Goal: Task Accomplishment & Management: Manage account settings

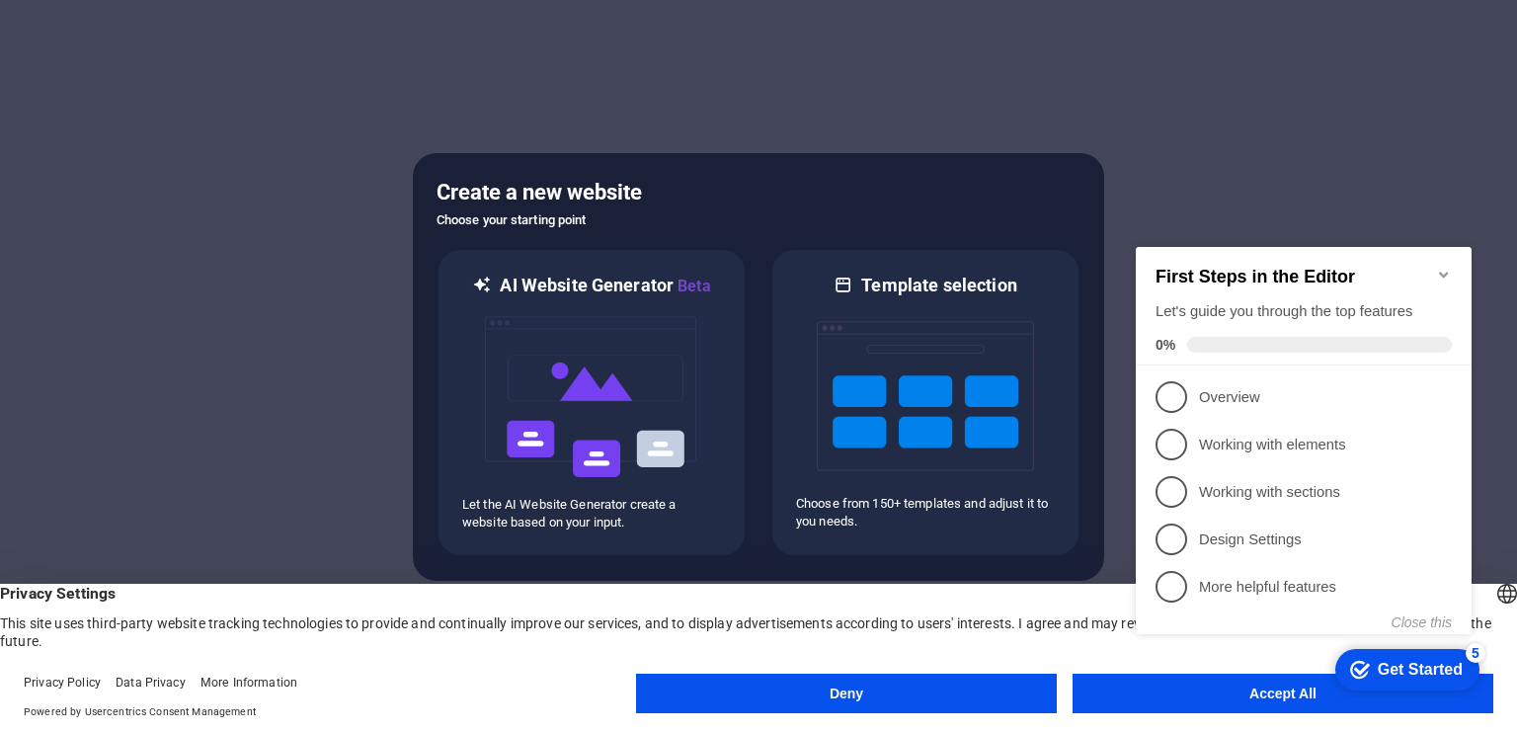
click div "checkmark Get Started 5 First Steps in the Editor Let's guide you through the t…"
click at [1219, 387] on p "Overview - incomplete" at bounding box center [1317, 397] width 237 height 21
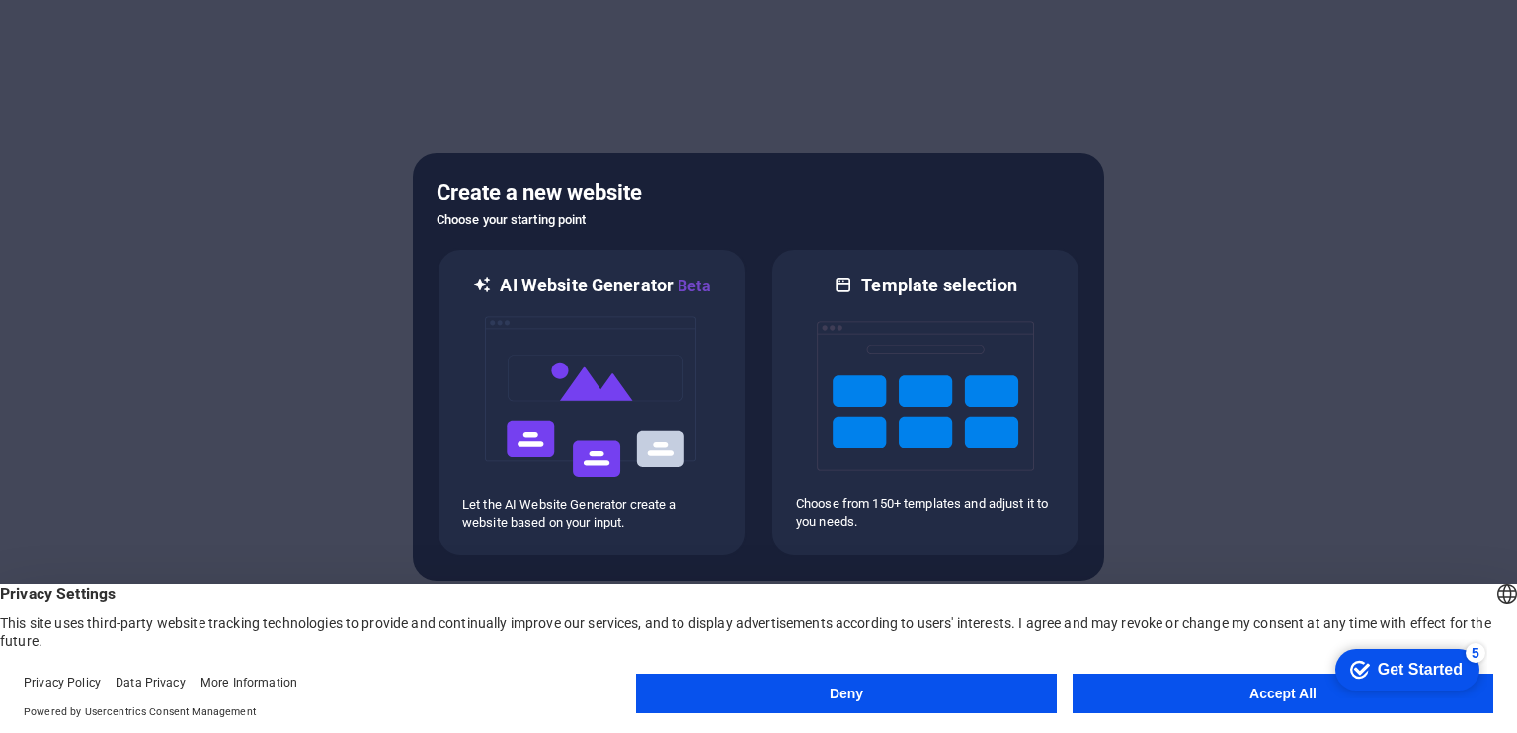
click at [1286, 696] on button "Accept All" at bounding box center [1282, 693] width 421 height 40
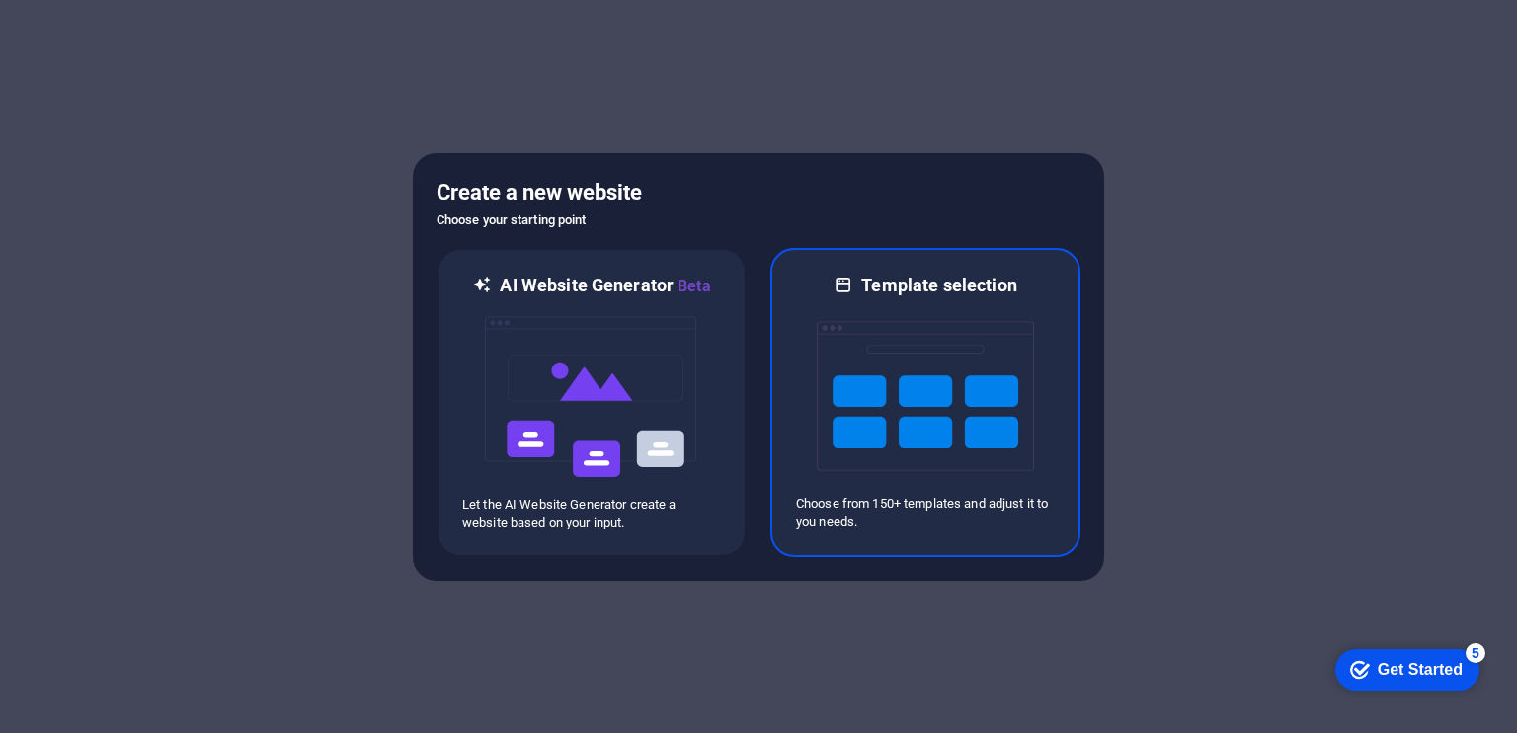
click at [884, 400] on img at bounding box center [925, 396] width 217 height 198
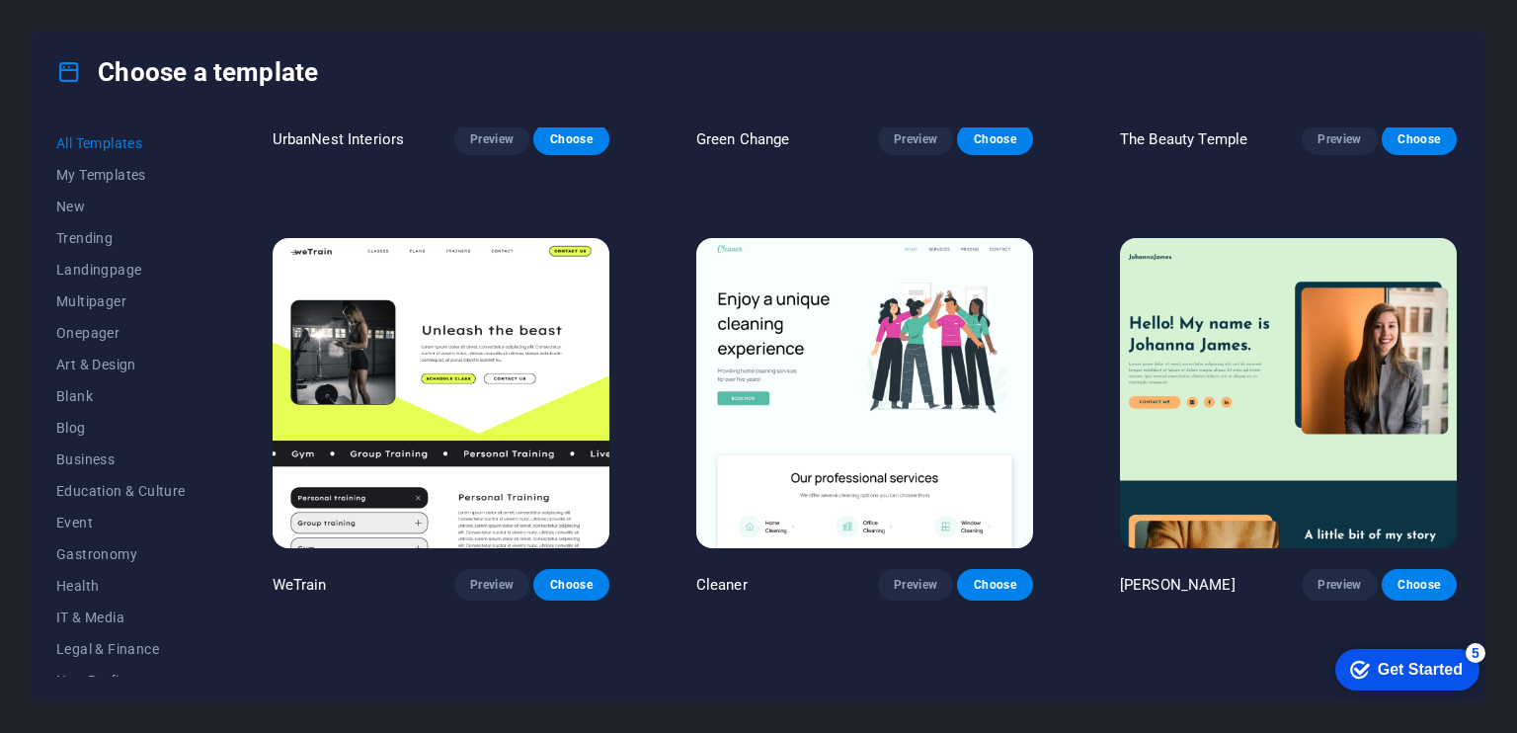
scroll to position [2765, 0]
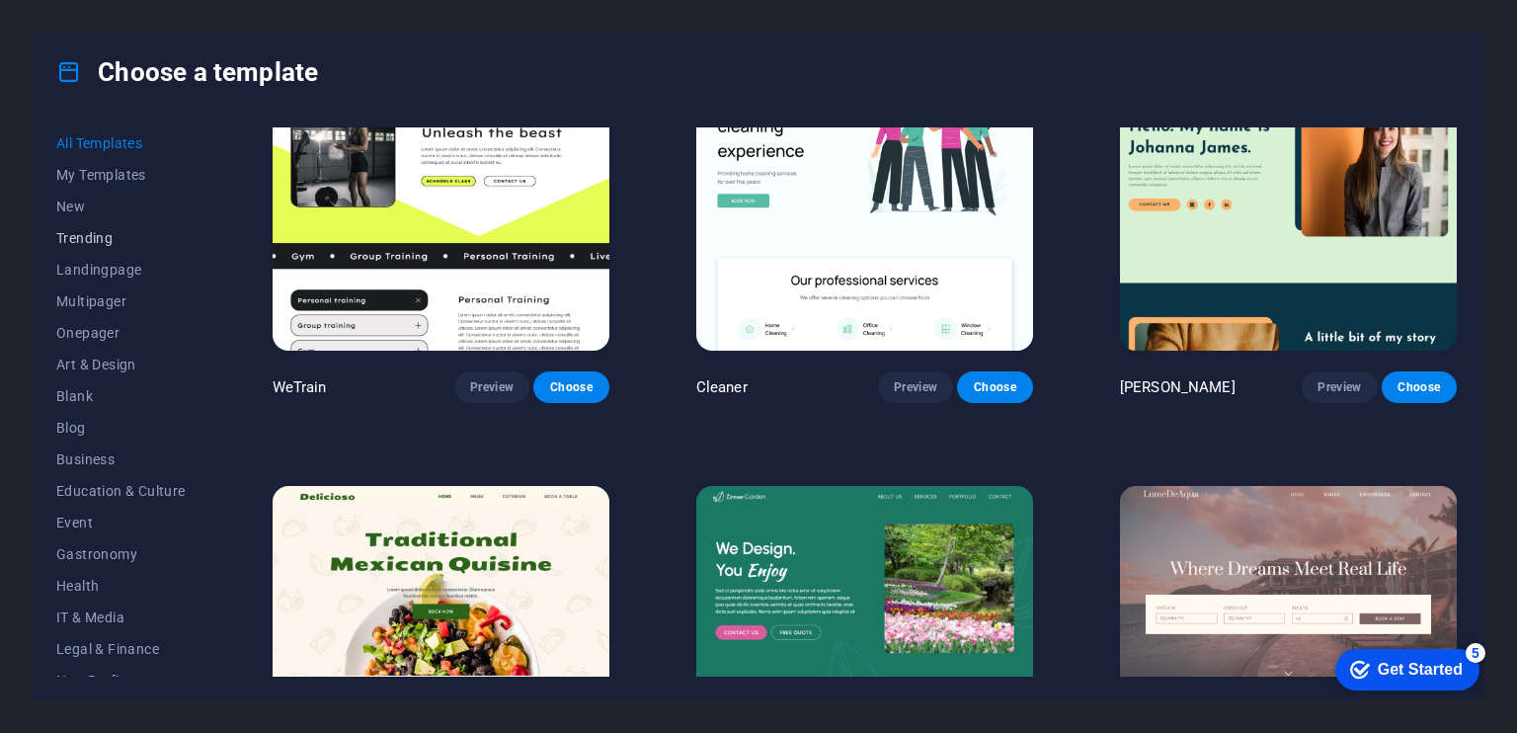
click at [105, 237] on span "Trending" at bounding box center [120, 238] width 129 height 16
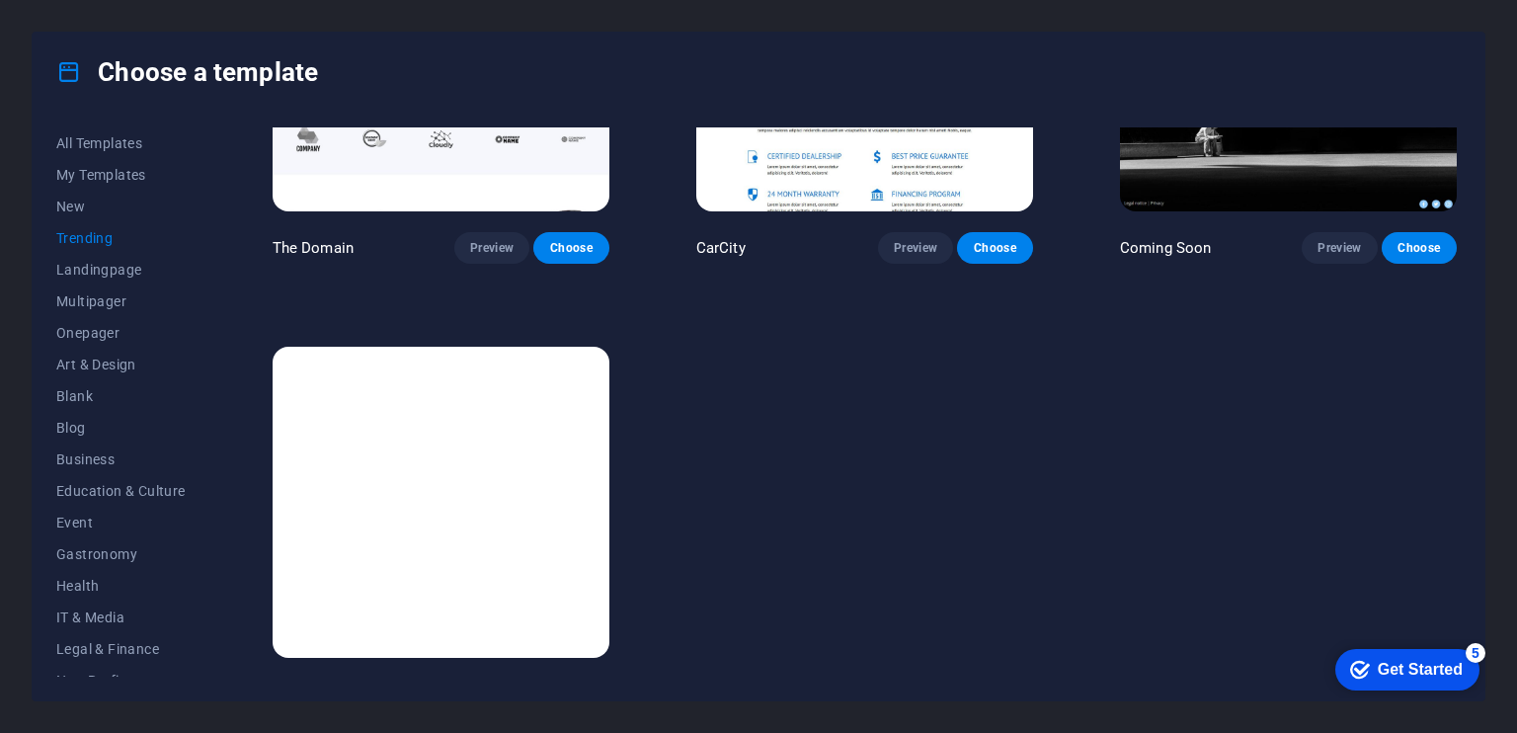
scroll to position [2033, 0]
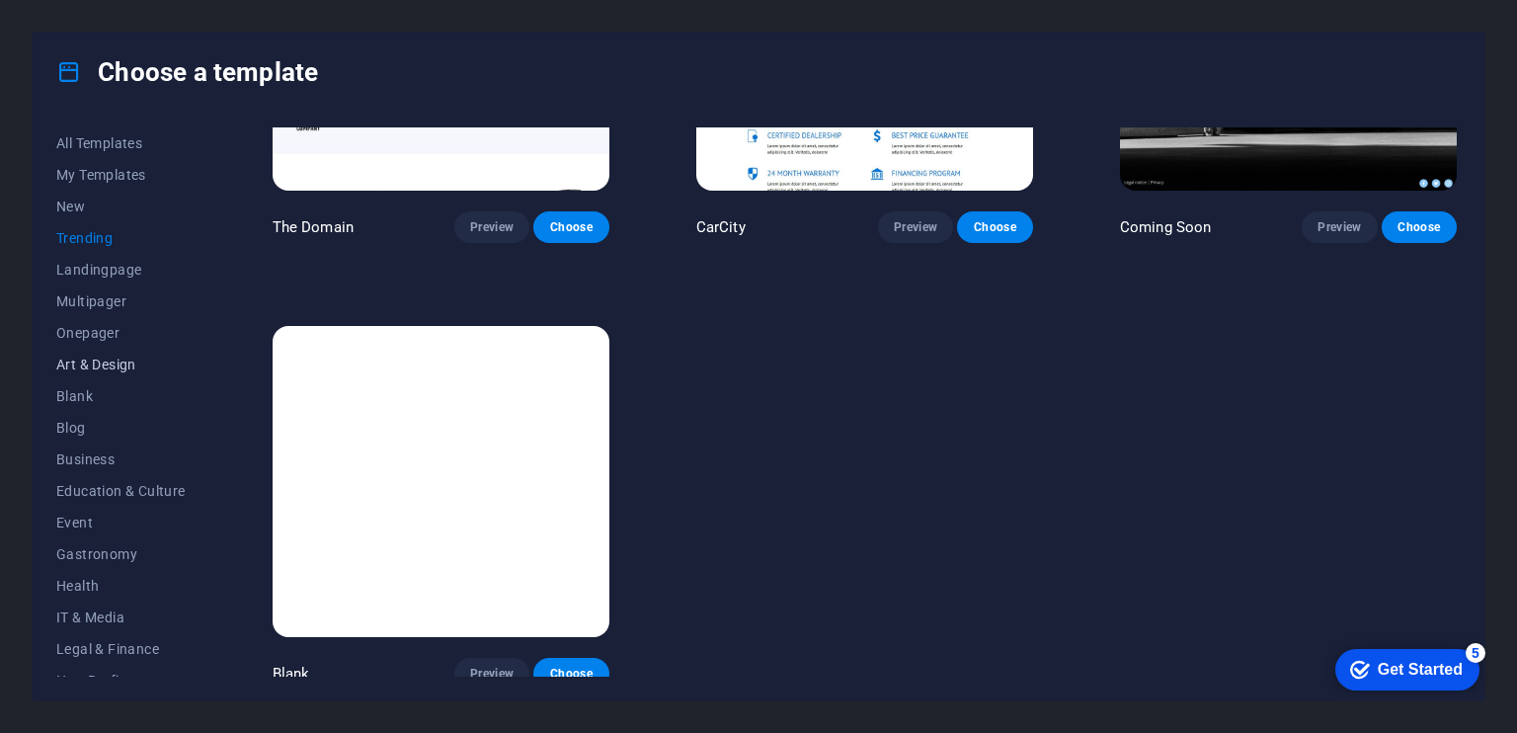
click at [132, 368] on span "Art & Design" at bounding box center [120, 365] width 129 height 16
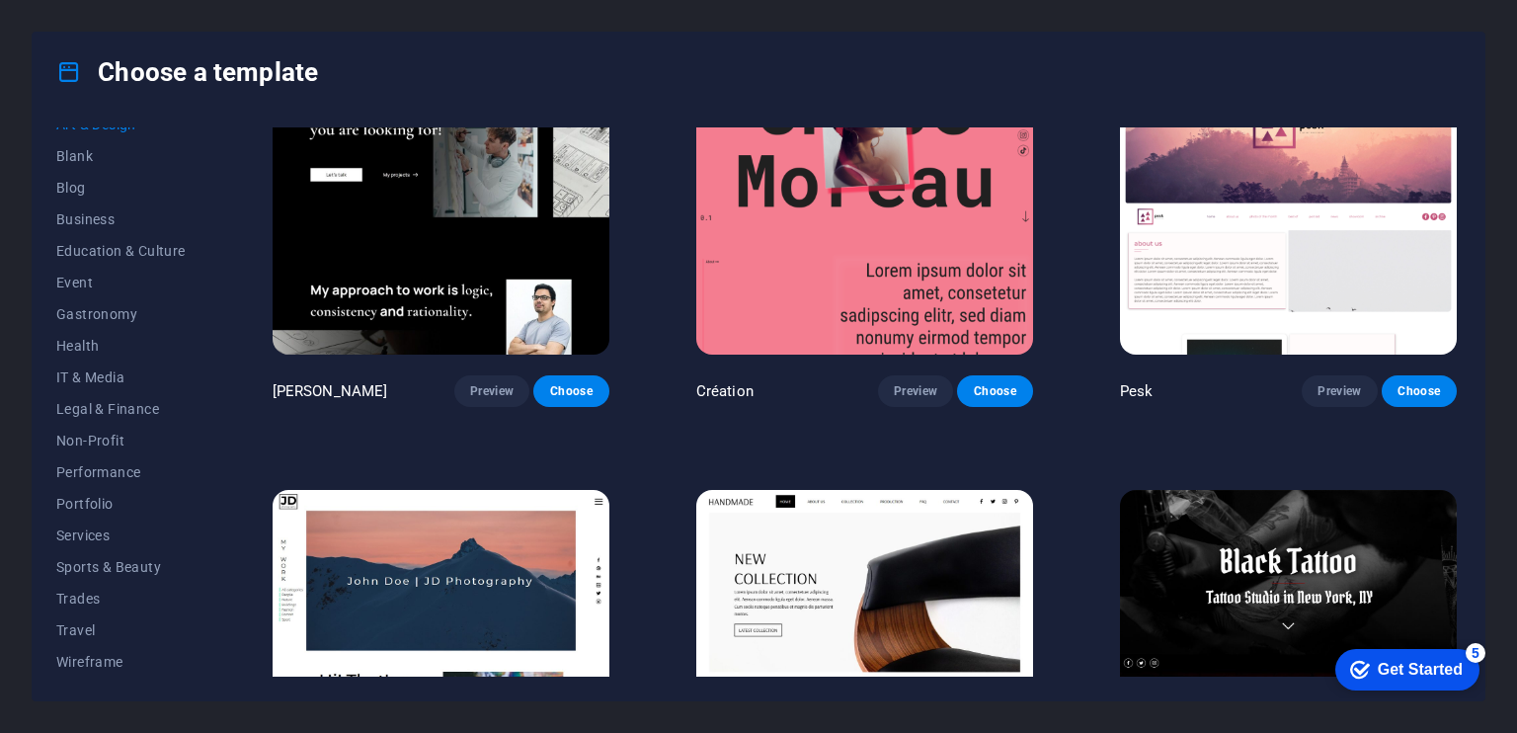
scroll to position [0, 0]
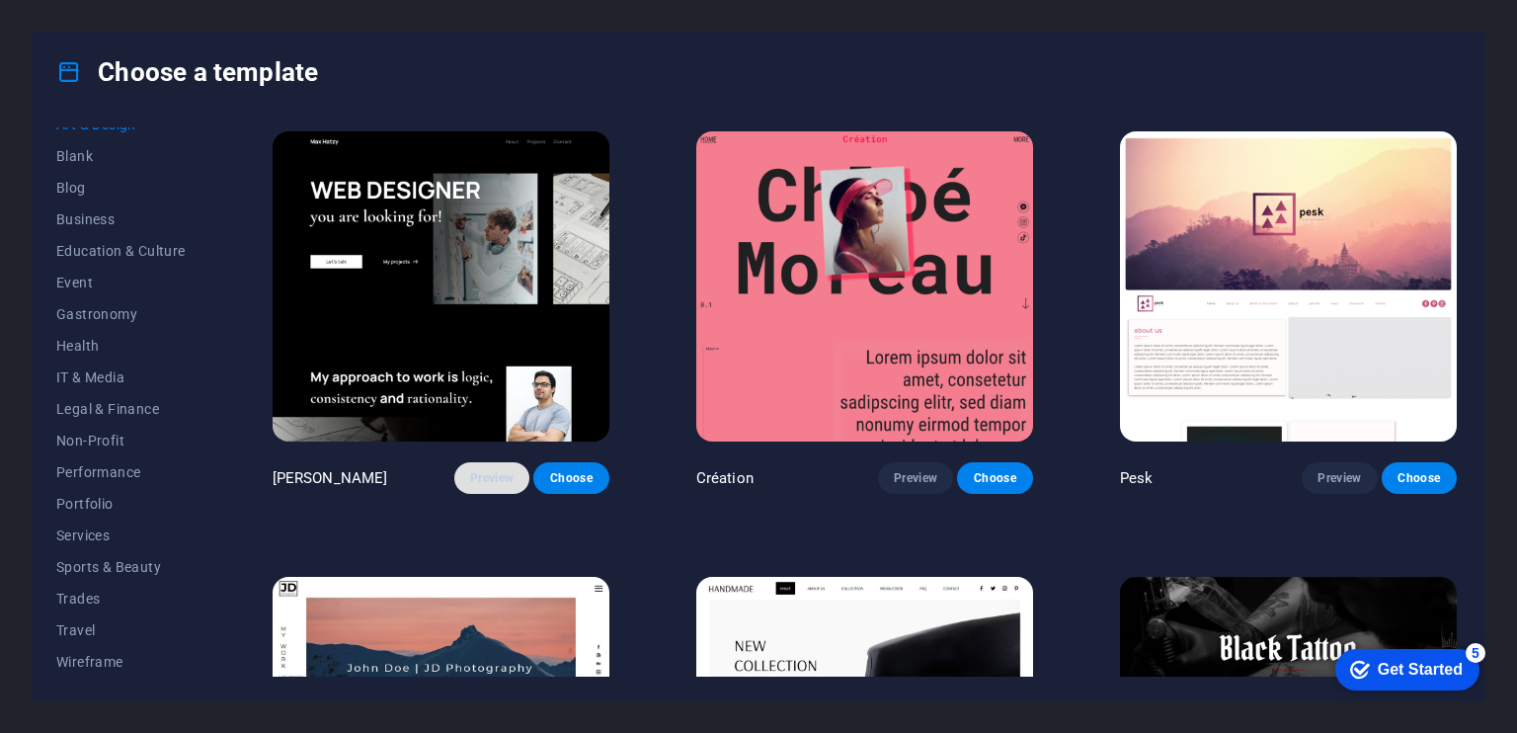
click at [482, 474] on span "Preview" at bounding box center [491, 478] width 43 height 16
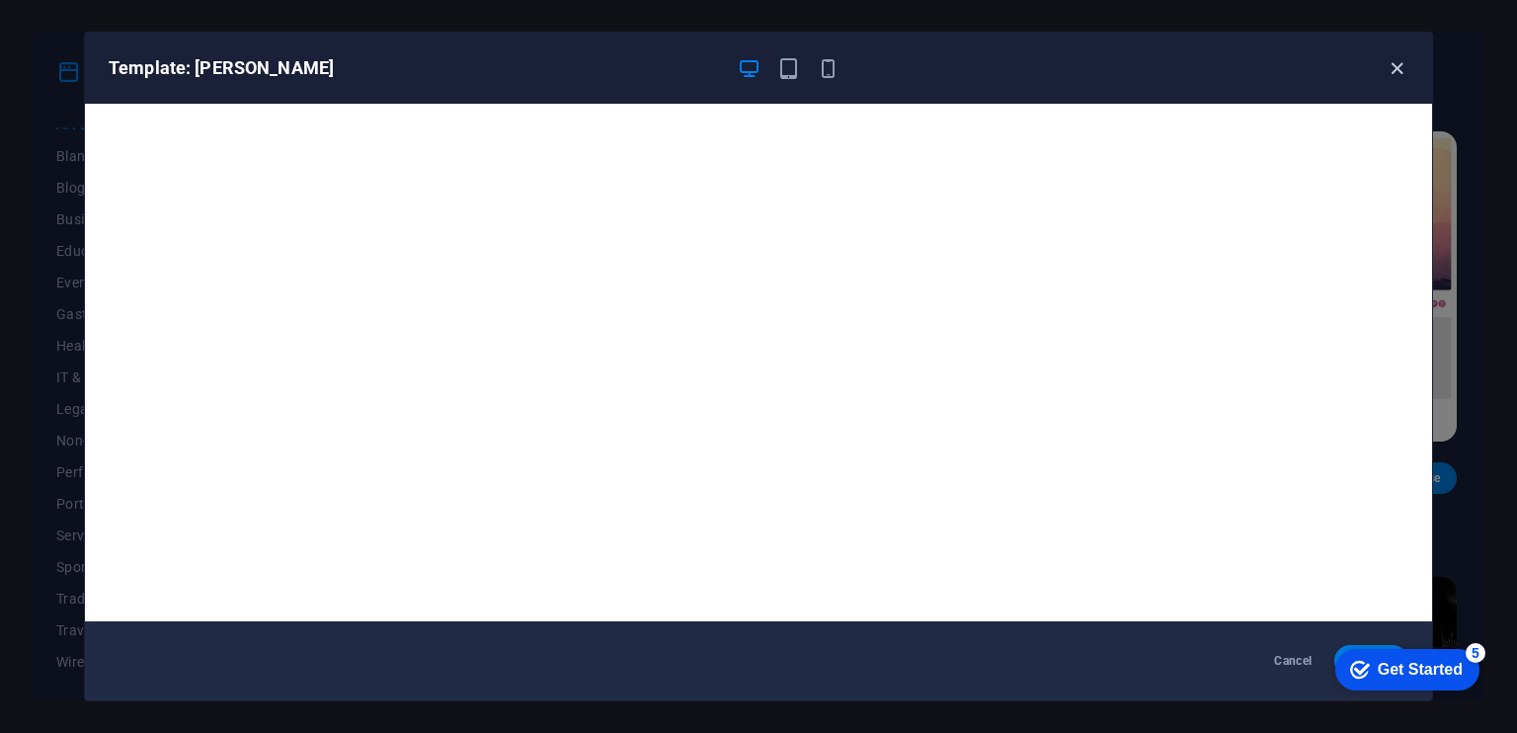
click at [1400, 70] on icon "button" at bounding box center [1397, 68] width 23 height 23
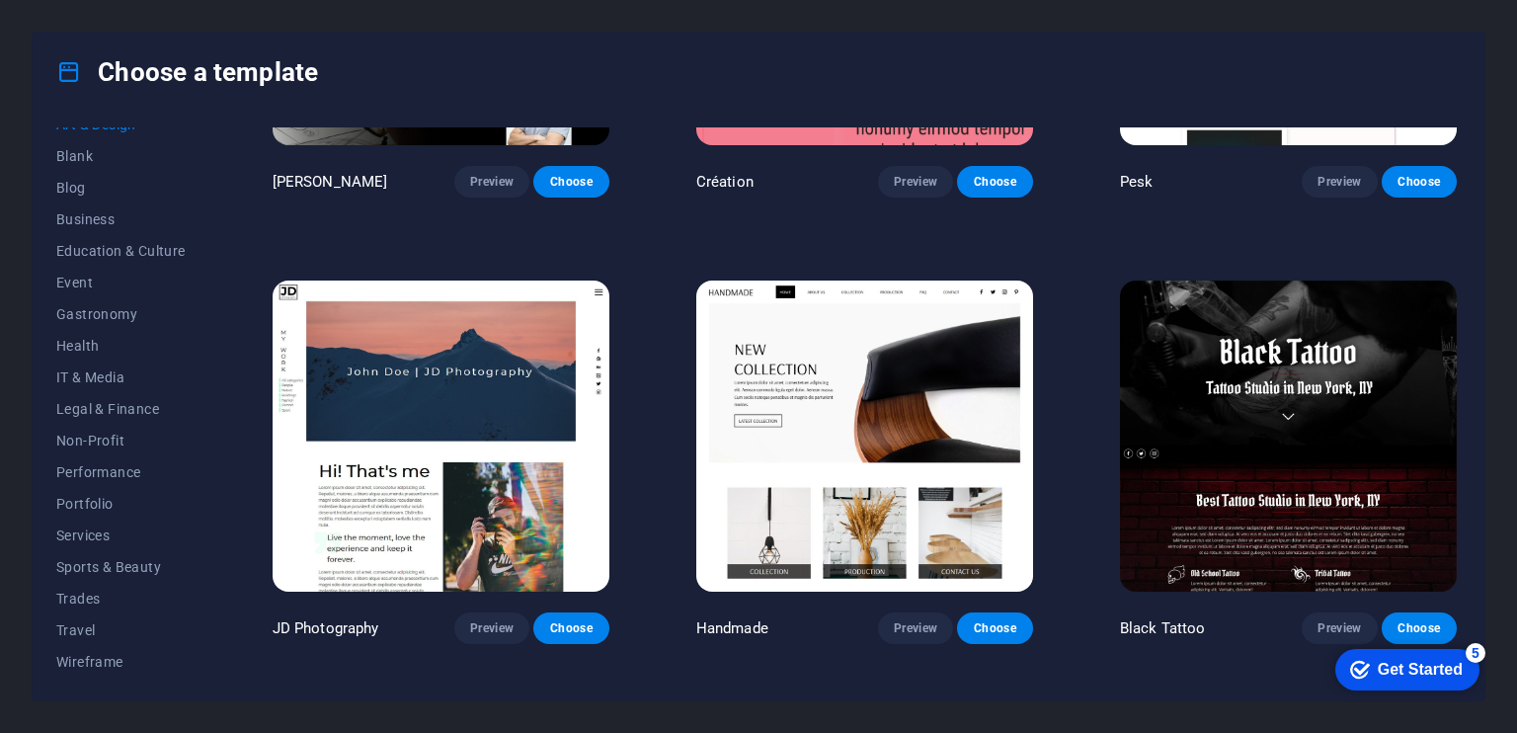
scroll to position [494, 0]
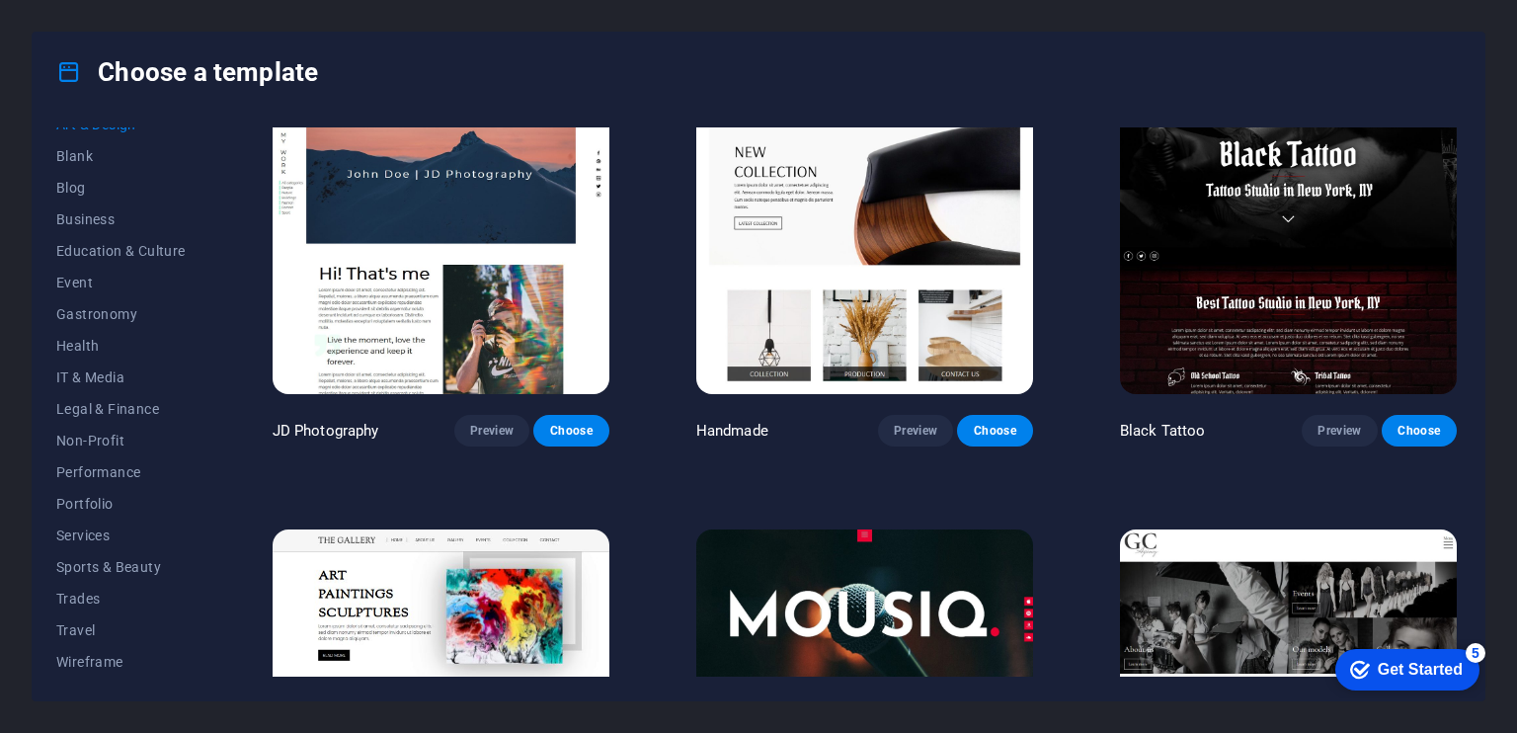
click at [1241, 264] on img at bounding box center [1288, 238] width 337 height 310
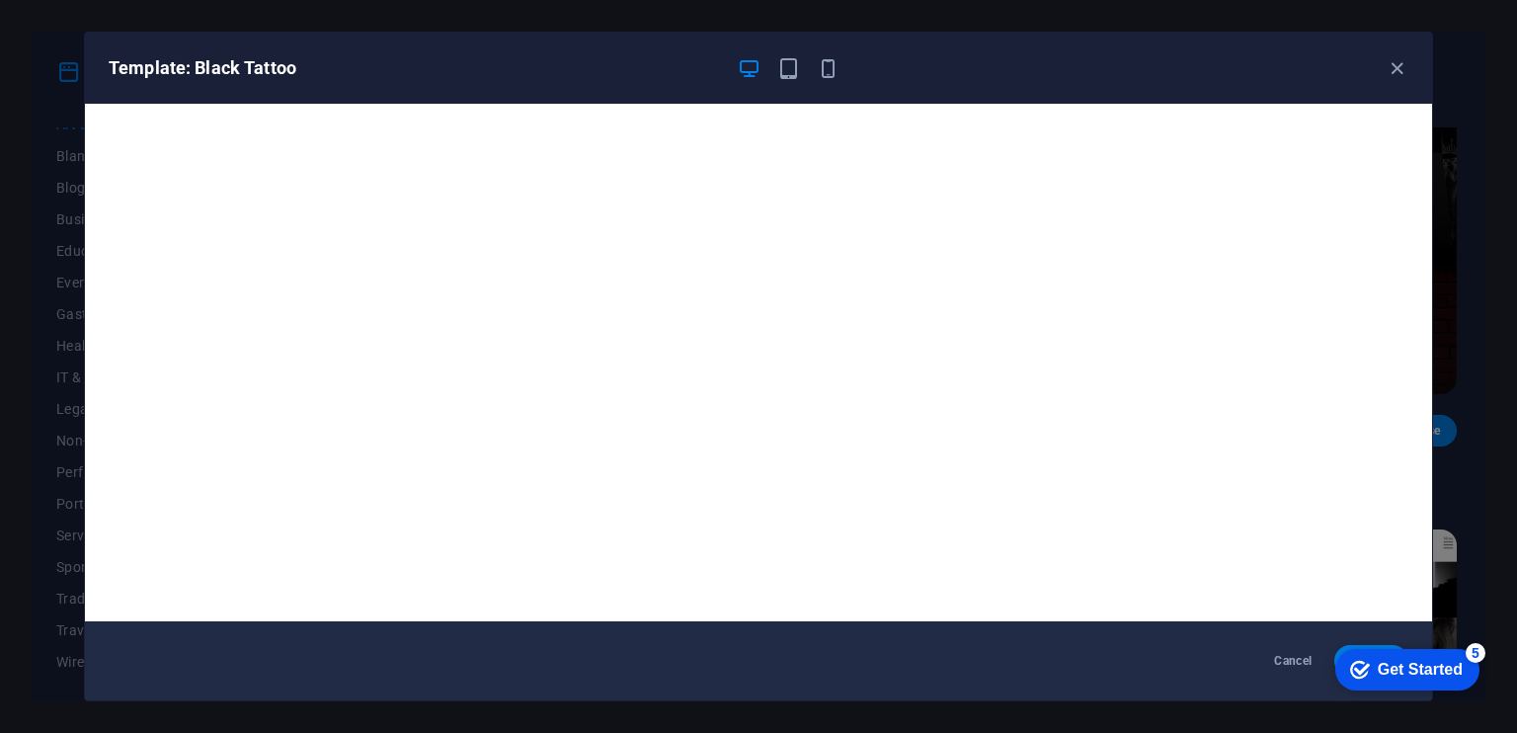
scroll to position [5, 0]
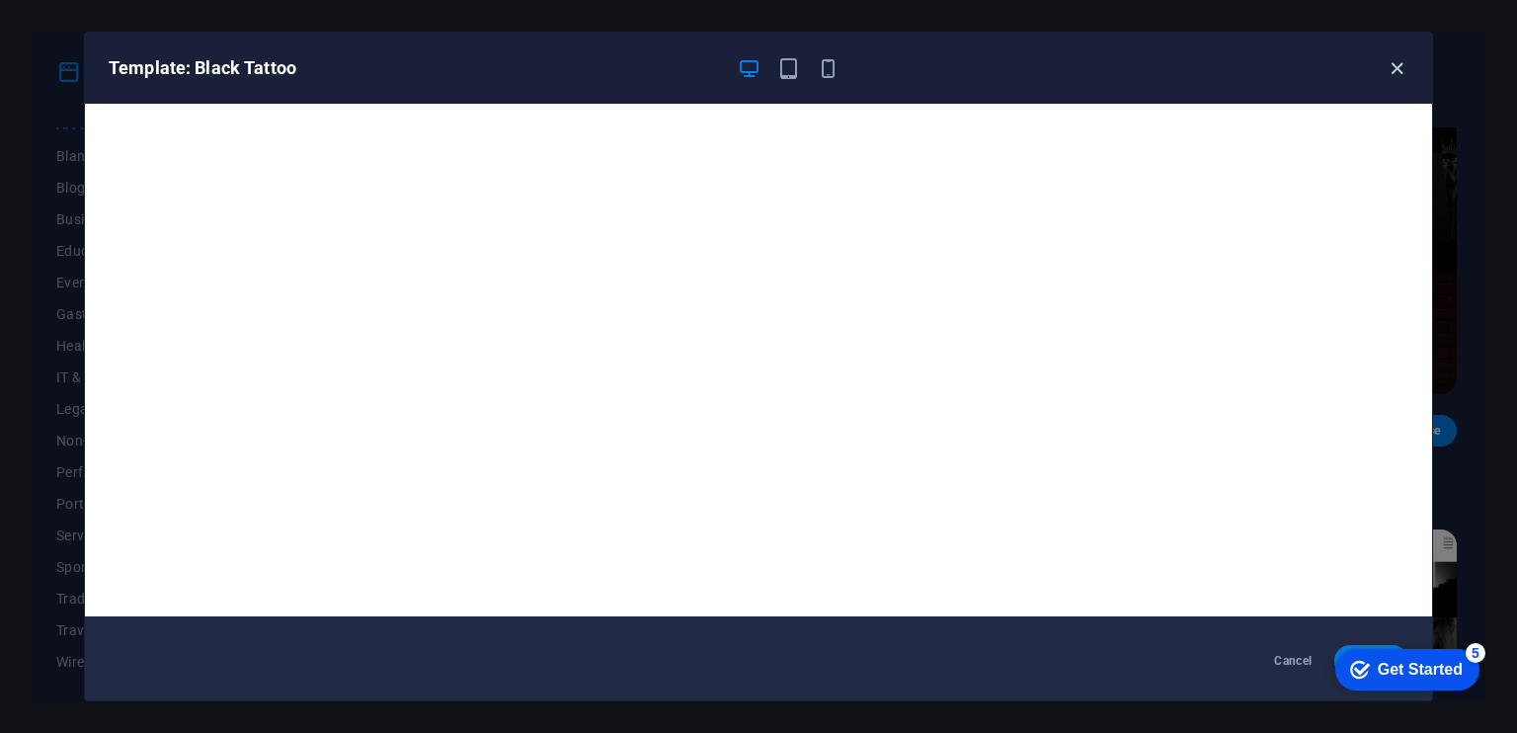
click at [1394, 66] on icon "button" at bounding box center [1397, 68] width 23 height 23
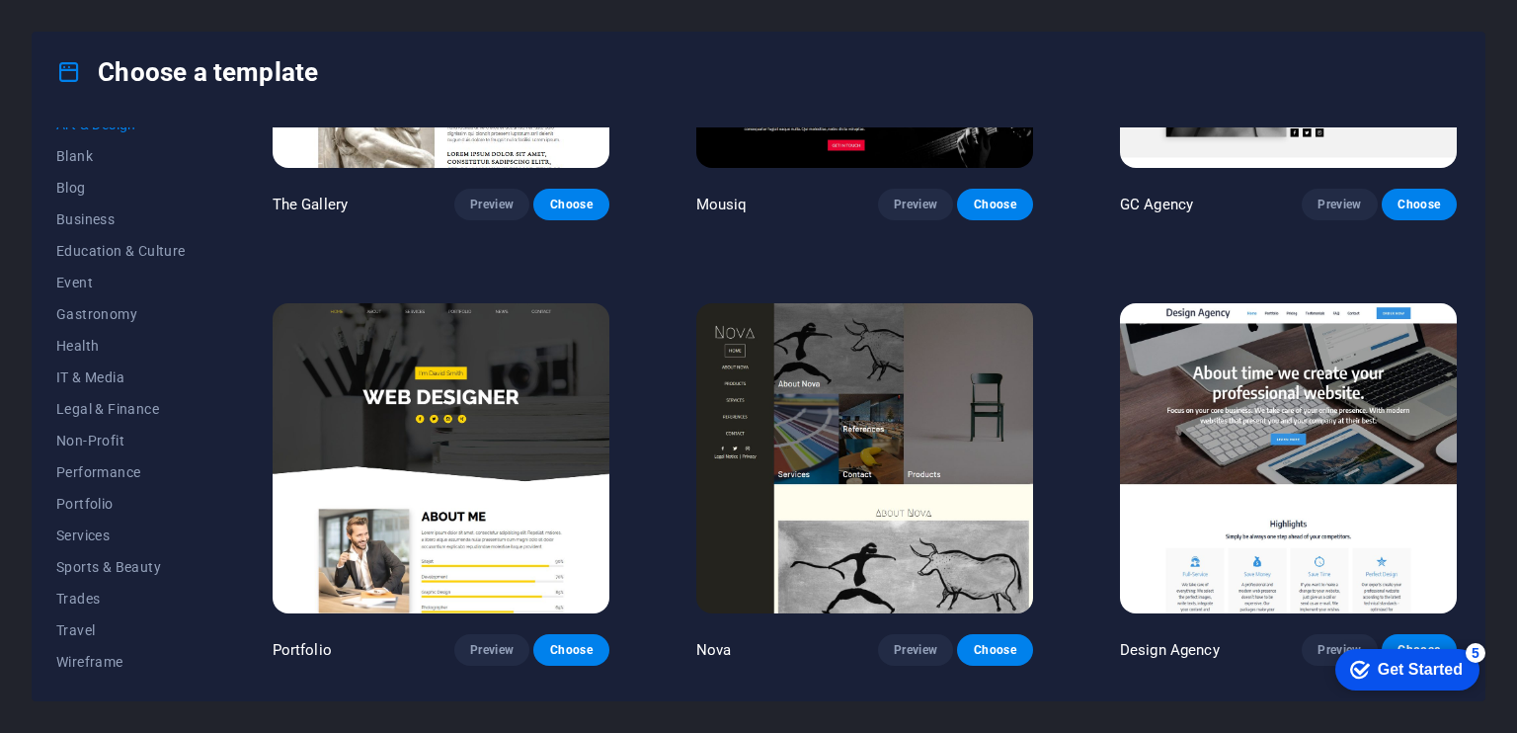
scroll to position [1195, 0]
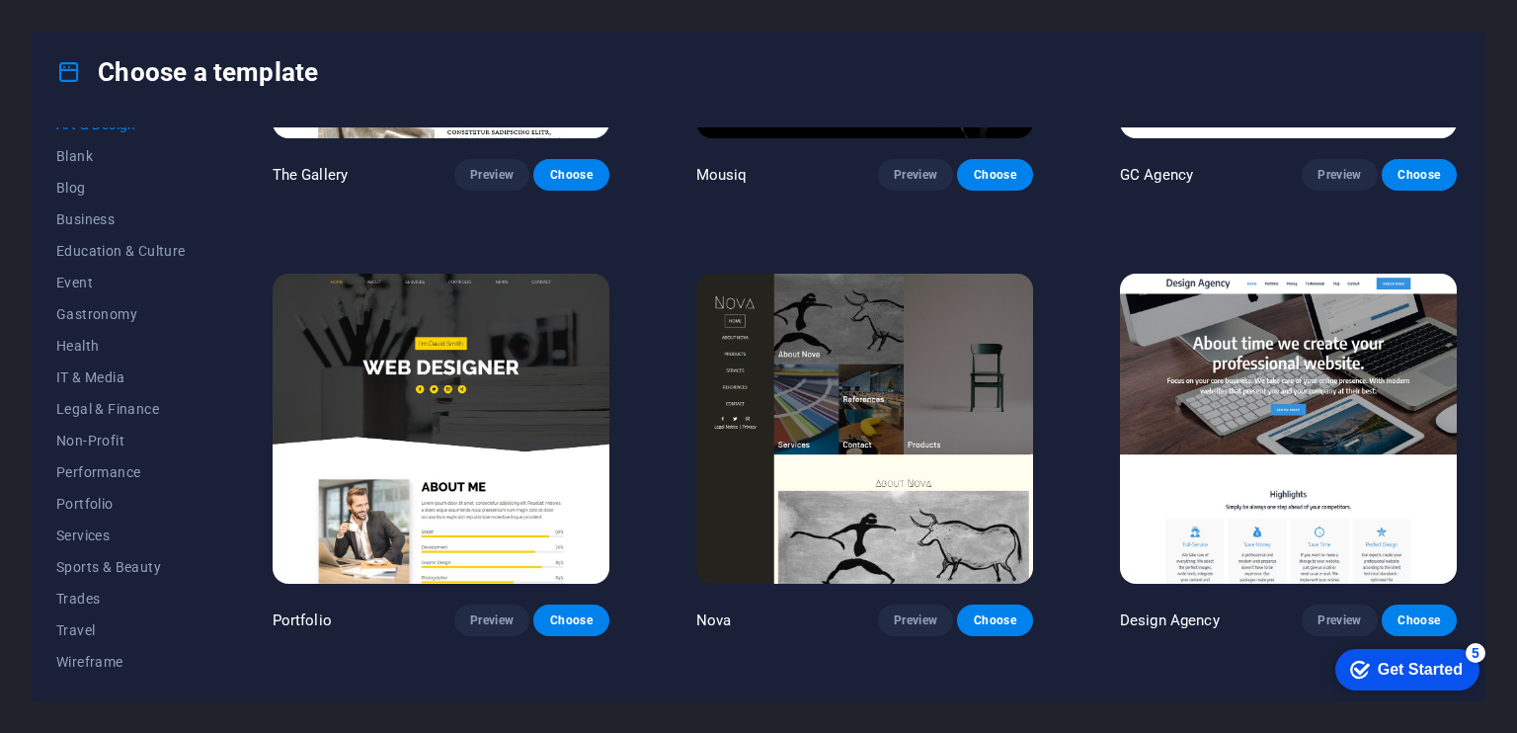
click at [1256, 459] on img at bounding box center [1288, 429] width 337 height 310
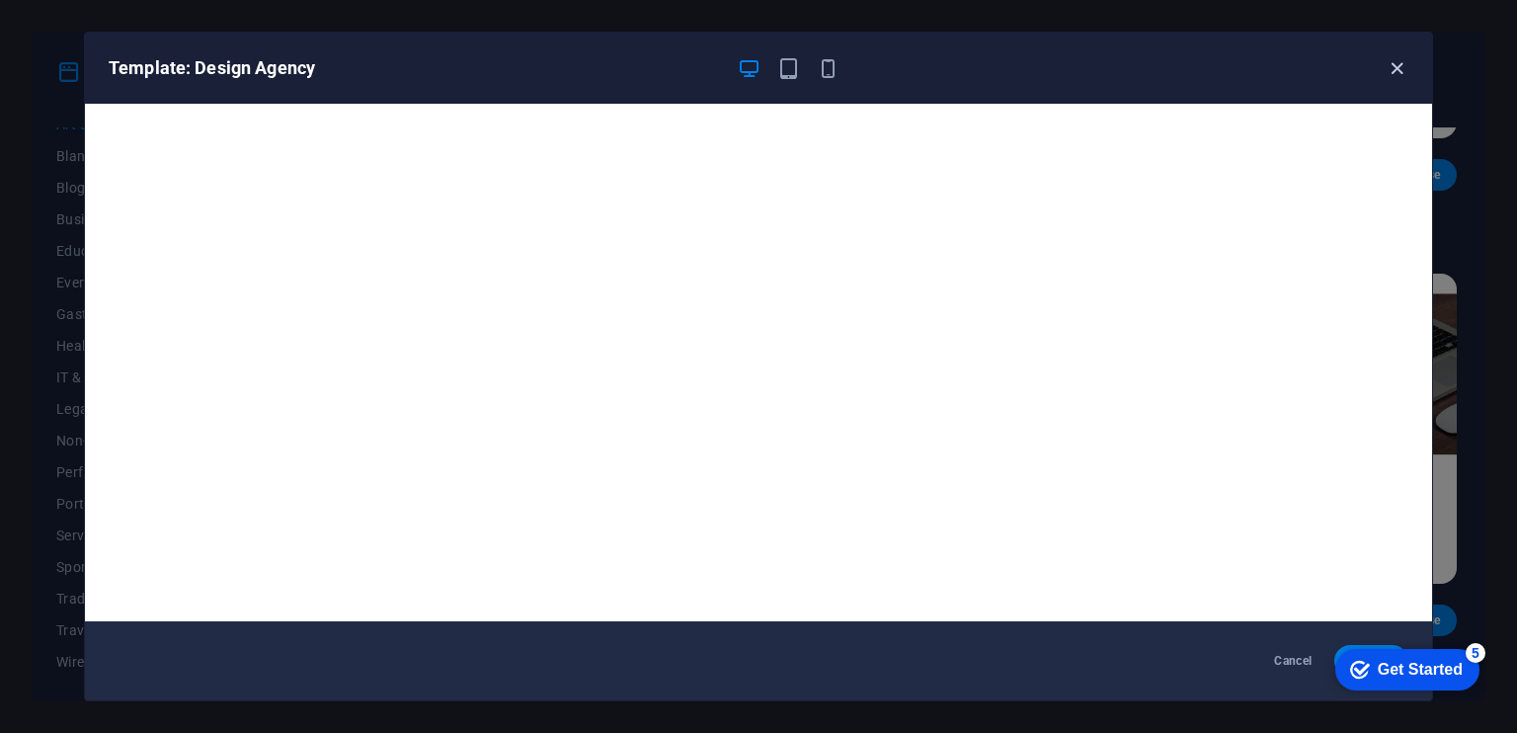
click at [1397, 63] on icon "button" at bounding box center [1397, 68] width 23 height 23
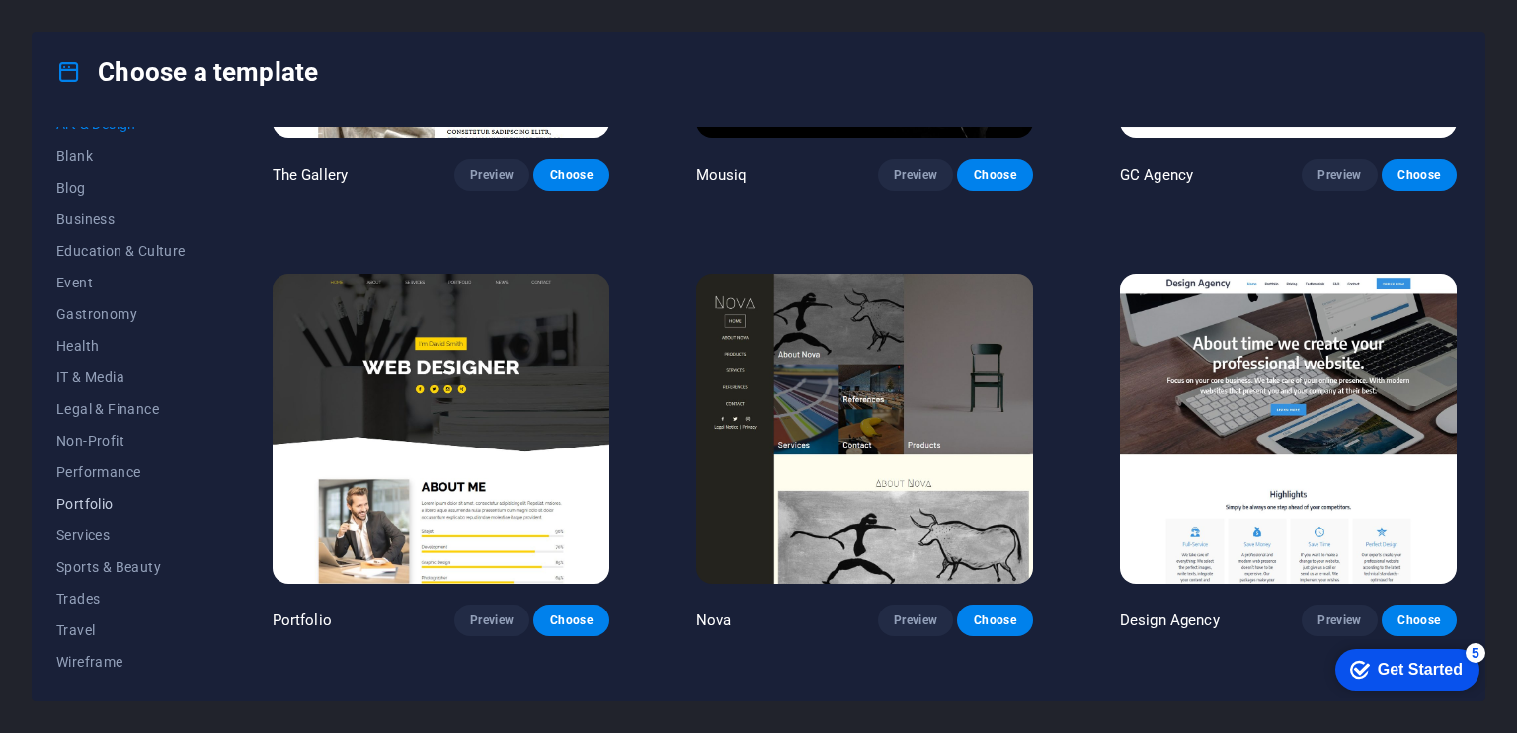
click at [97, 502] on span "Portfolio" at bounding box center [120, 504] width 129 height 16
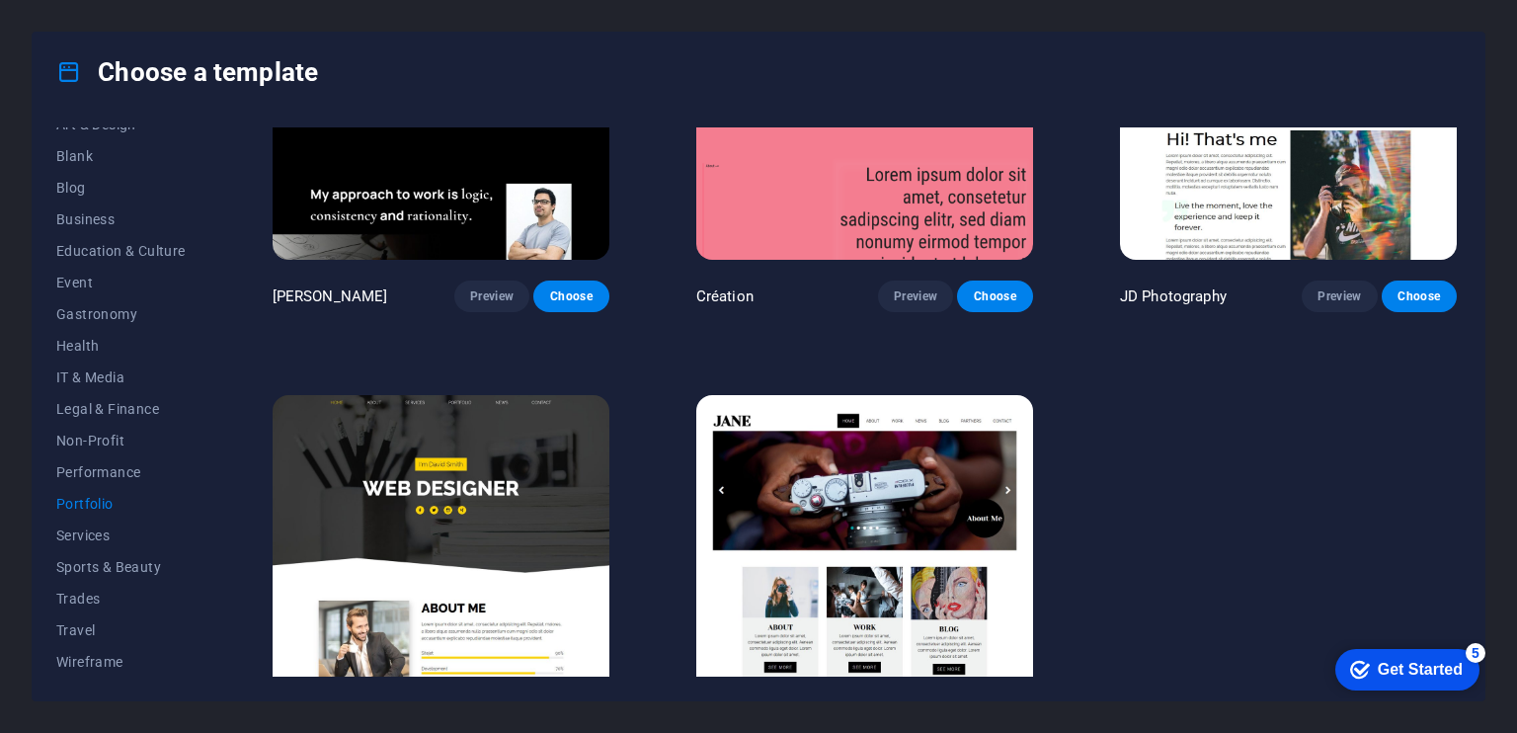
scroll to position [702, 0]
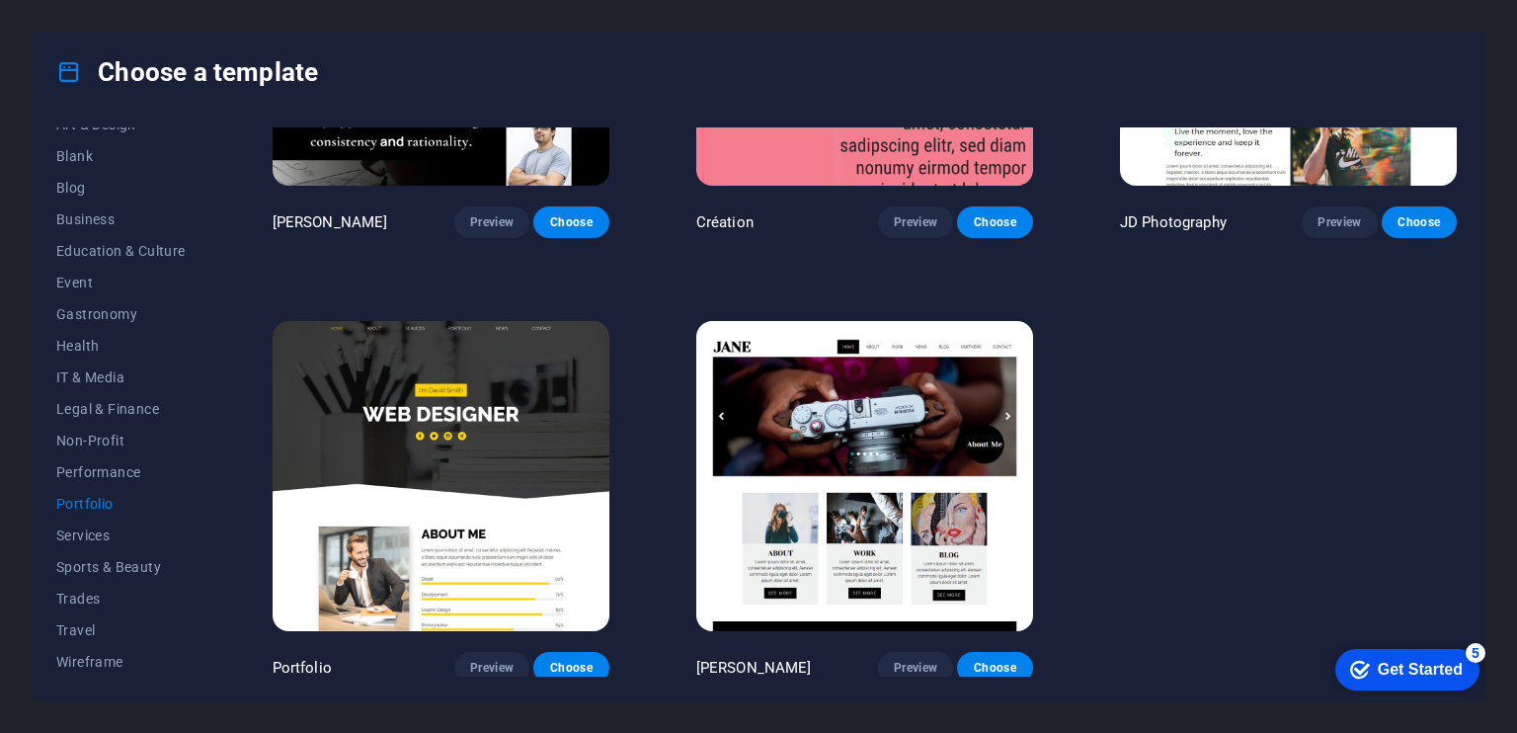
click at [534, 473] on img at bounding box center [441, 476] width 337 height 310
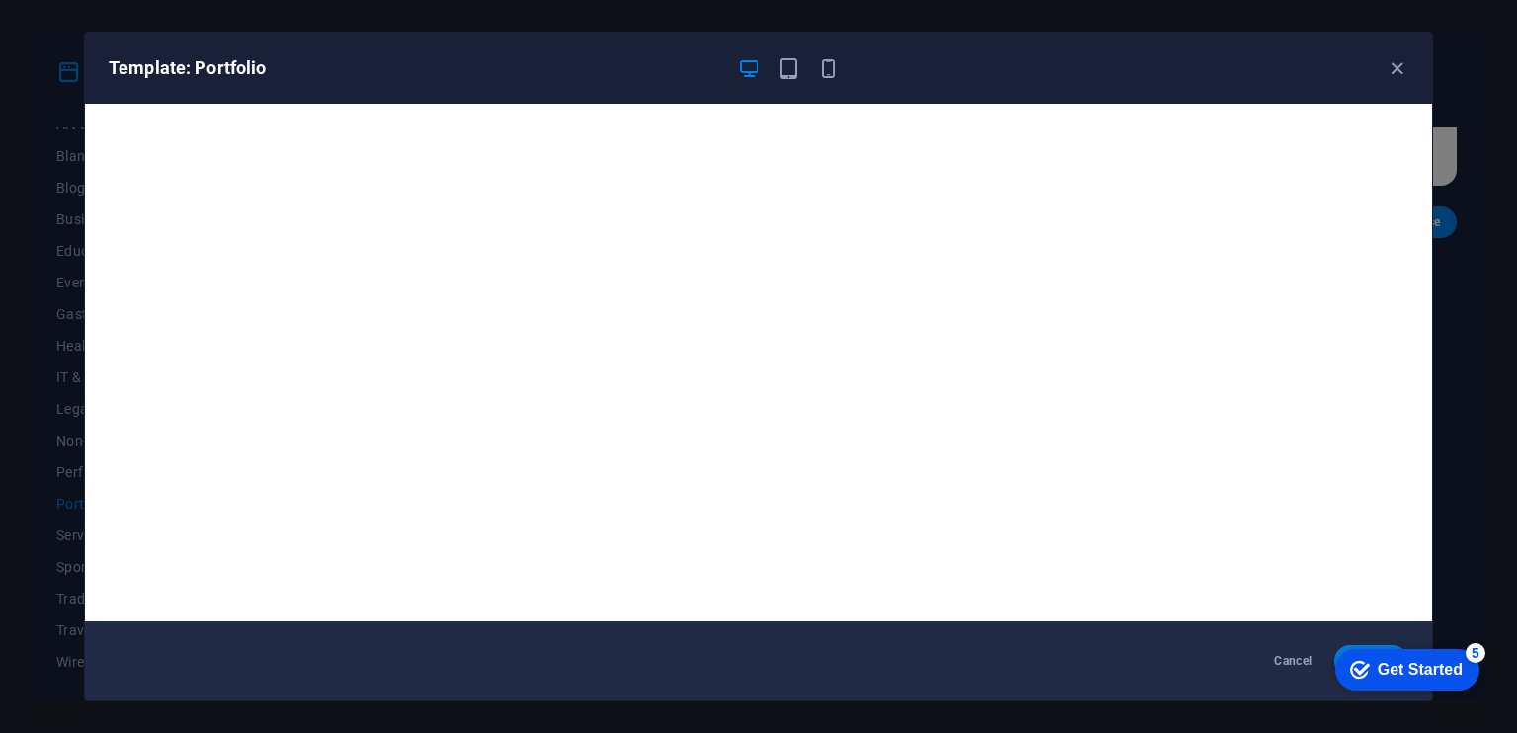
scroll to position [5, 0]
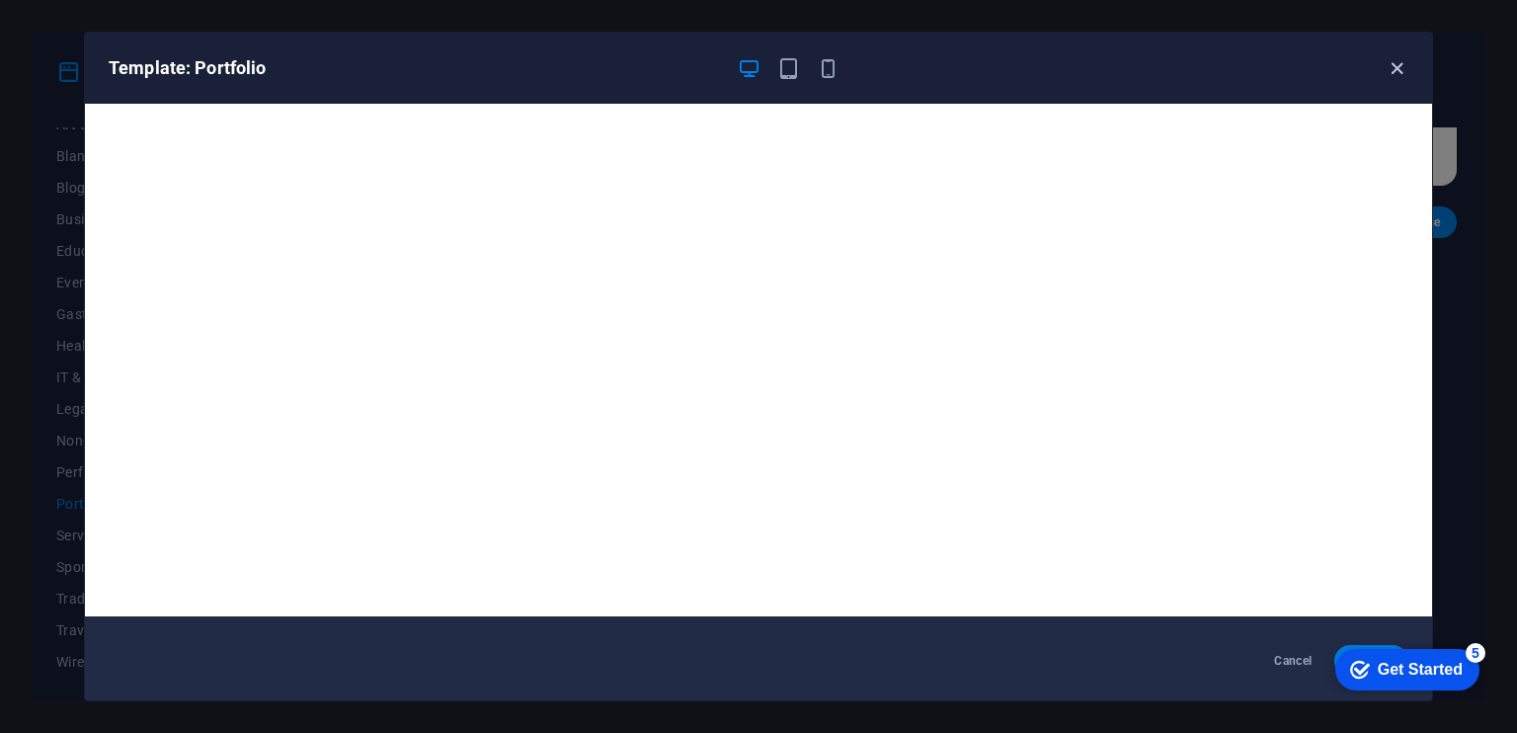
click at [1402, 70] on icon "button" at bounding box center [1397, 68] width 23 height 23
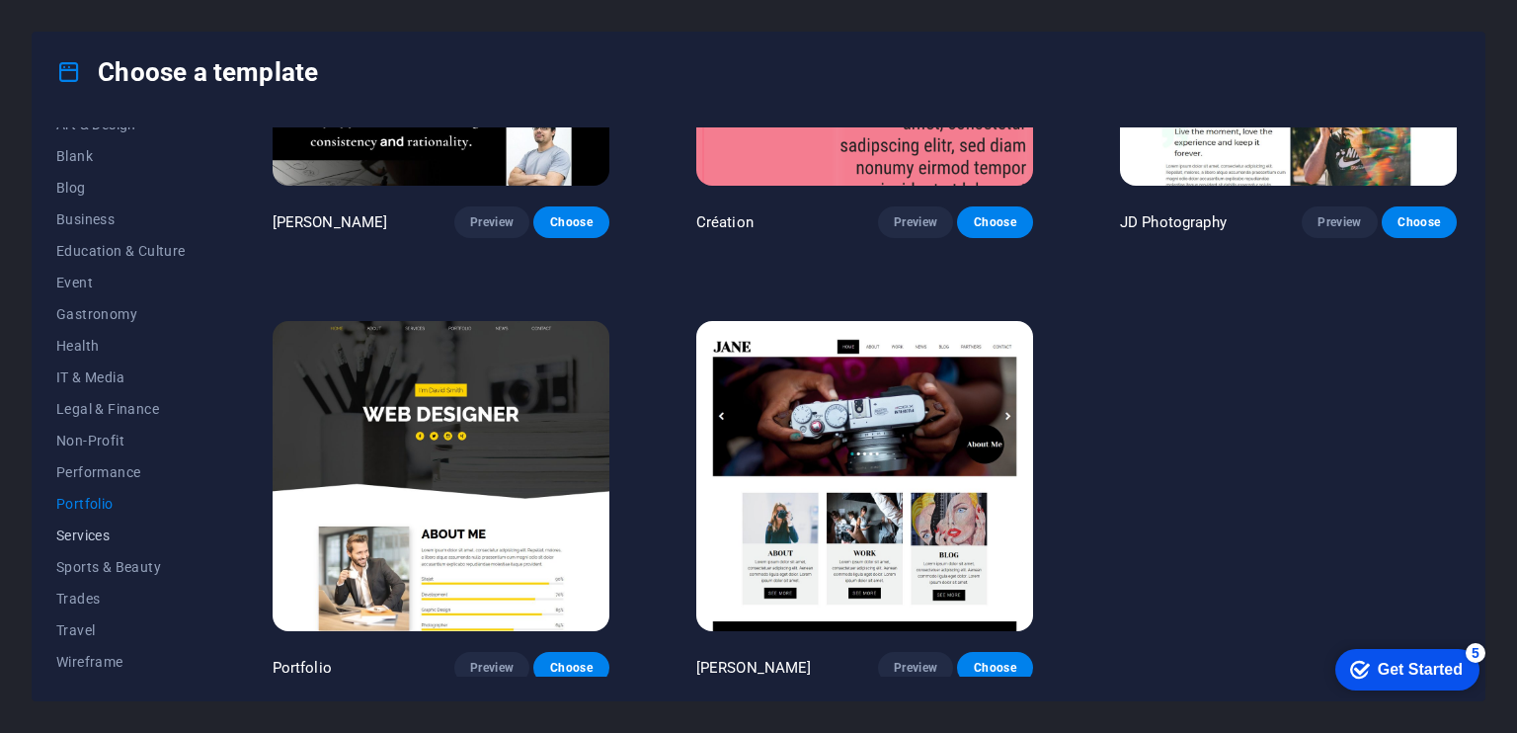
click at [126, 527] on span "Services" at bounding box center [120, 535] width 129 height 16
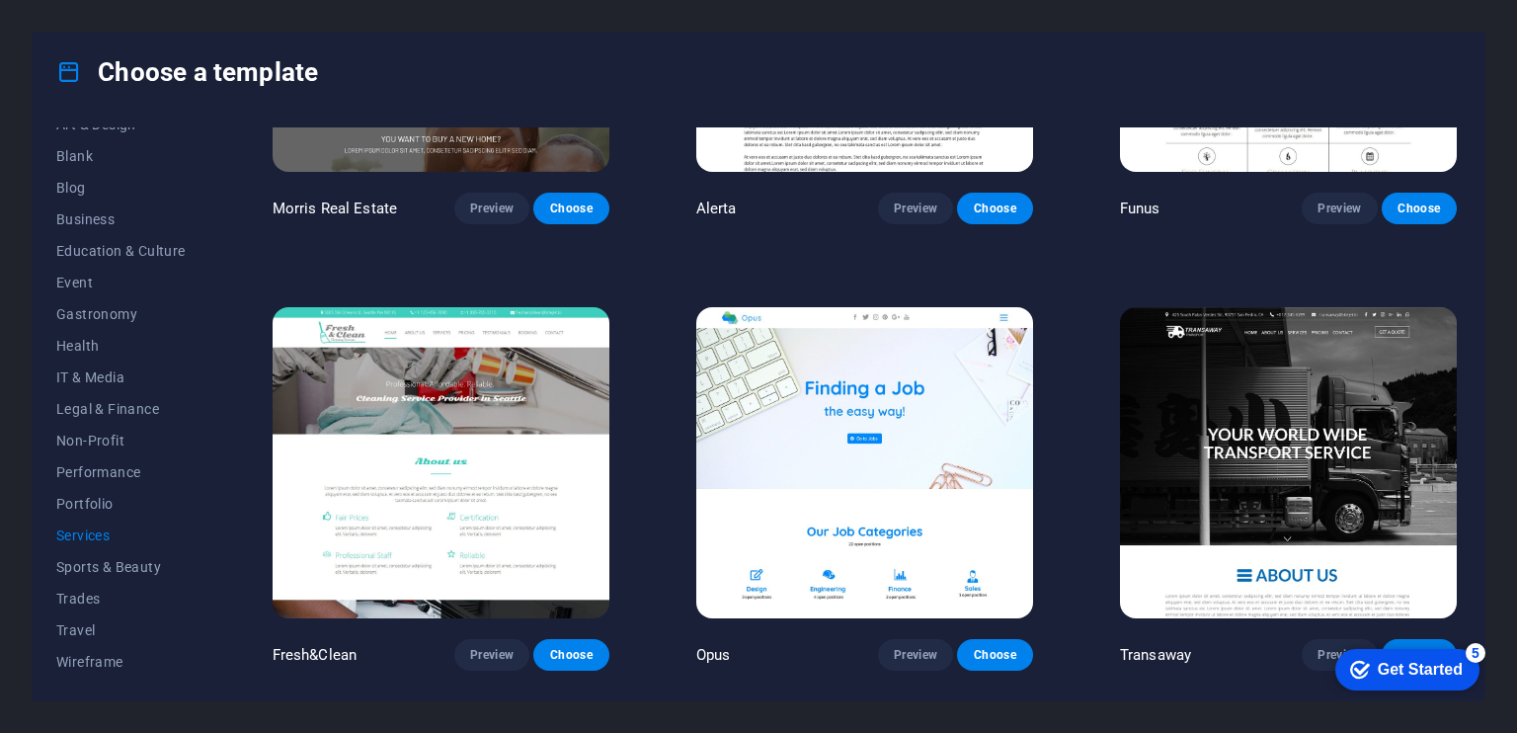
scroll to position [2082, 0]
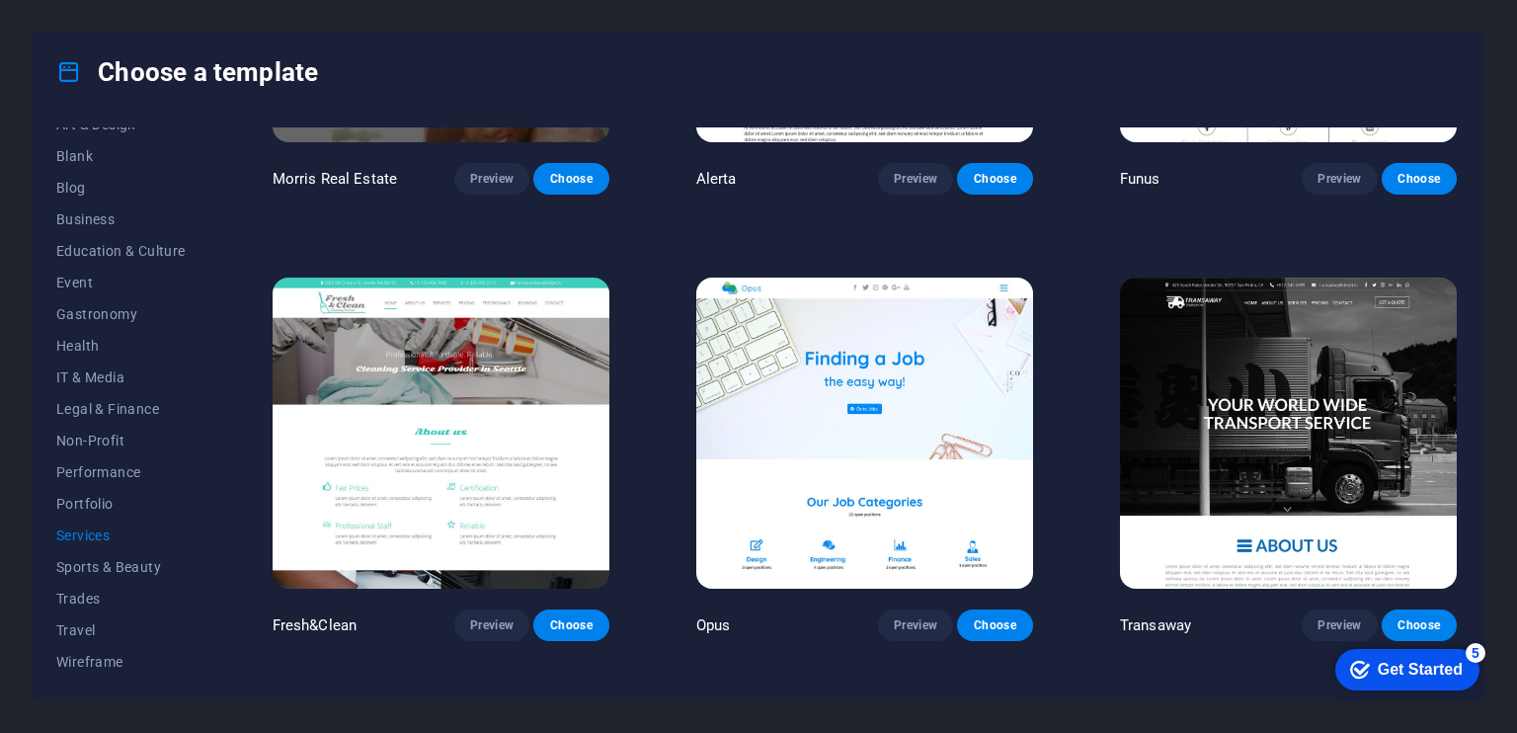
click at [1228, 426] on img at bounding box center [1288, 432] width 337 height 310
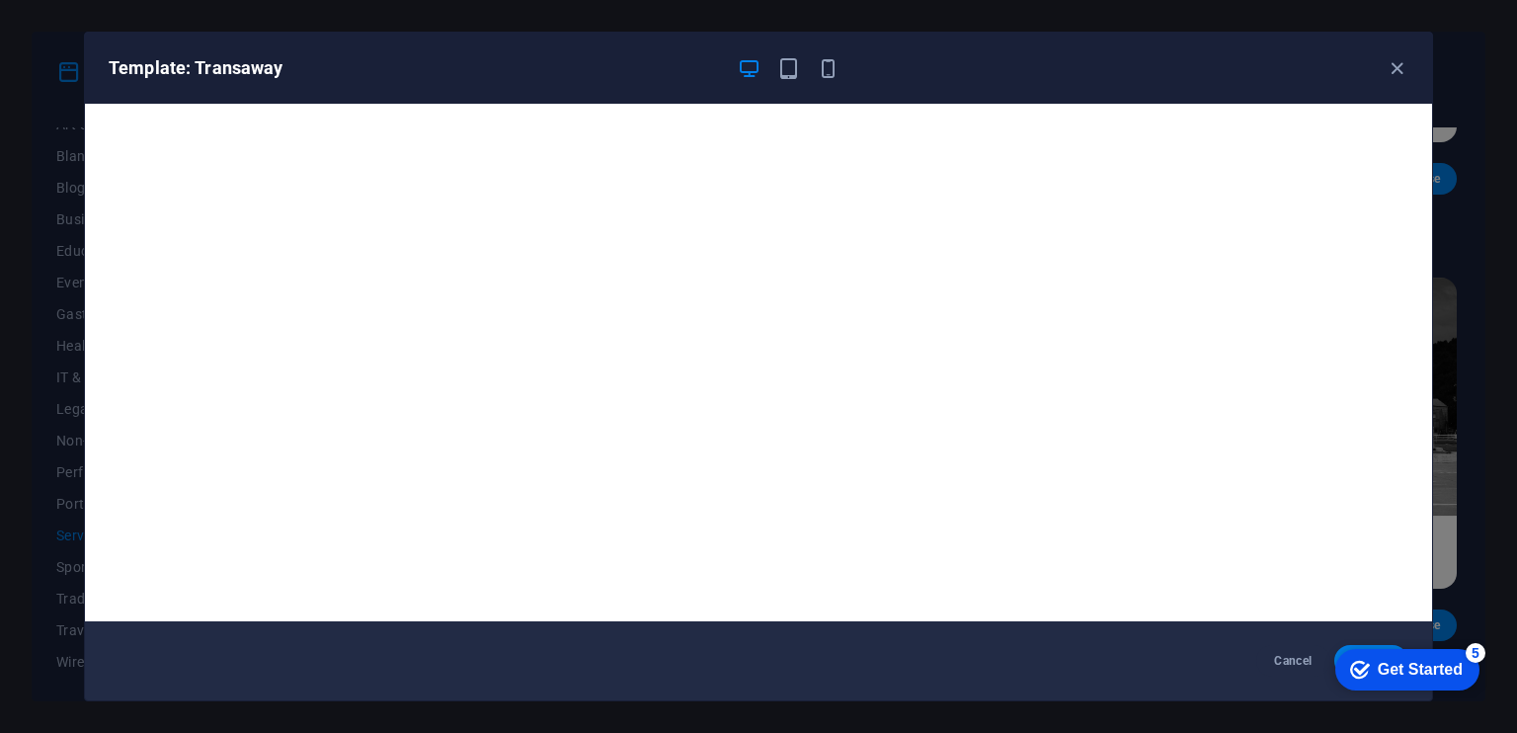
scroll to position [5, 0]
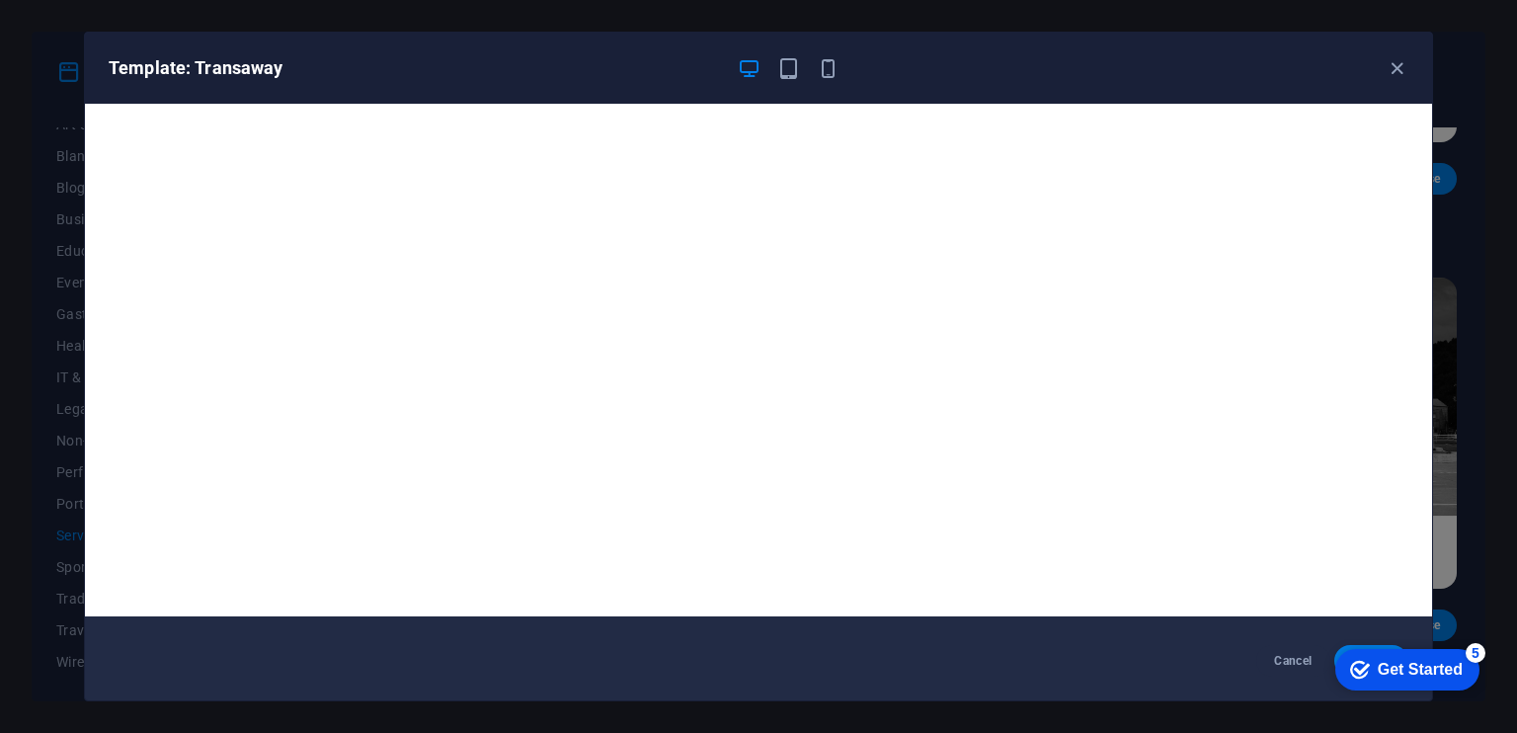
click at [1402, 673] on div "Get Started" at bounding box center [1420, 670] width 85 height 18
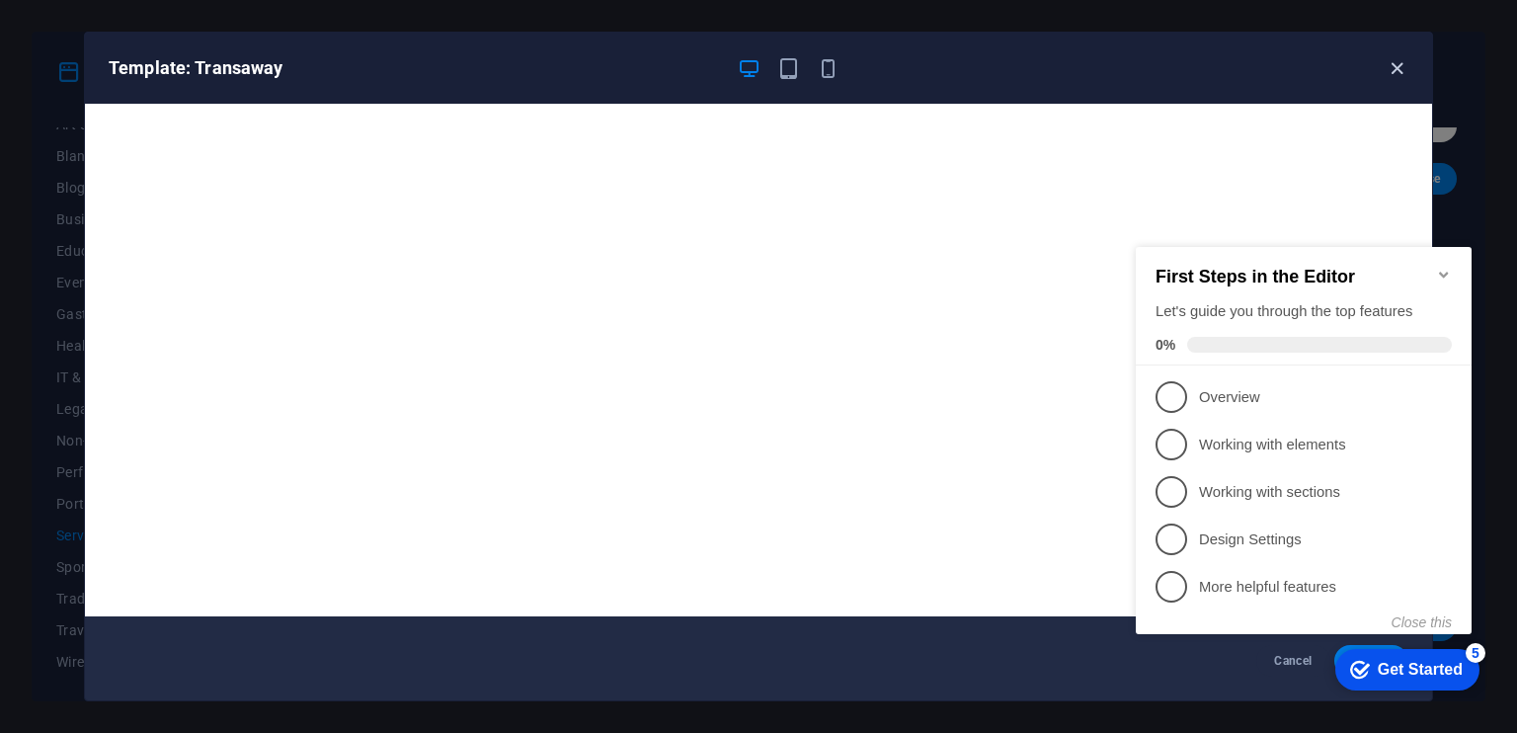
click at [1393, 62] on icon "button" at bounding box center [1397, 68] width 23 height 23
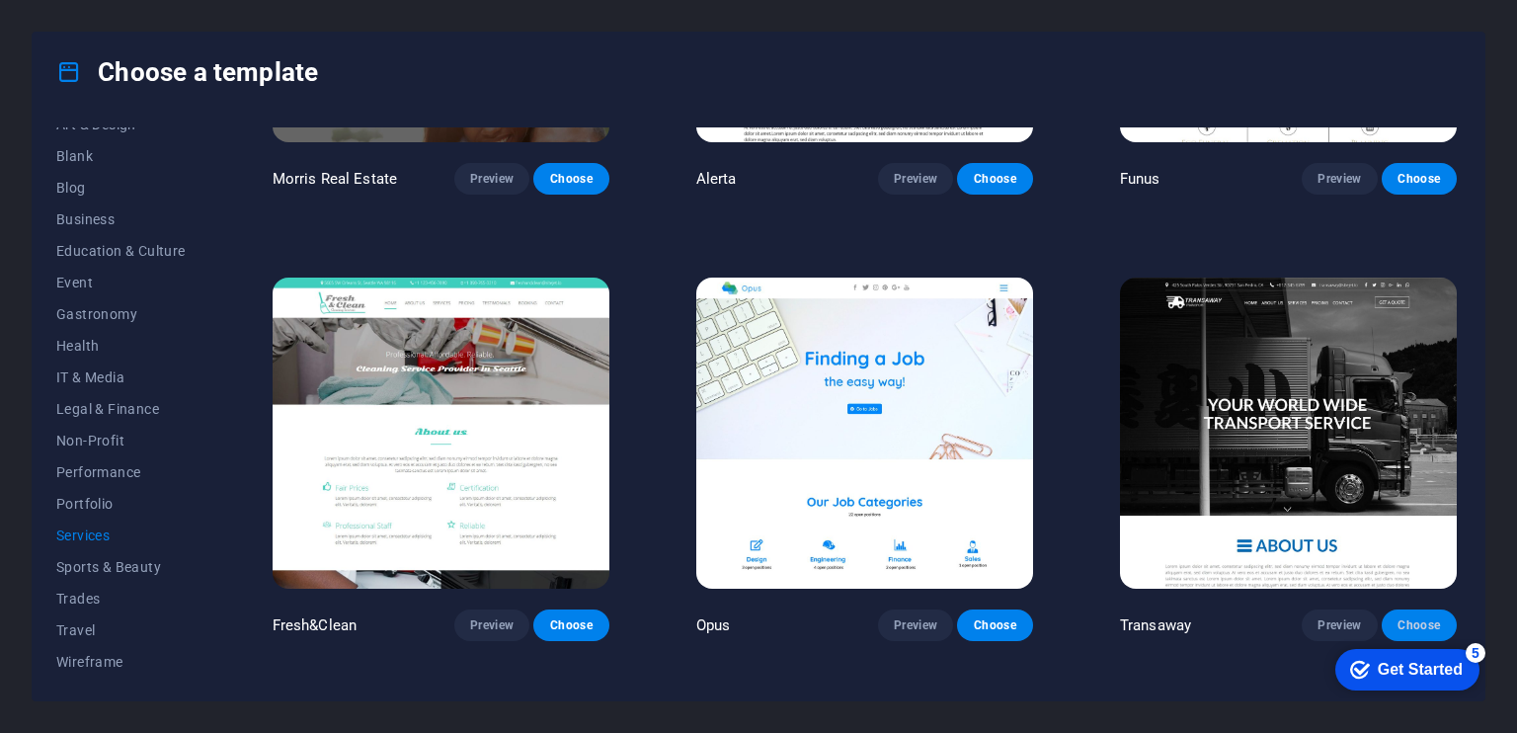
click at [1407, 617] on span "Choose" at bounding box center [1418, 625] width 43 height 16
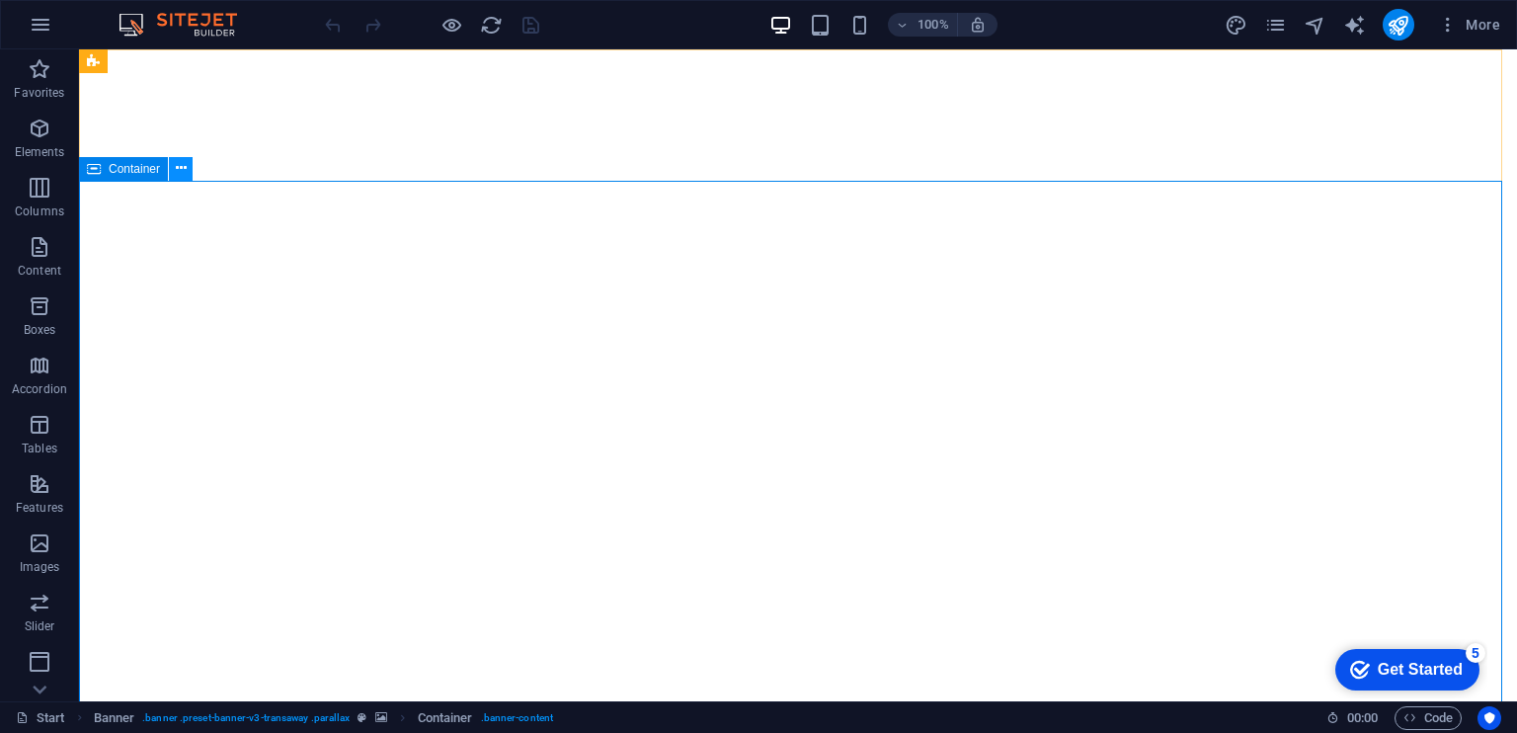
click at [179, 169] on icon at bounding box center [181, 168] width 11 height 21
click at [103, 169] on div "Container" at bounding box center [123, 169] width 89 height 24
click at [205, 62] on icon at bounding box center [204, 61] width 11 height 21
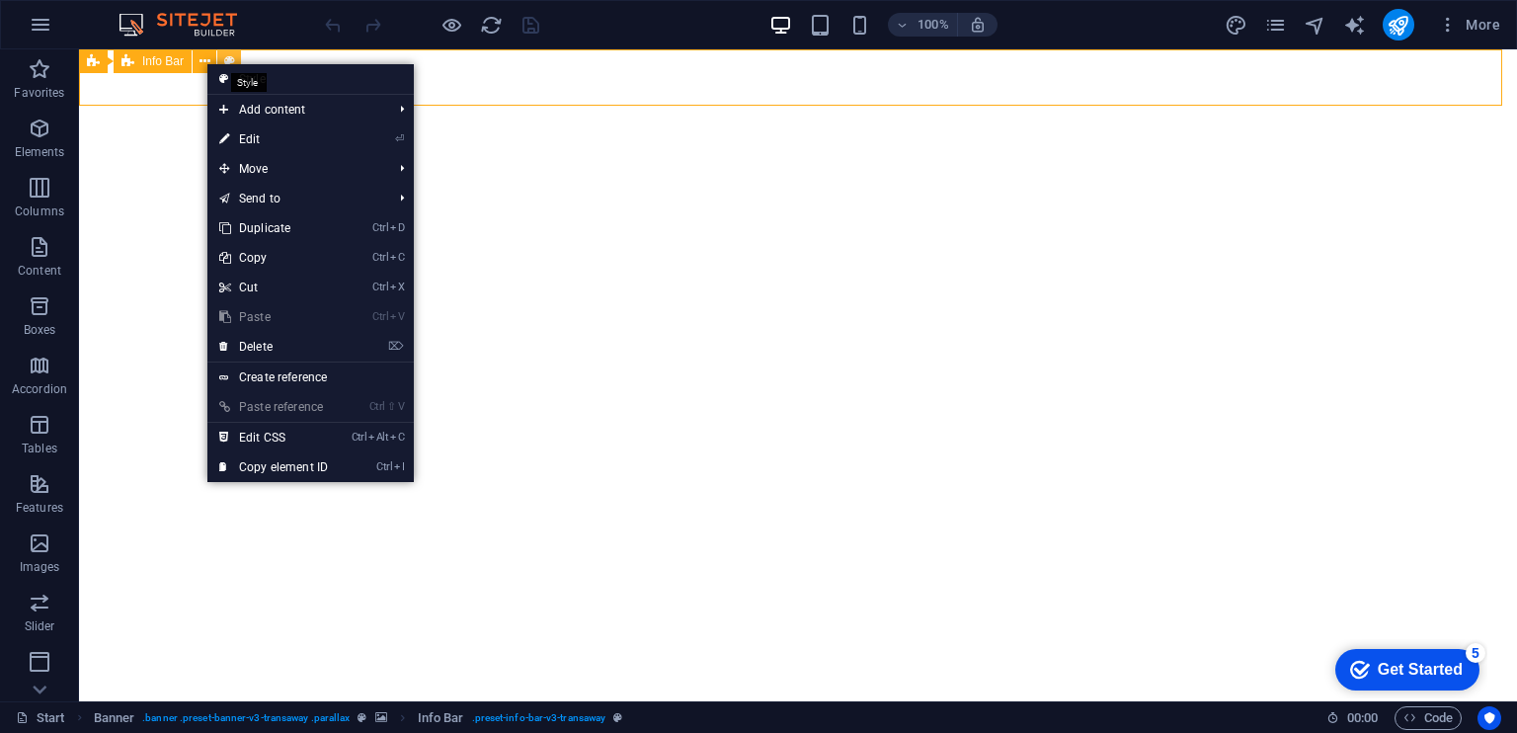
click at [231, 57] on icon at bounding box center [229, 61] width 11 height 21
select select "rem"
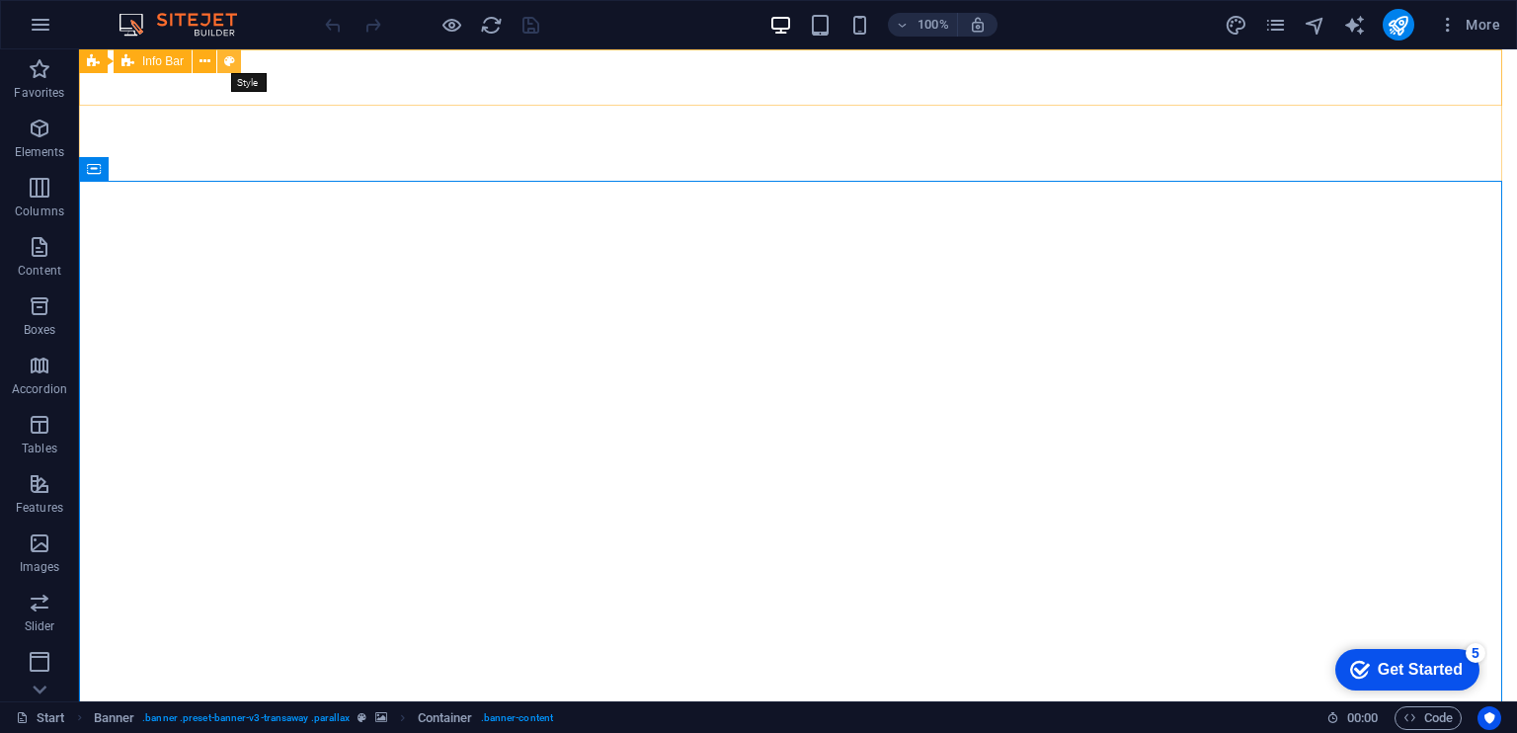
click at [224, 62] on icon at bounding box center [229, 61] width 11 height 21
select select "rem"
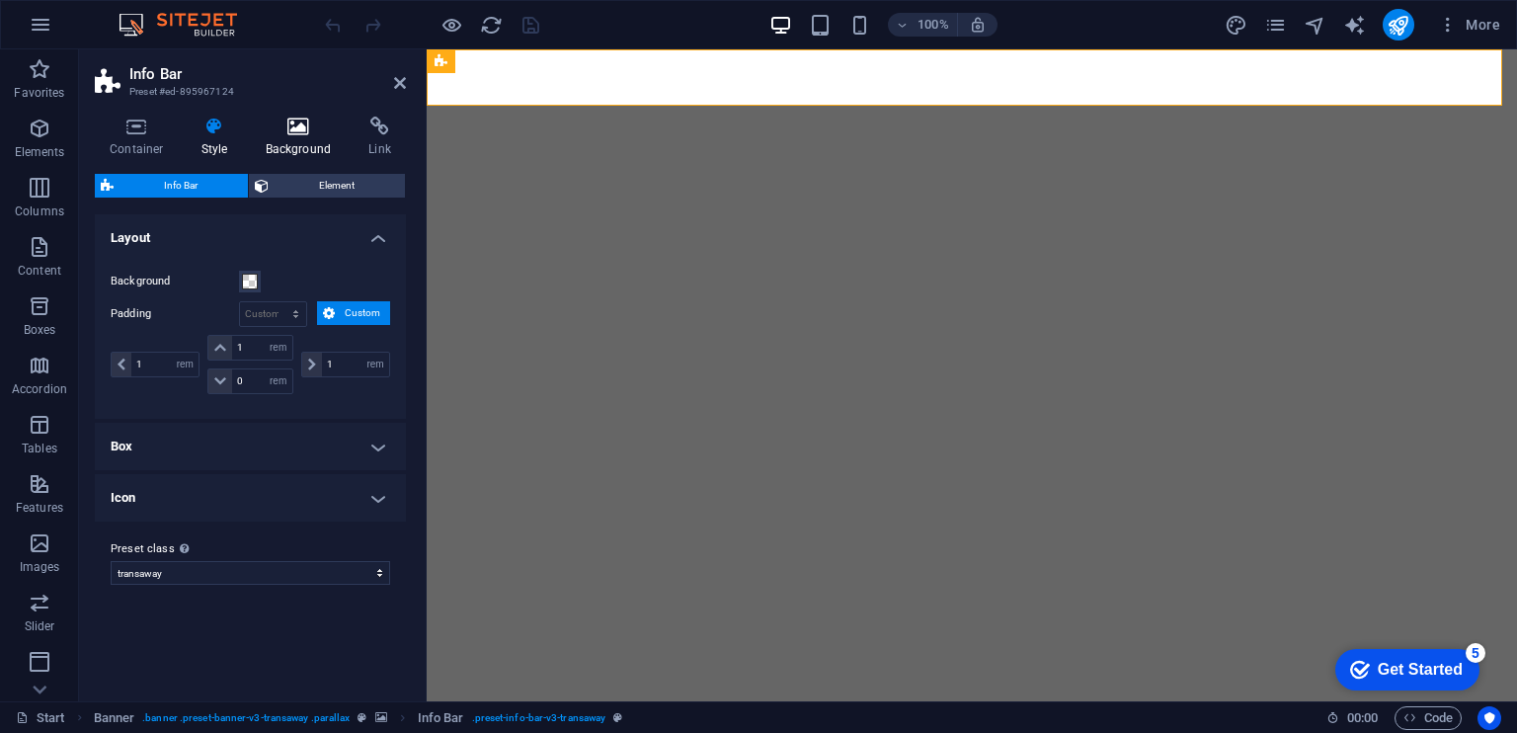
click at [293, 125] on icon at bounding box center [299, 127] width 96 height 20
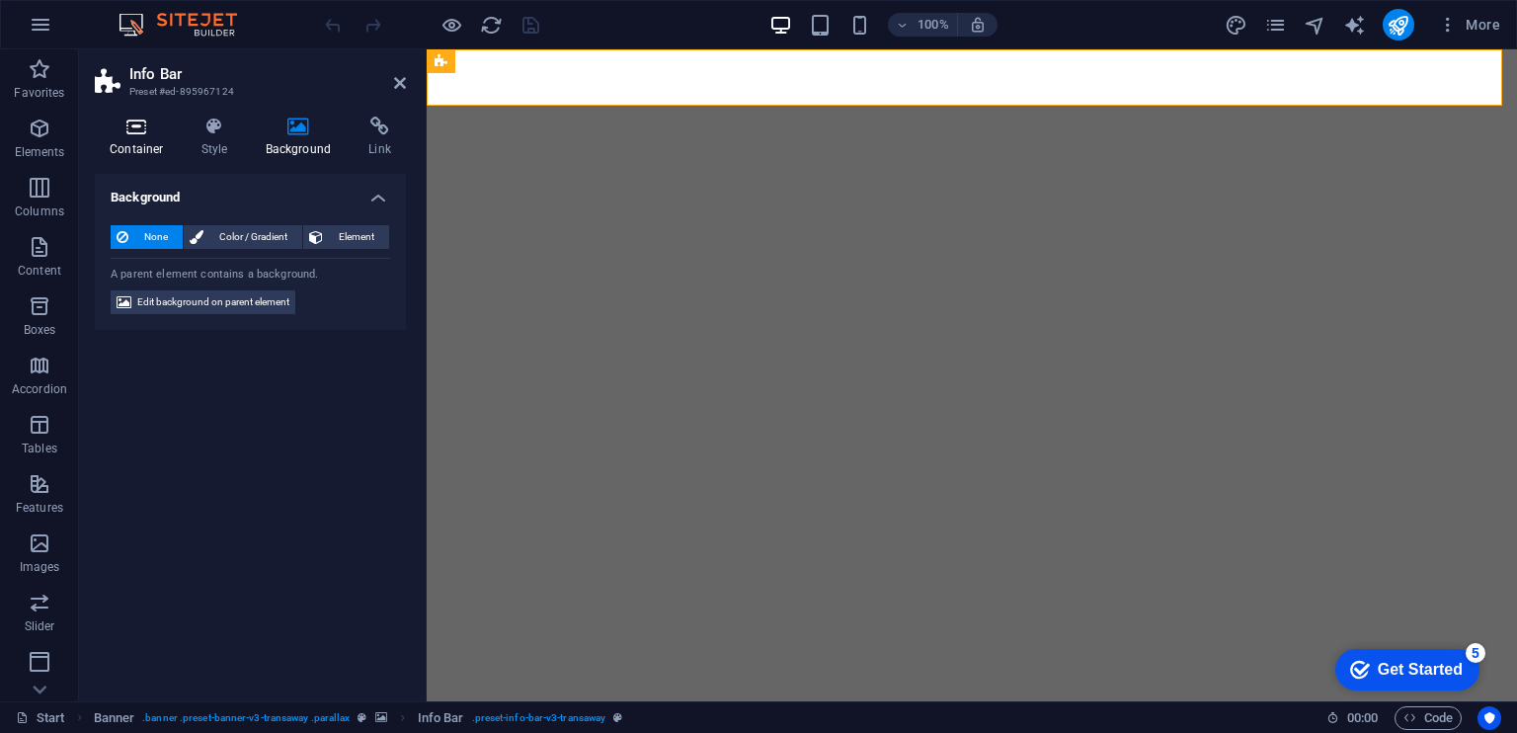
click at [133, 128] on icon at bounding box center [137, 127] width 84 height 20
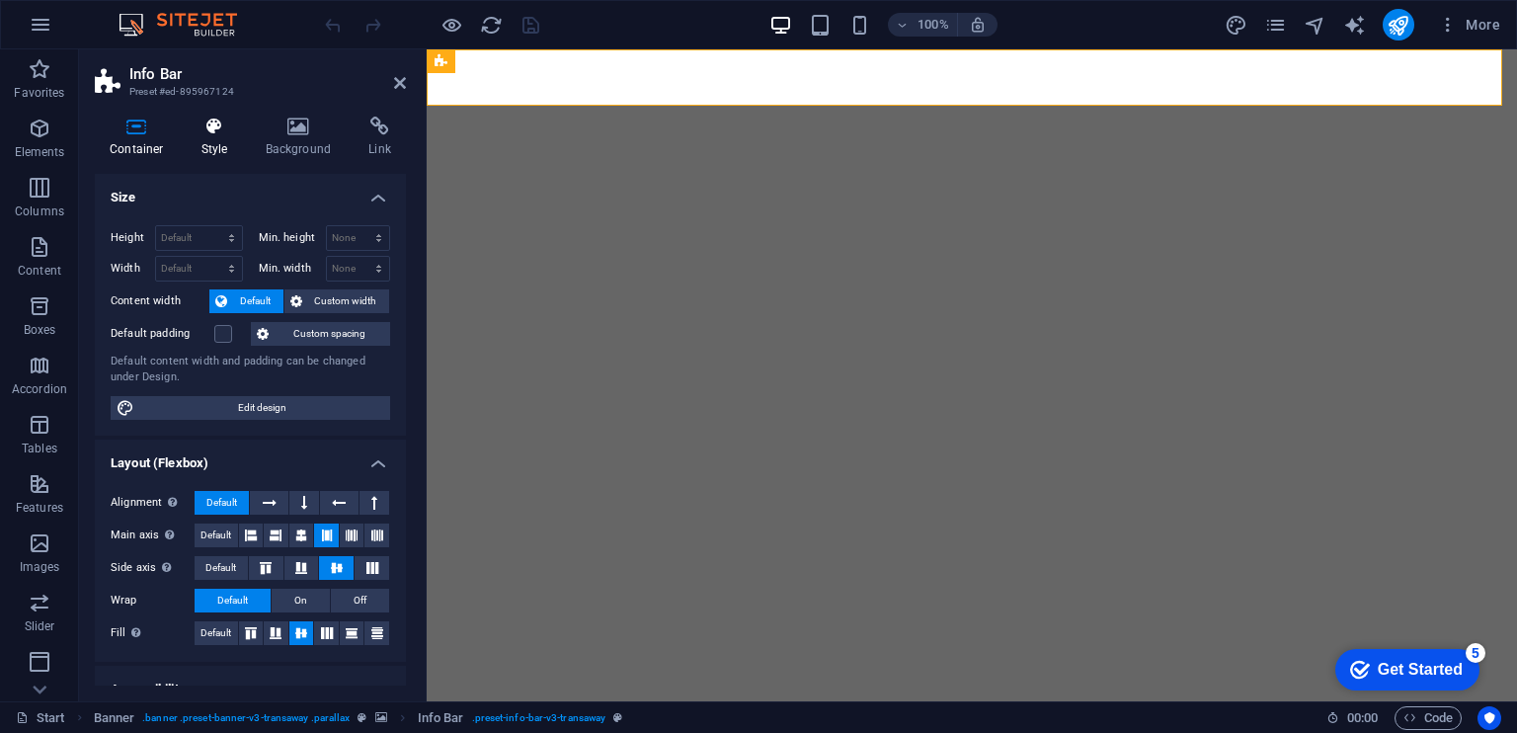
click at [216, 132] on icon at bounding box center [215, 127] width 56 height 20
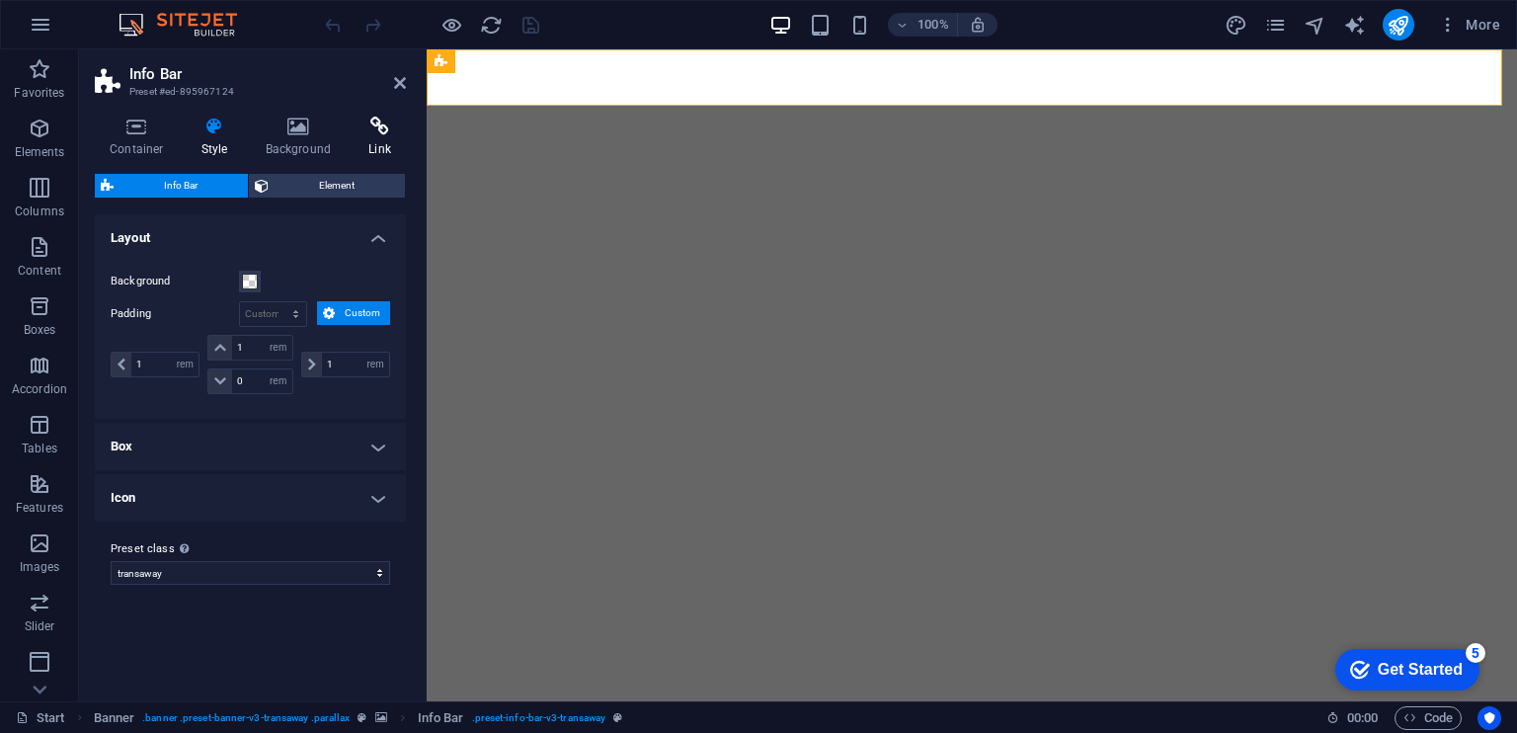
click at [380, 125] on icon at bounding box center [380, 127] width 52 height 20
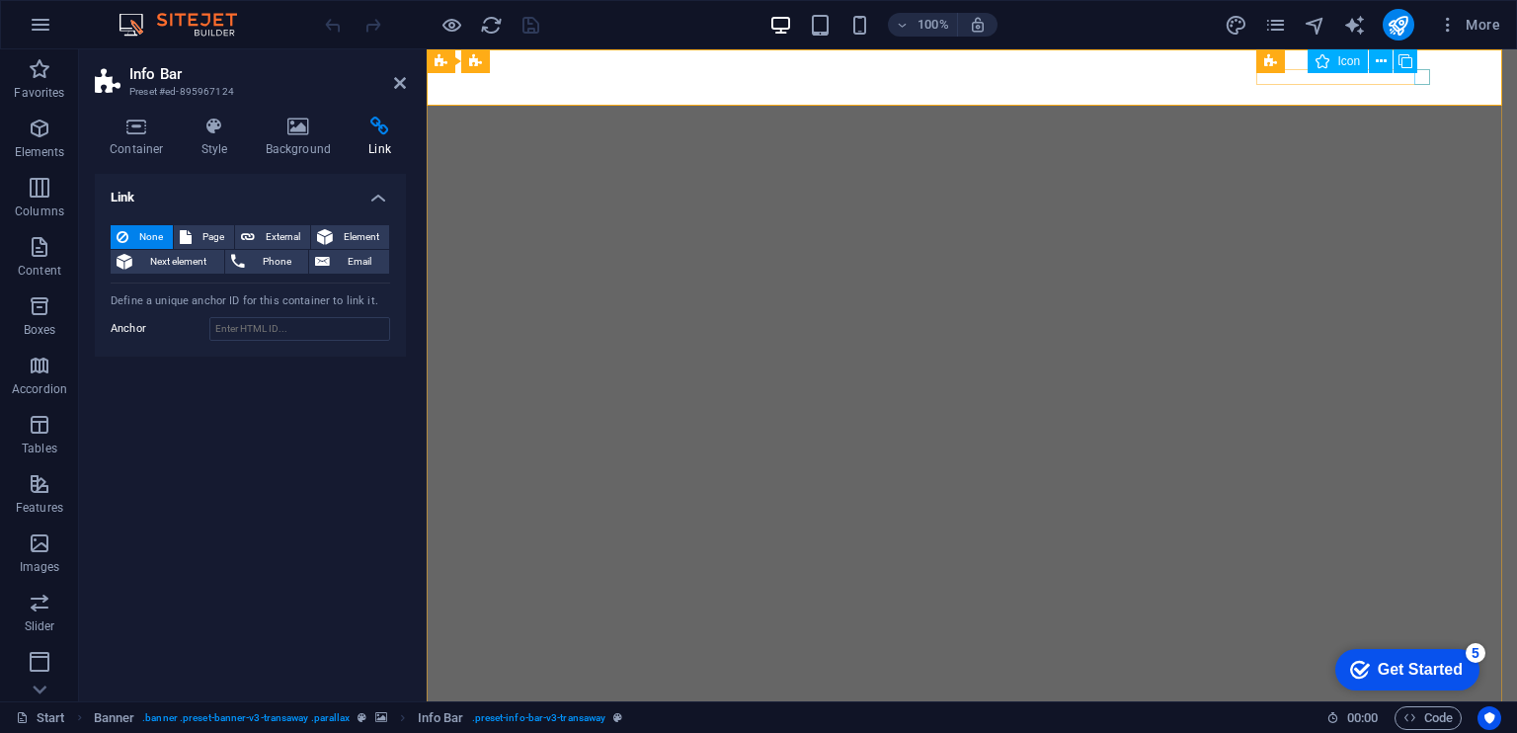
click at [1382, 58] on icon at bounding box center [1381, 61] width 11 height 21
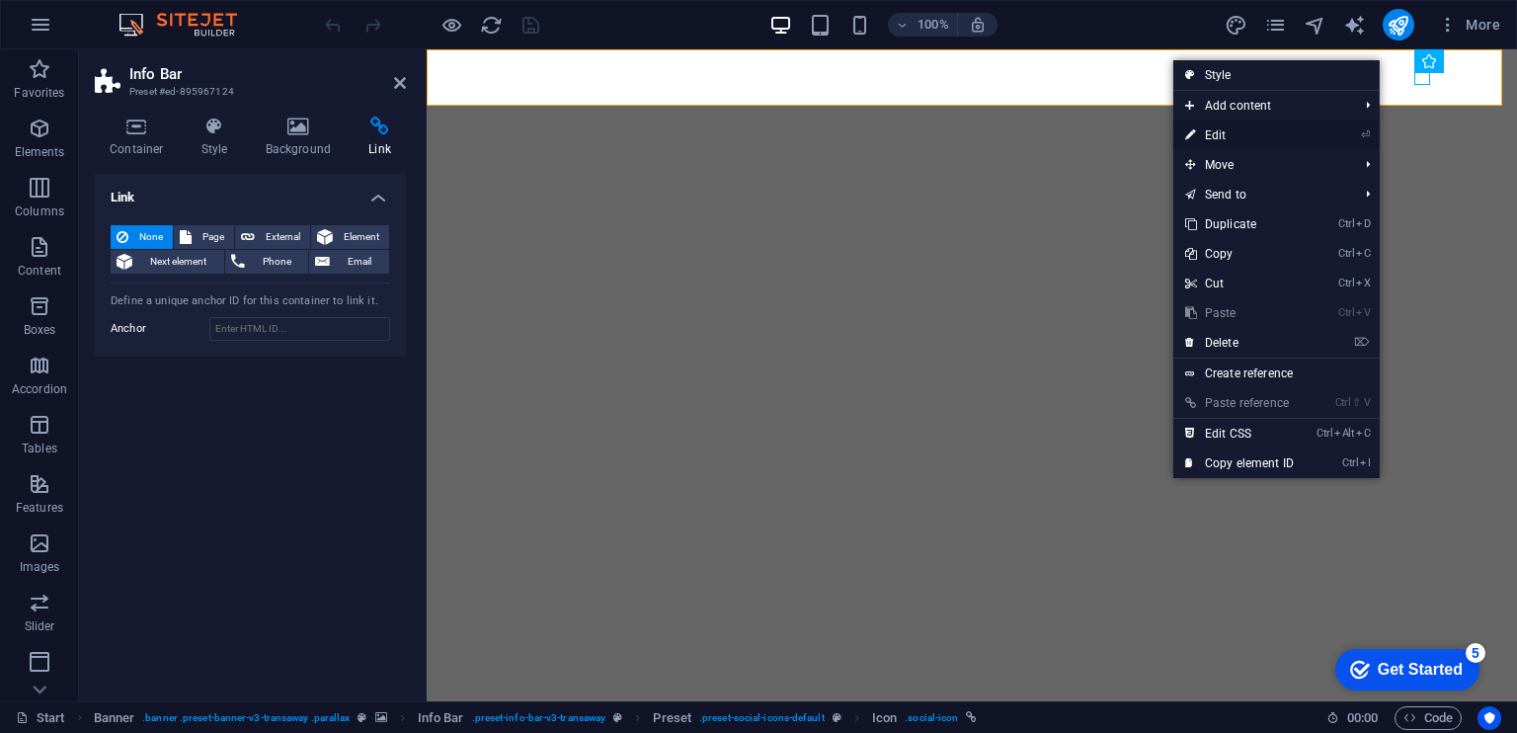
click at [1292, 131] on link "⏎ Edit" at bounding box center [1239, 135] width 132 height 30
select select "xMidYMid"
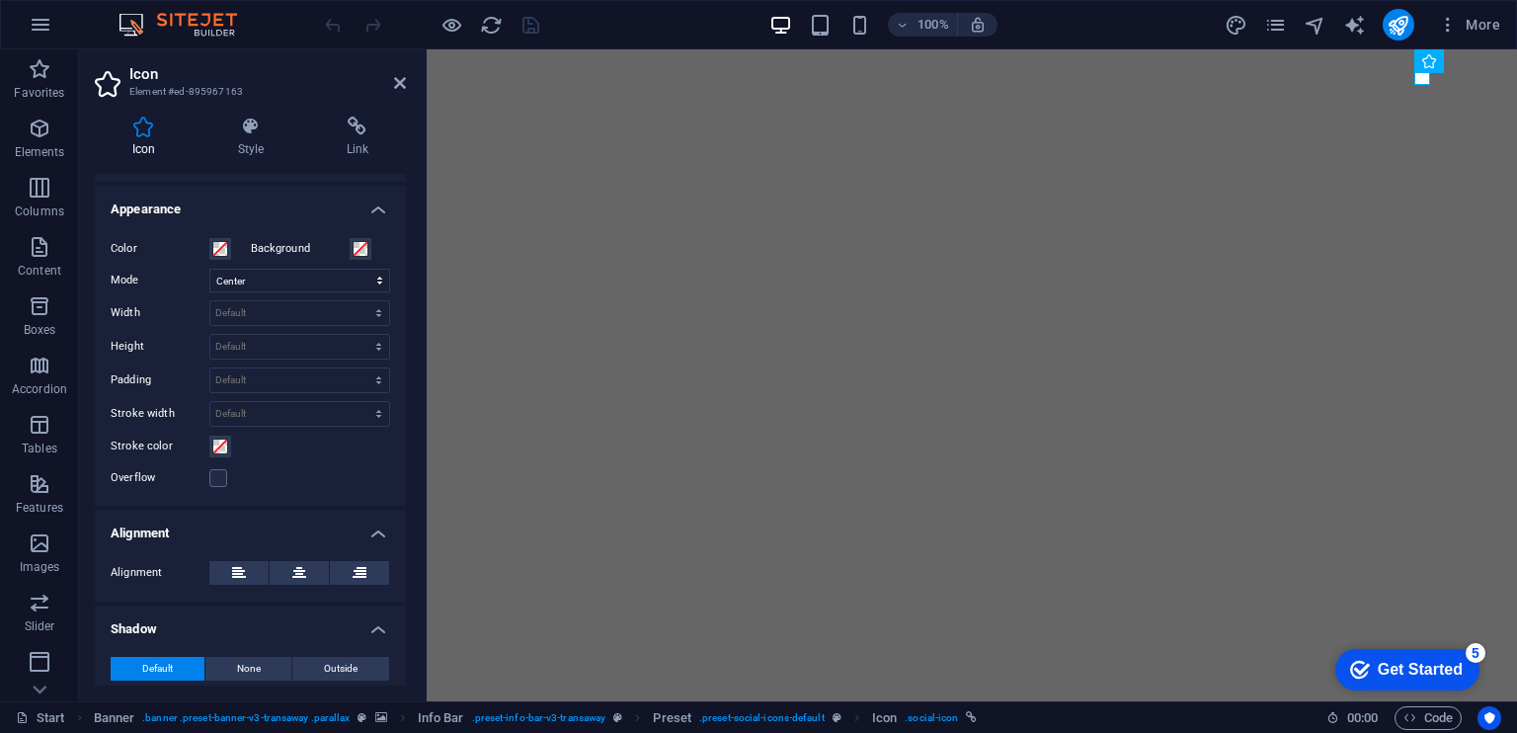
scroll to position [522, 0]
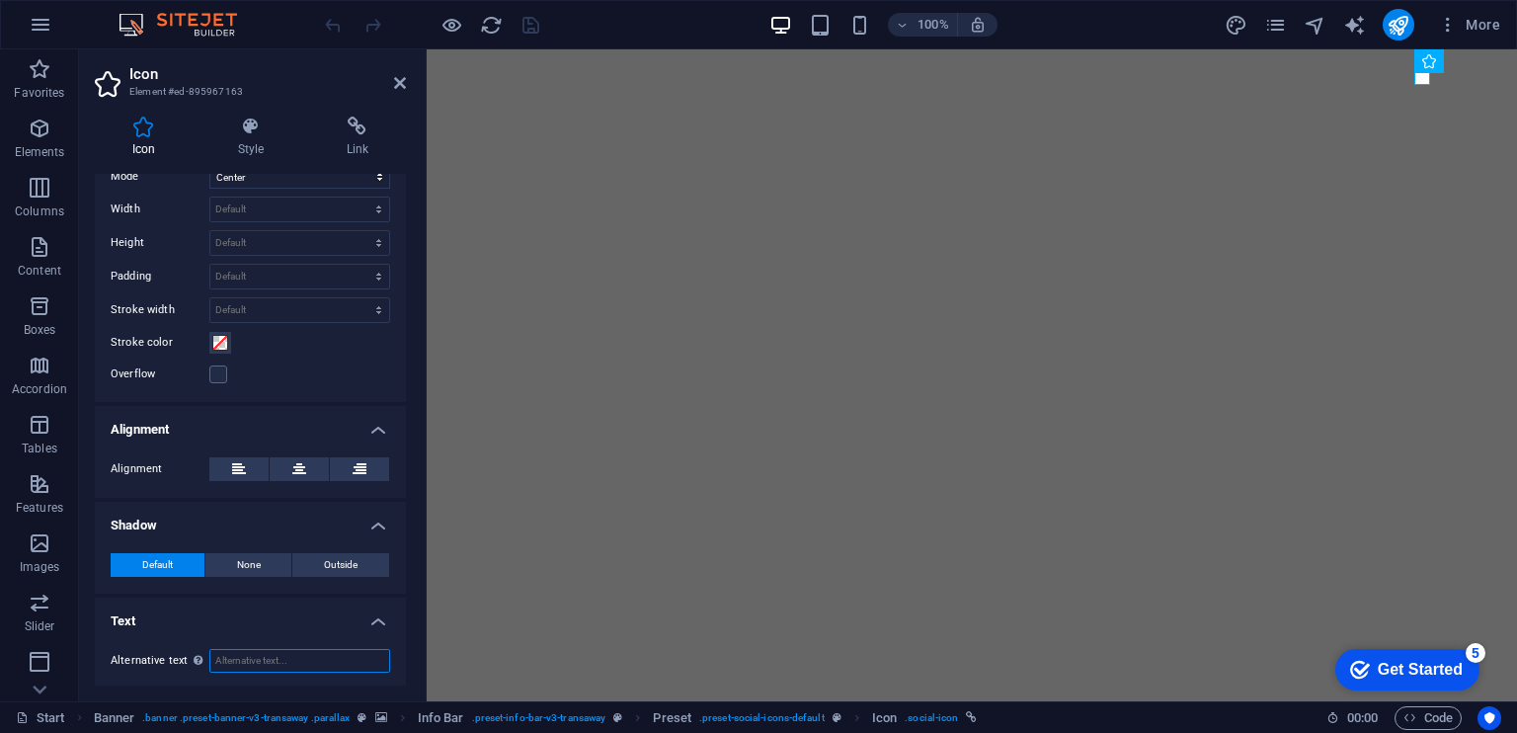
click at [289, 651] on input "Alternative text The alternative text is used by devices that cannot display im…" at bounding box center [299, 661] width 181 height 24
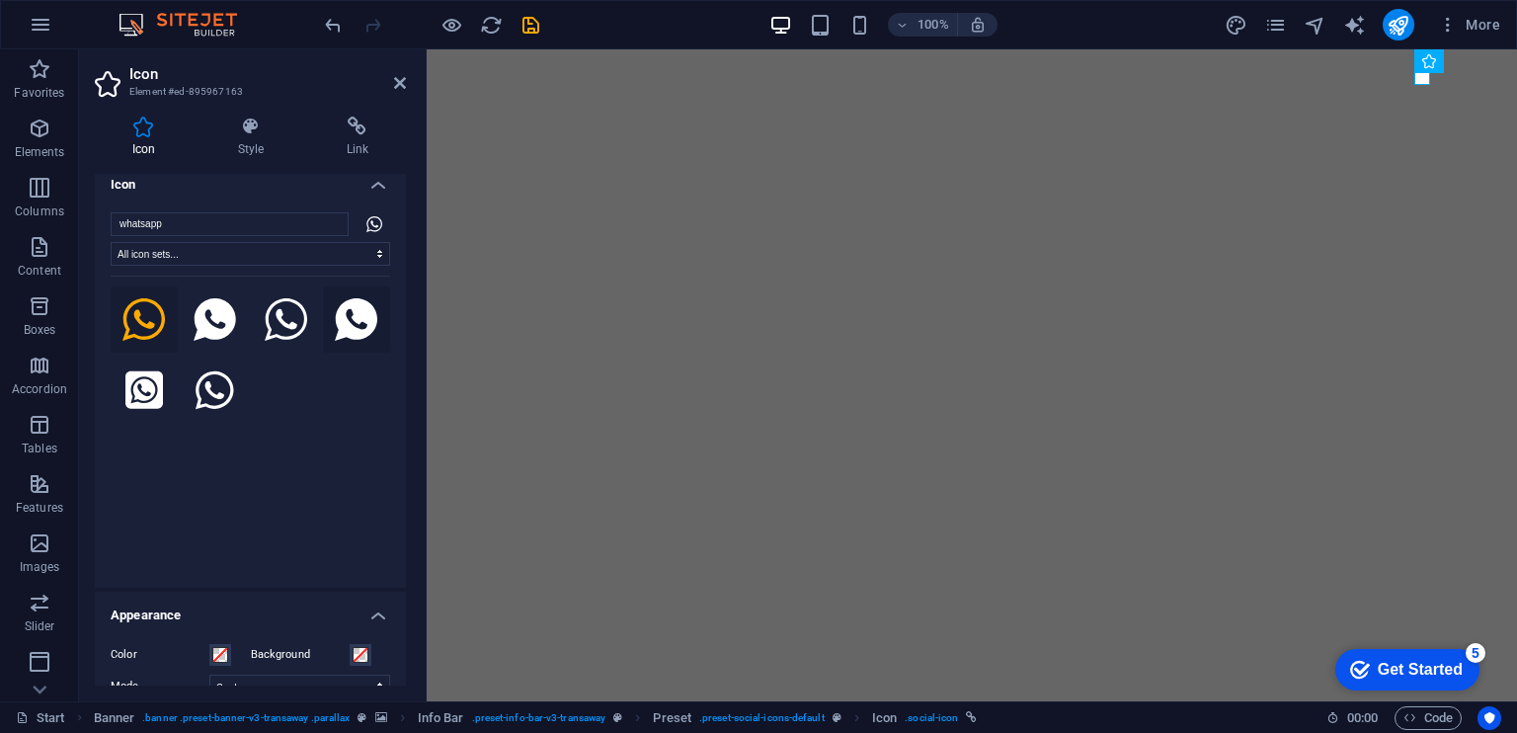
scroll to position [0, 0]
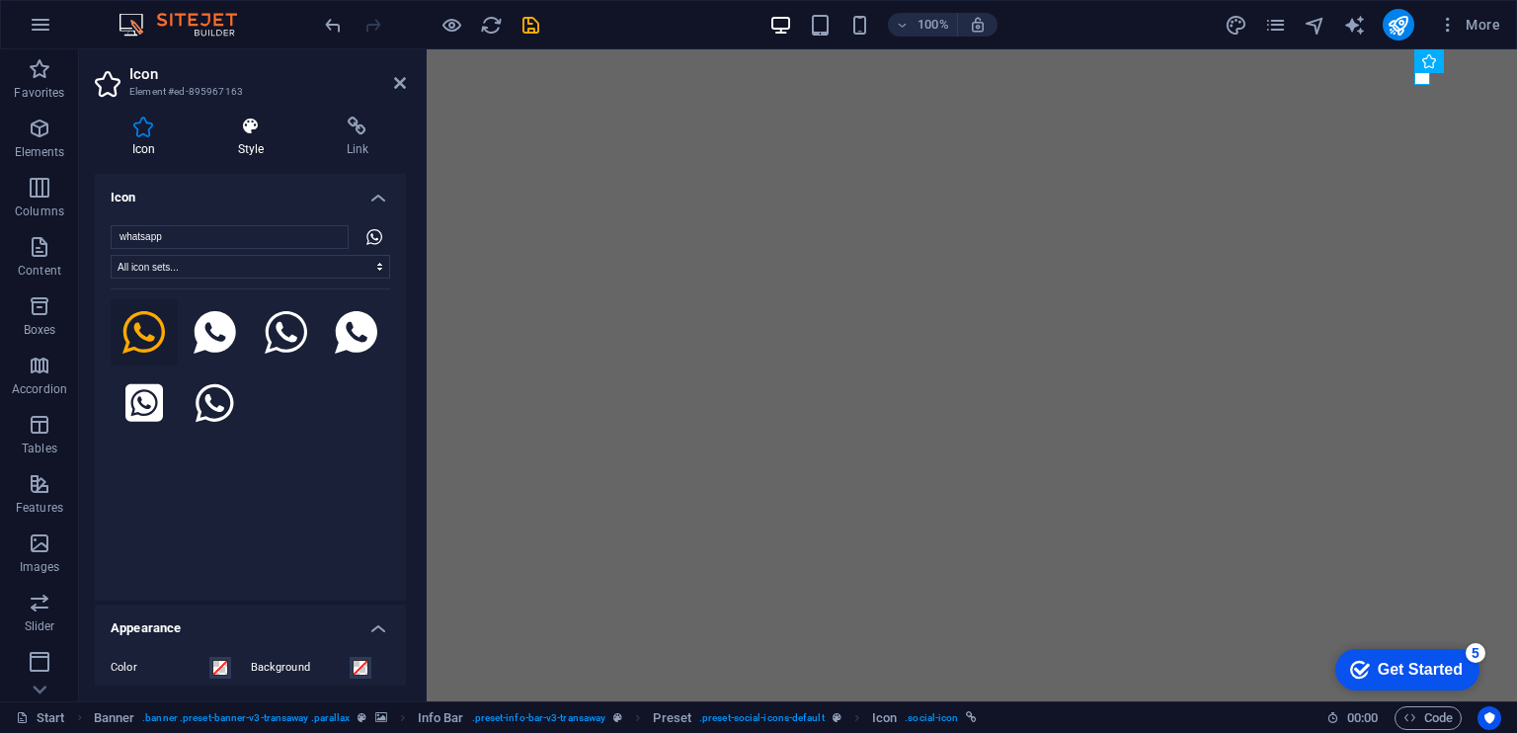
type input "Hablemos!"
click at [265, 129] on icon at bounding box center [250, 127] width 101 height 20
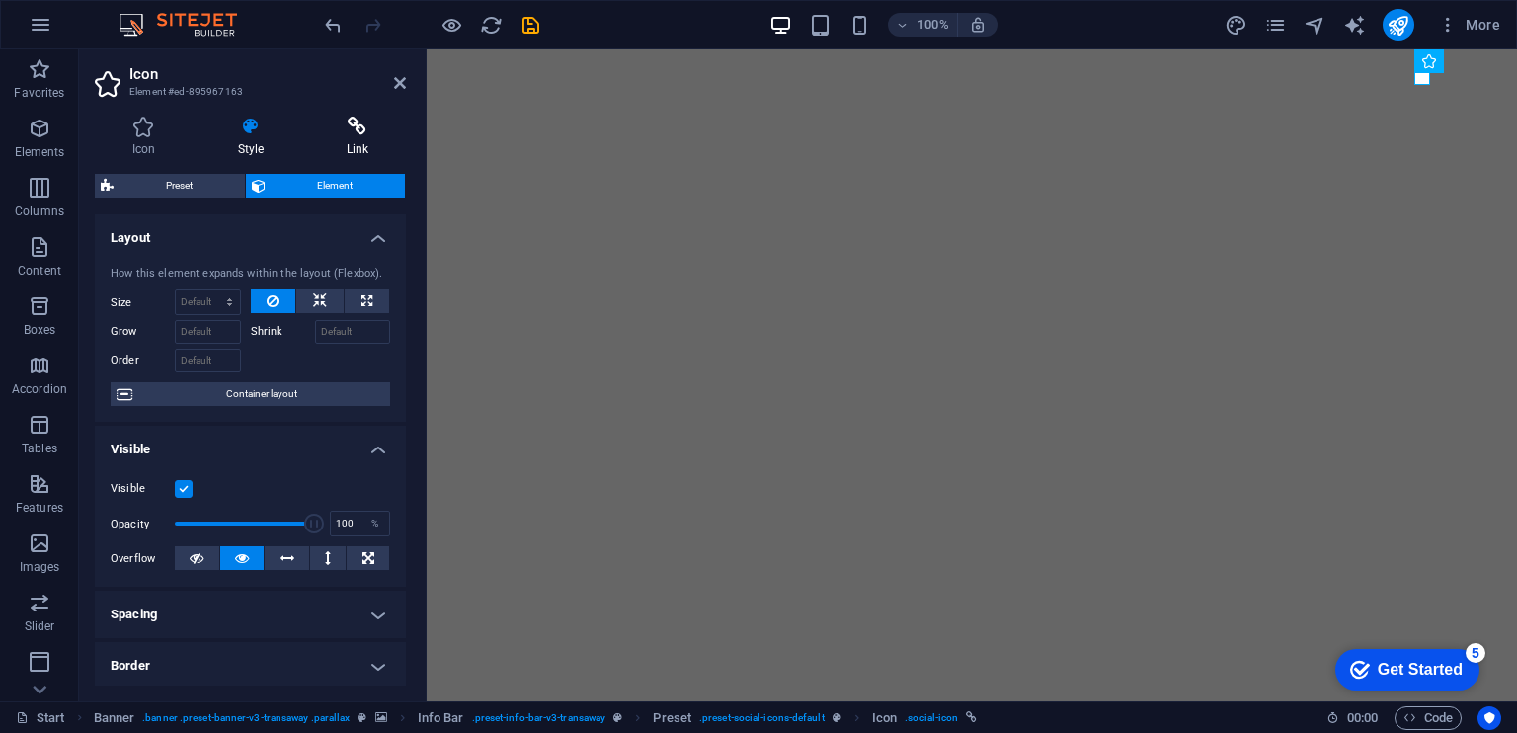
click at [357, 124] on icon at bounding box center [357, 127] width 97 height 20
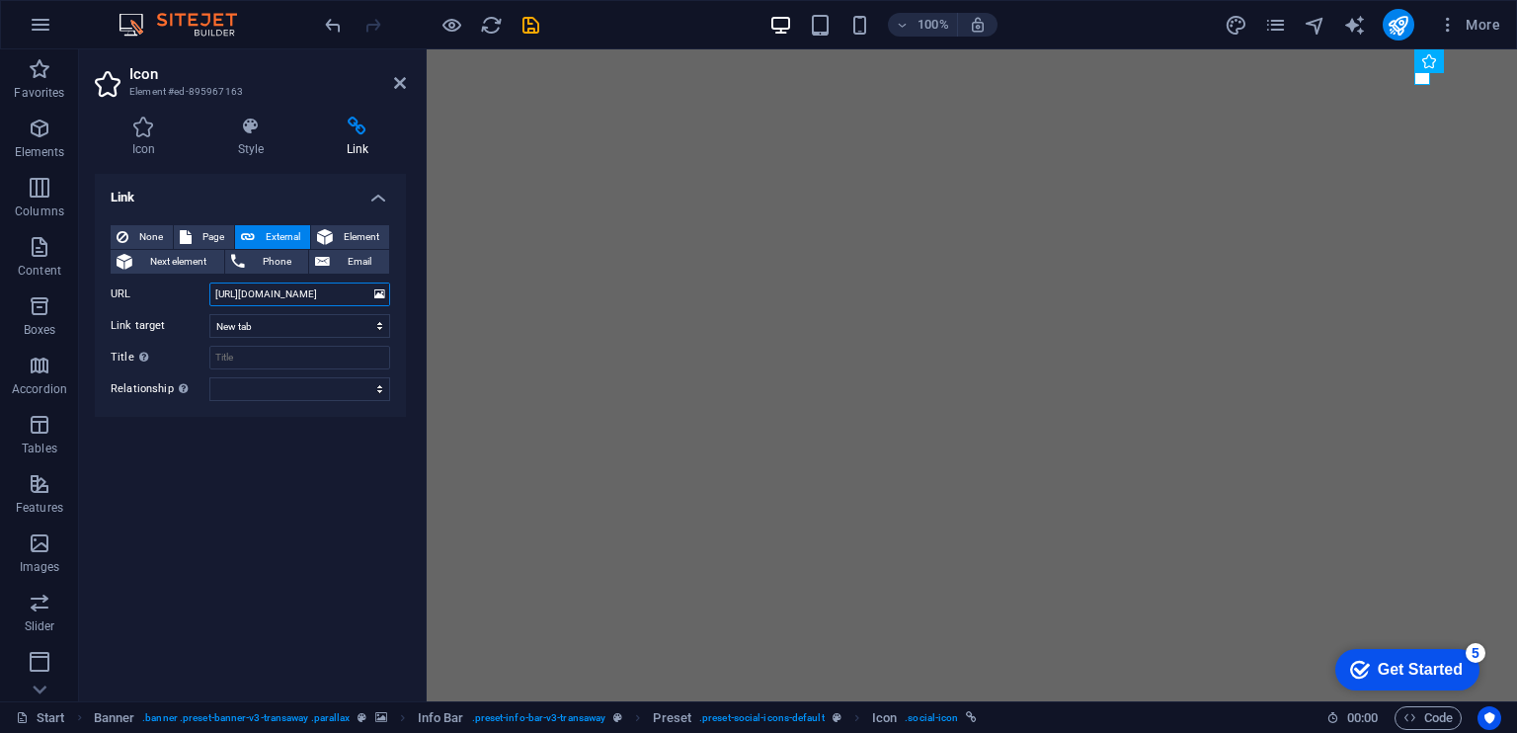
click at [327, 288] on input "[URL][DOMAIN_NAME]" at bounding box center [299, 294] width 181 height 24
paste input "[URL][DOMAIN_NAME]"
type input "[URL][DOMAIN_NAME]"
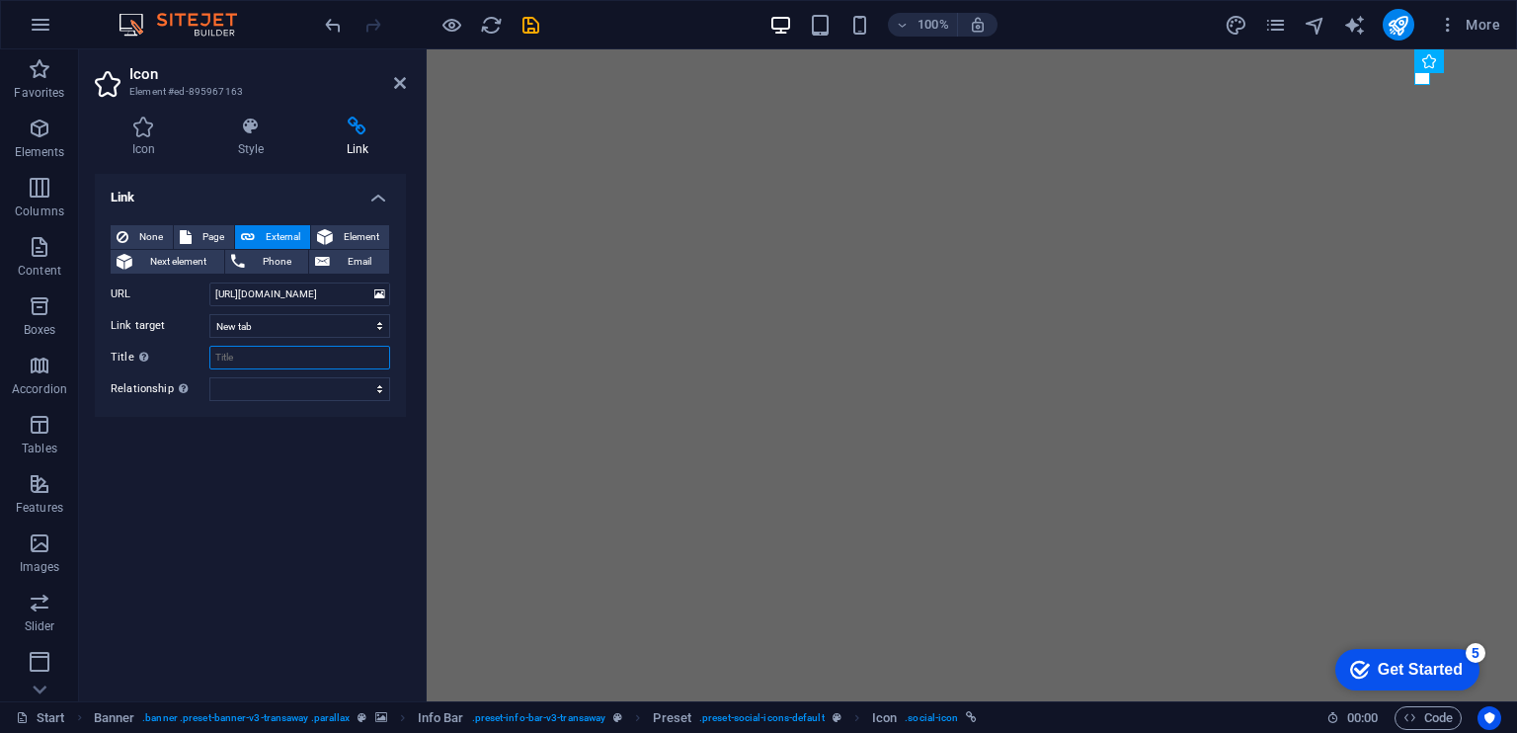
click at [280, 358] on input "Title Additional link description, should not be the same as the link text. The…" at bounding box center [299, 358] width 181 height 24
type input "Escribeme!"
click at [379, 389] on select "alternate author bookmark external help license next nofollow noreferrer noopen…" at bounding box center [299, 389] width 181 height 24
click at [527, 19] on icon "save" at bounding box center [530, 25] width 23 height 23
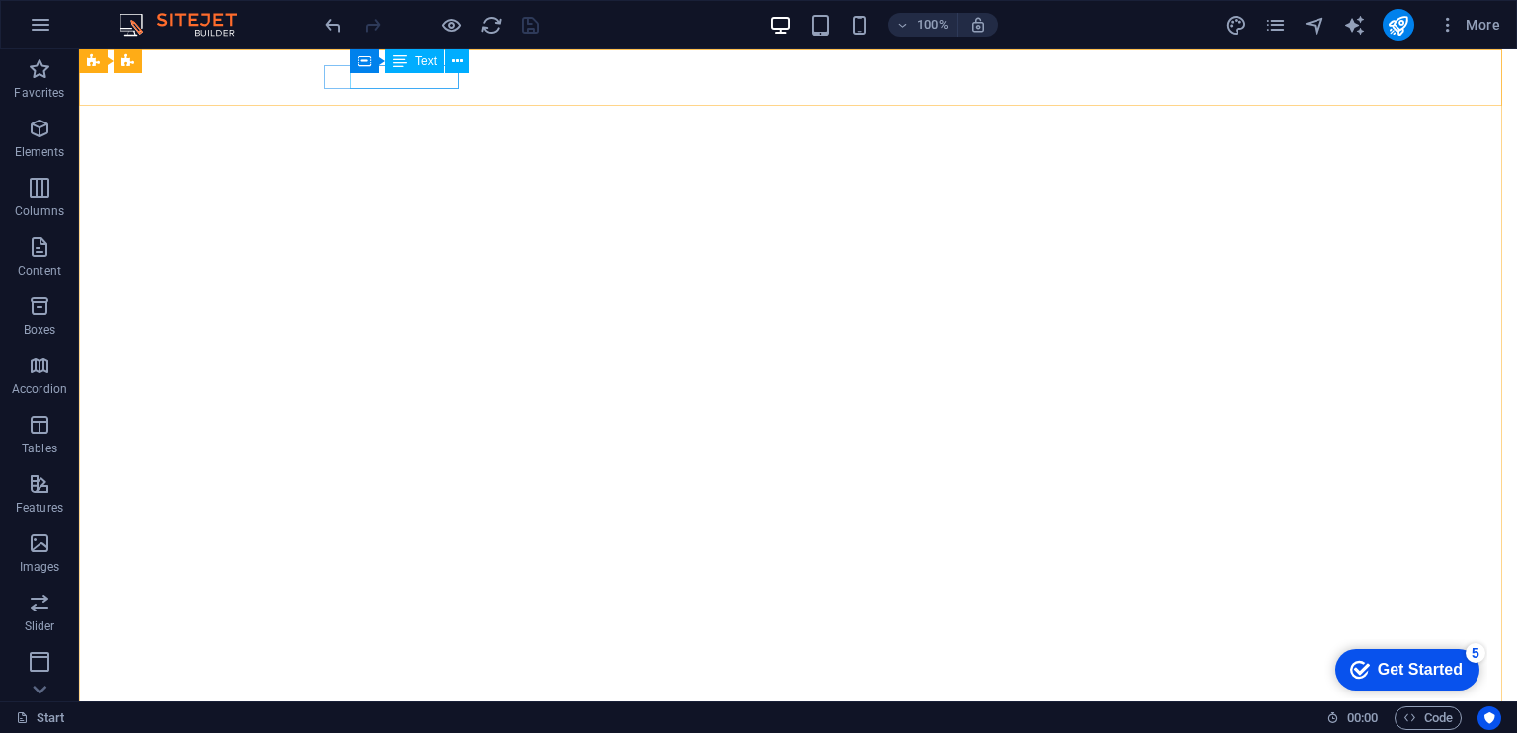
click at [437, 73] on div "Container Text" at bounding box center [416, 61] width 132 height 25
click at [421, 732] on div "[PHONE_NUMBER]" at bounding box center [790, 746] width 916 height 24
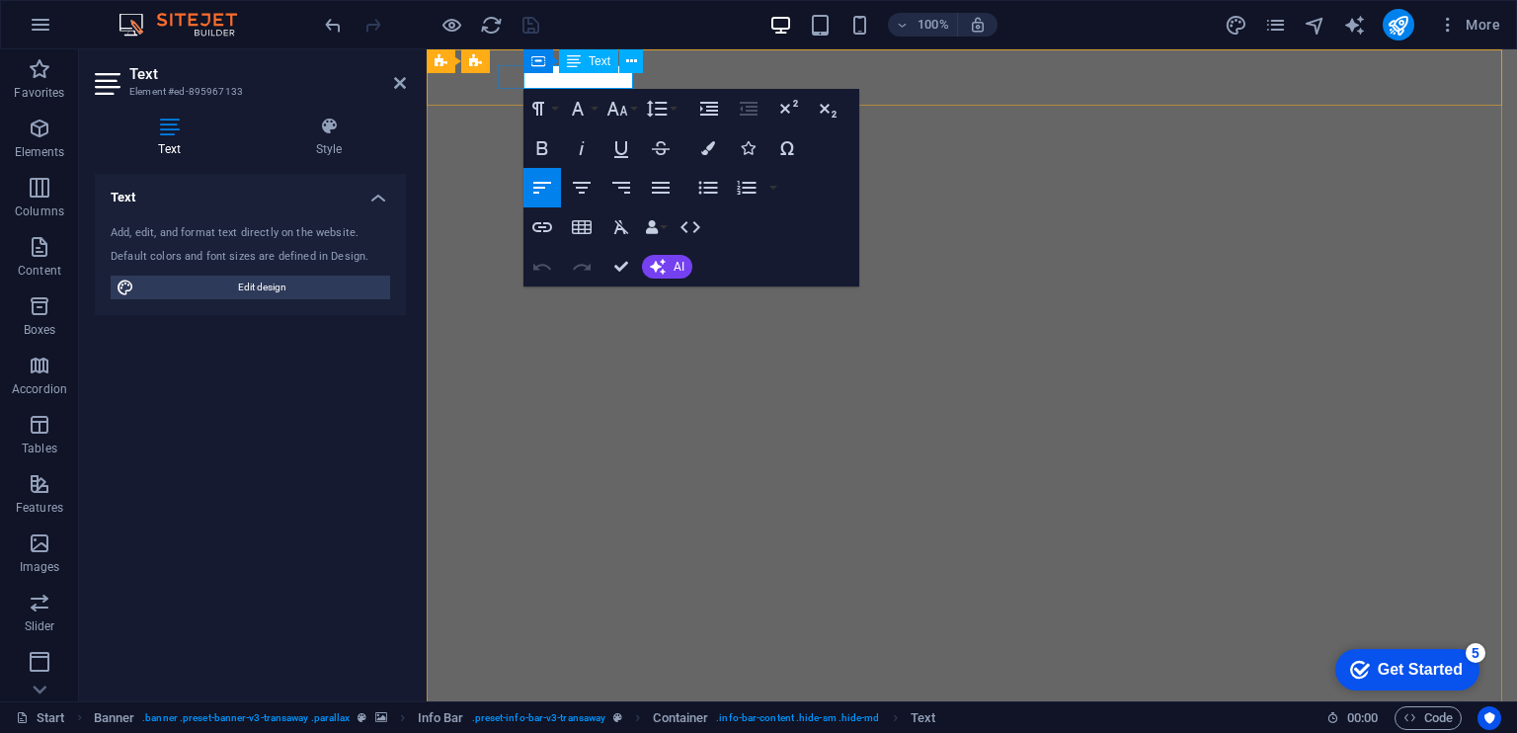
click at [578, 732] on span "[PHONE_NUMBER]" at bounding box center [574, 746] width 136 height 22
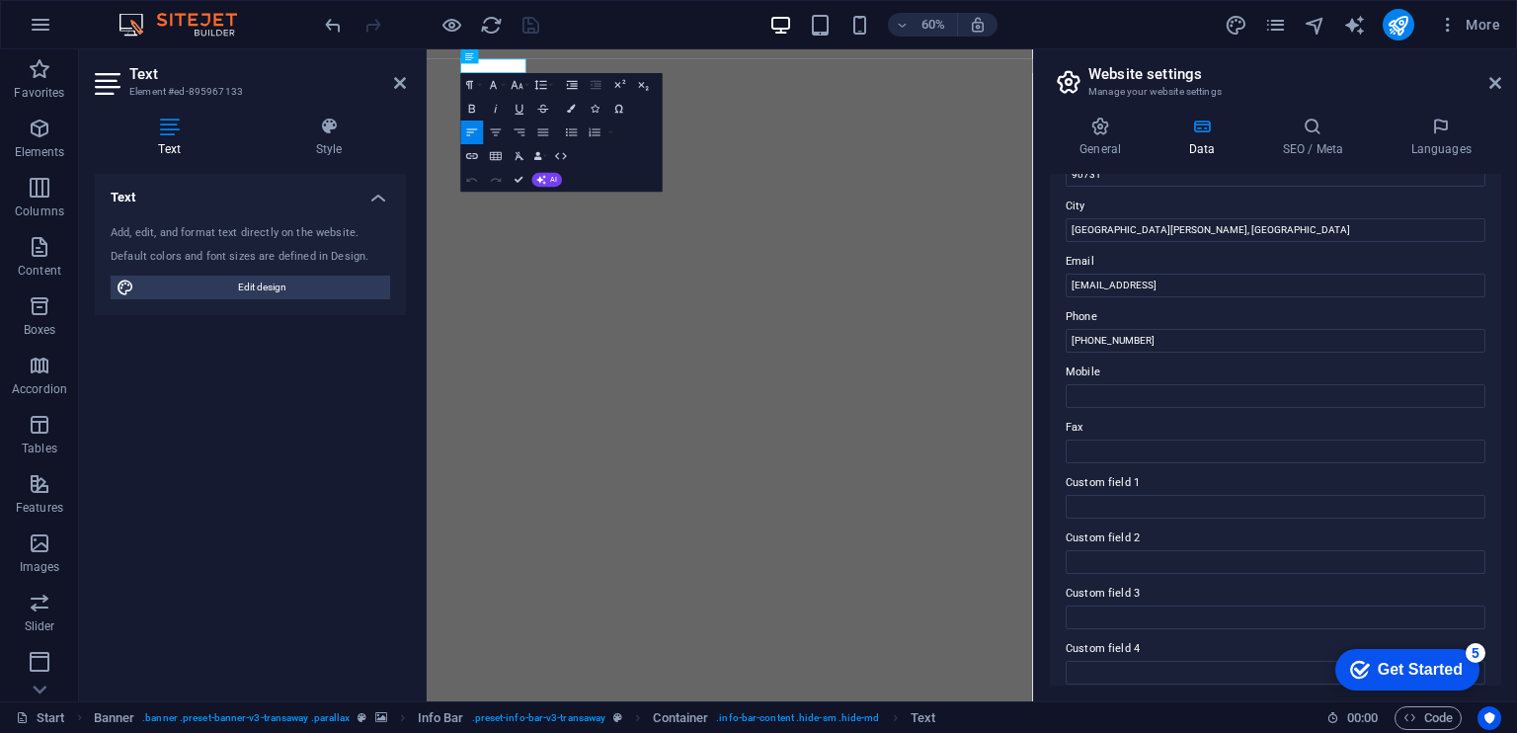
scroll to position [395, 0]
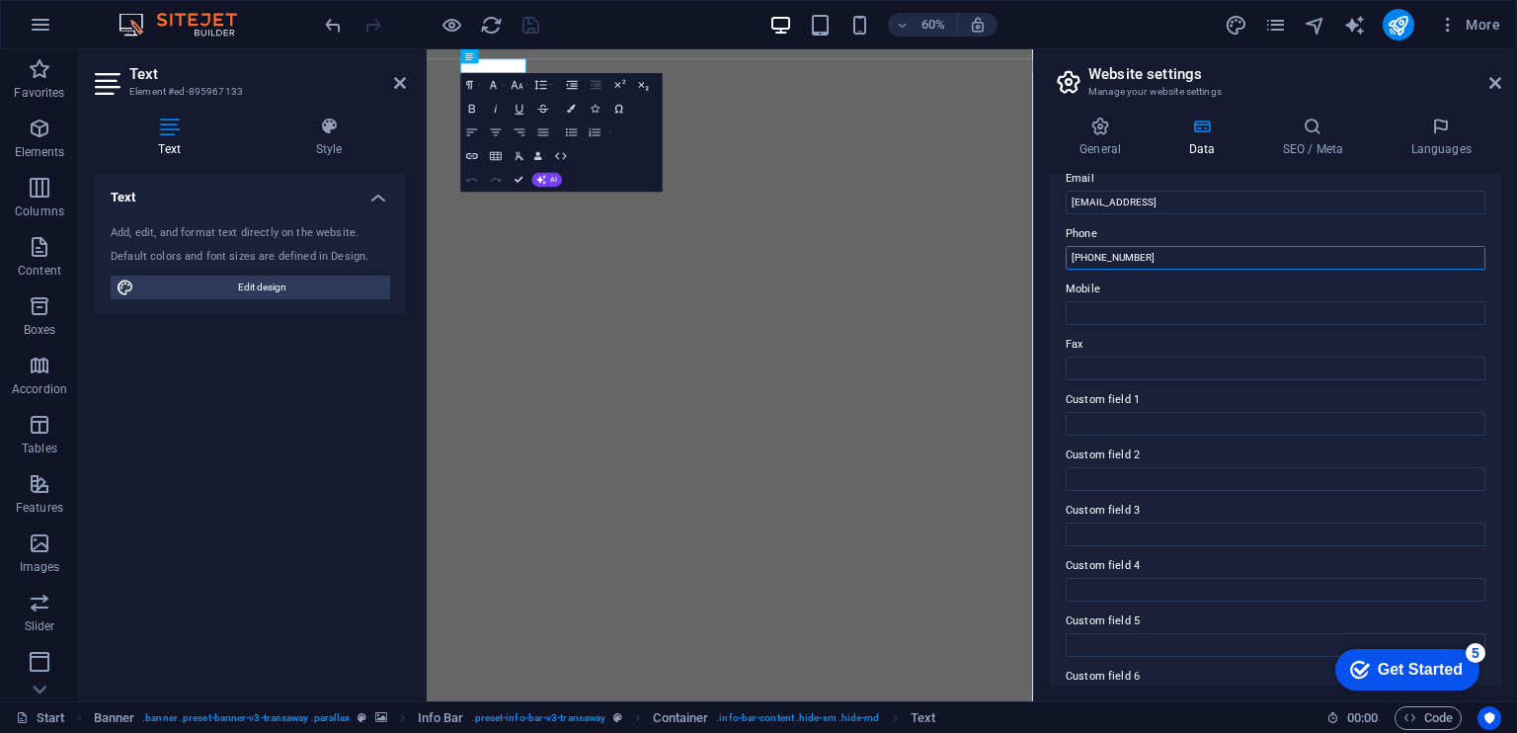
drag, startPoint x: 1151, startPoint y: 256, endPoint x: 1078, endPoint y: 266, distance: 73.7
click at [1078, 266] on input "[PHONE_NUMBER]" at bounding box center [1276, 258] width 420 height 24
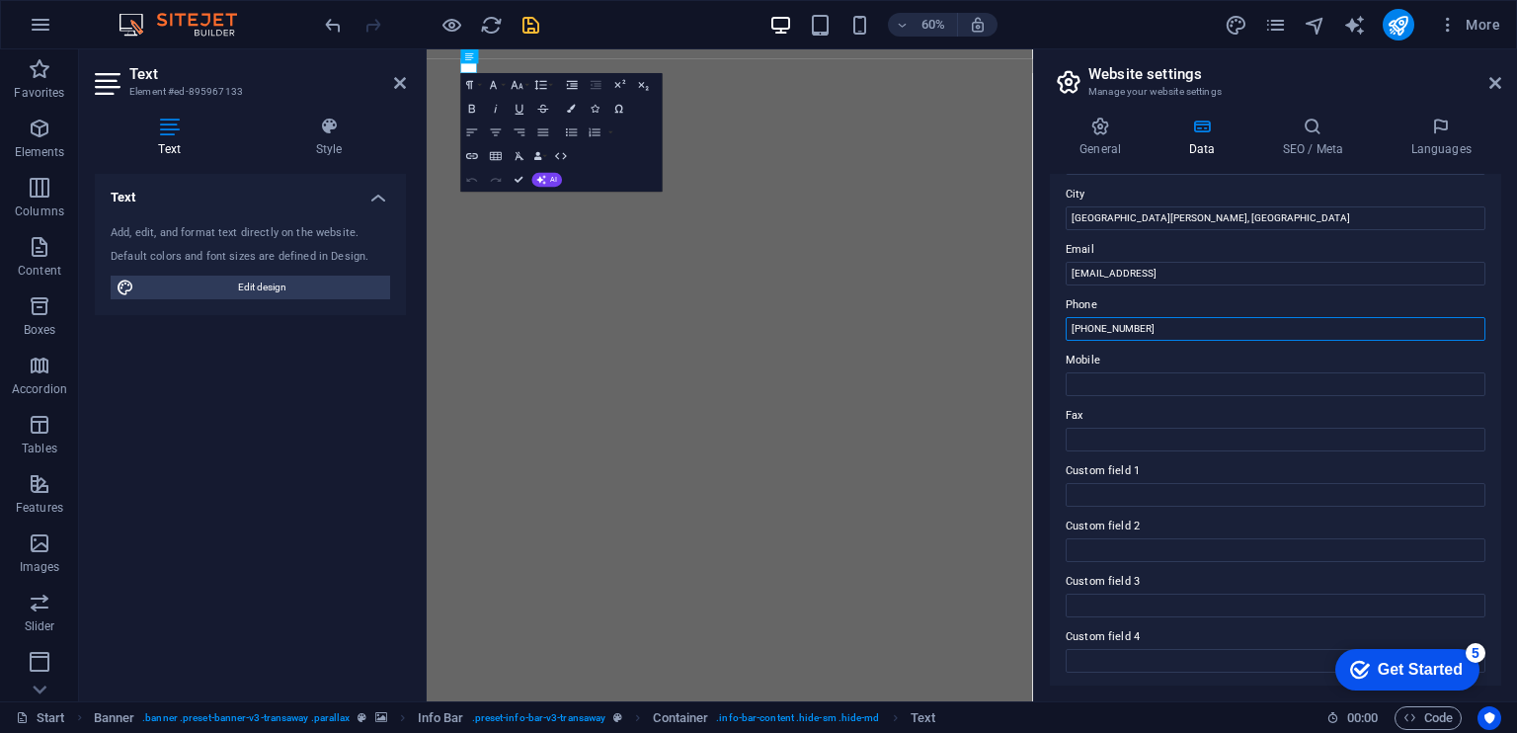
scroll to position [296, 0]
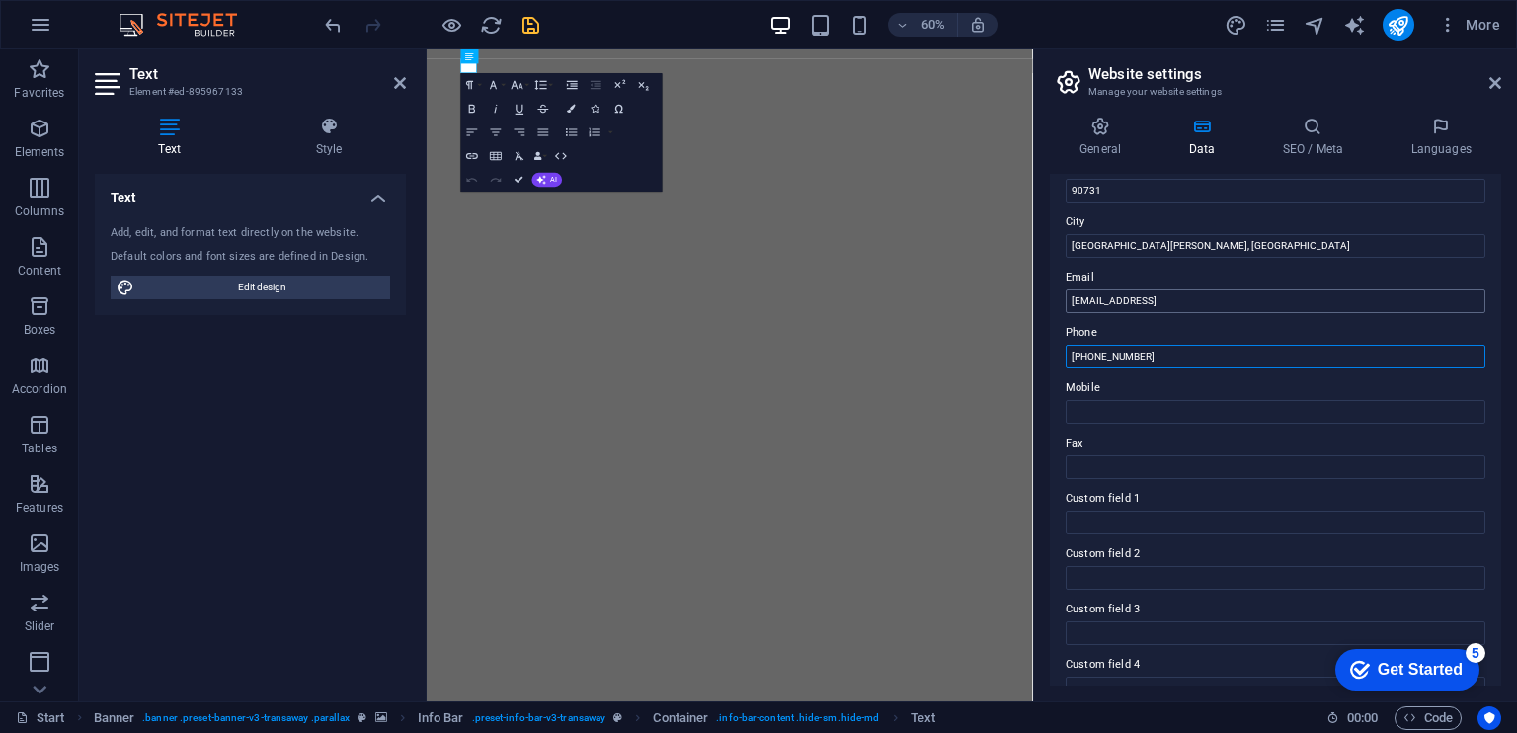
type input "[PHONE_NUMBER]"
drag, startPoint x: 1233, startPoint y: 298, endPoint x: 1067, endPoint y: 290, distance: 167.1
click at [1067, 290] on input "[EMAIL_ADDRESS]" at bounding box center [1276, 301] width 420 height 24
drag, startPoint x: 1126, startPoint y: 299, endPoint x: 1153, endPoint y: 301, distance: 27.7
click at [1153, 301] on input "[EMAIL_ADDRESS]" at bounding box center [1276, 301] width 420 height 24
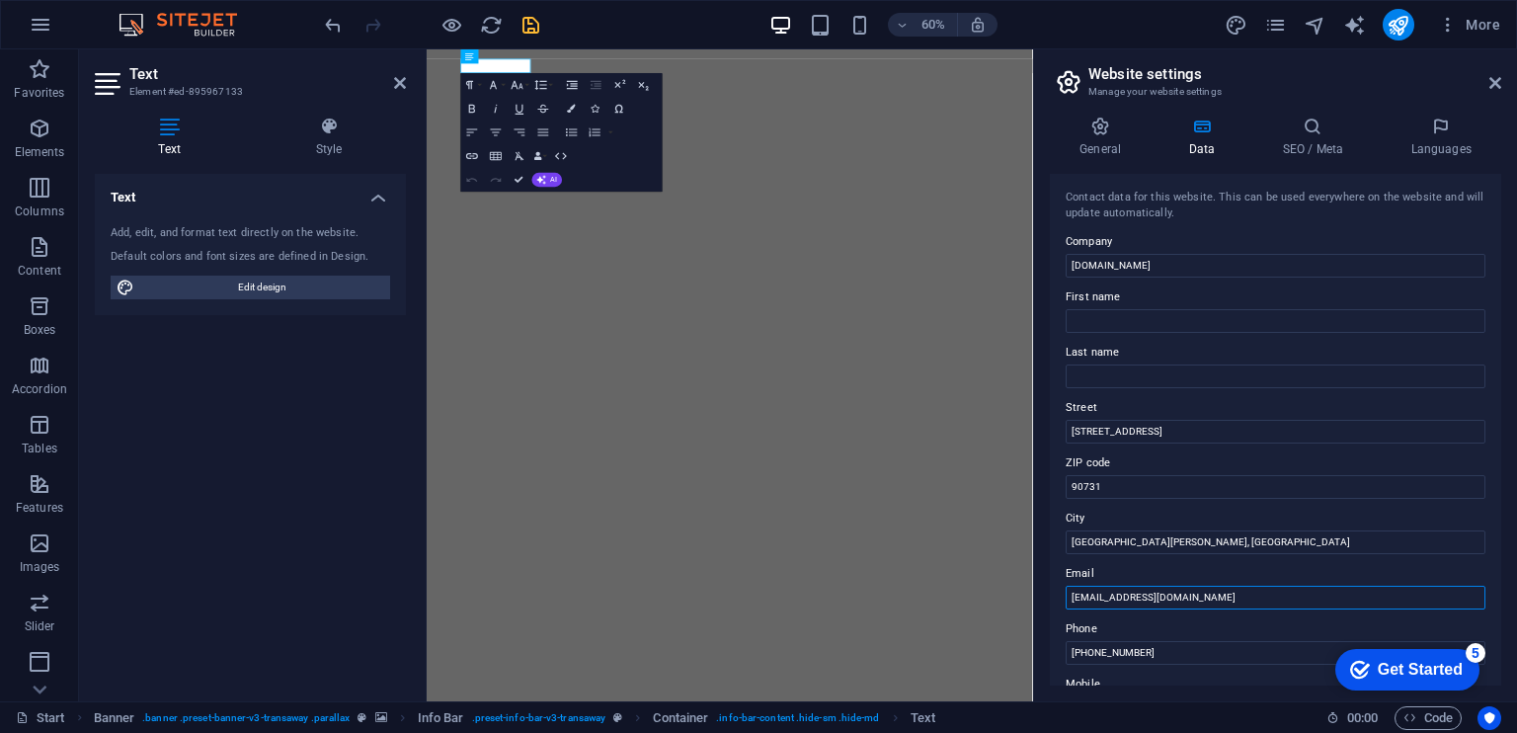
scroll to position [198, 0]
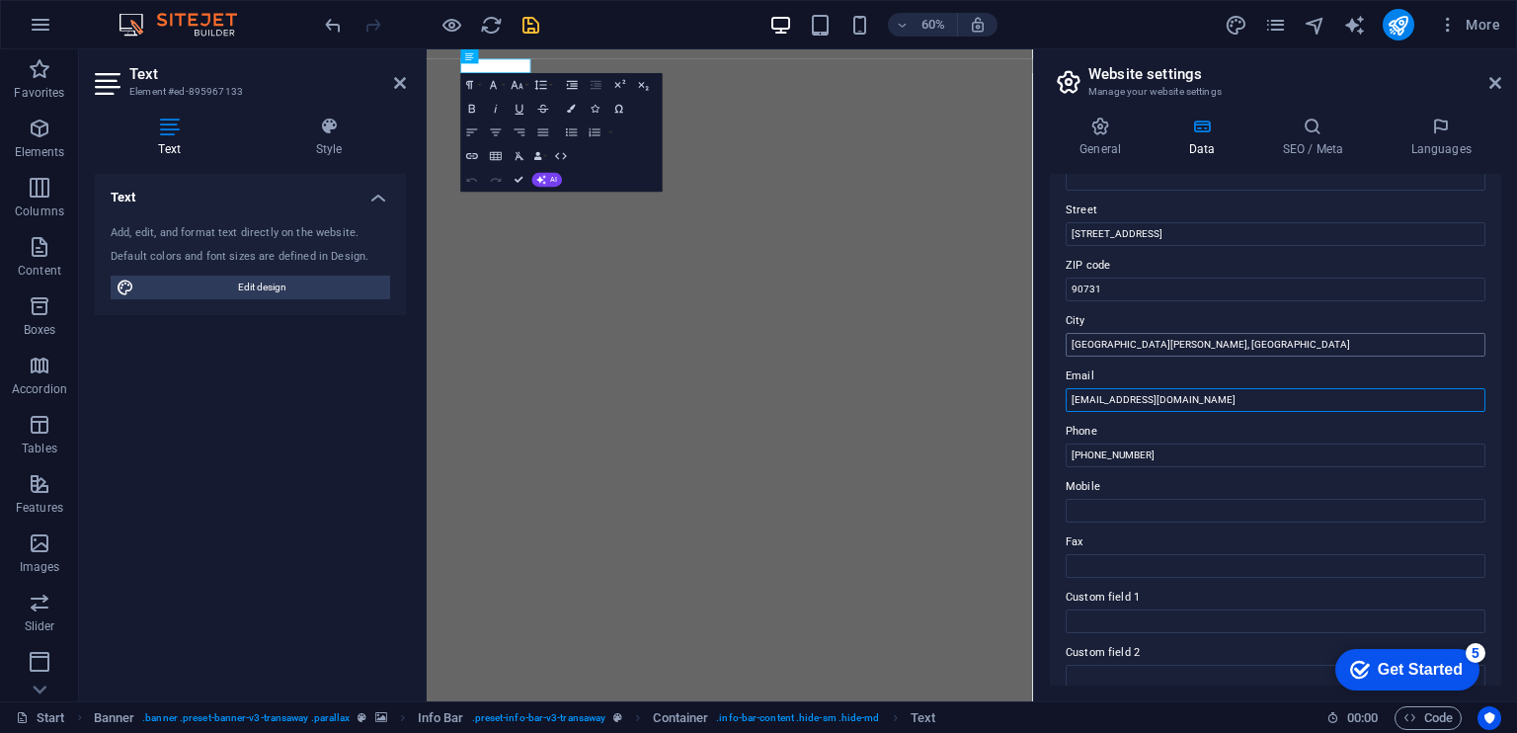
type input "[EMAIL_ADDRESS][DOMAIN_NAME]"
drag, startPoint x: 1158, startPoint y: 343, endPoint x: 1071, endPoint y: 337, distance: 87.1
click at [1071, 337] on input "[GEOGRAPHIC_DATA][PERSON_NAME], [GEOGRAPHIC_DATA]" at bounding box center [1276, 345] width 420 height 24
type input "Los Guayos, [GEOGRAPHIC_DATA]"
drag, startPoint x: 1552, startPoint y: 335, endPoint x: 1429, endPoint y: 448, distance: 167.7
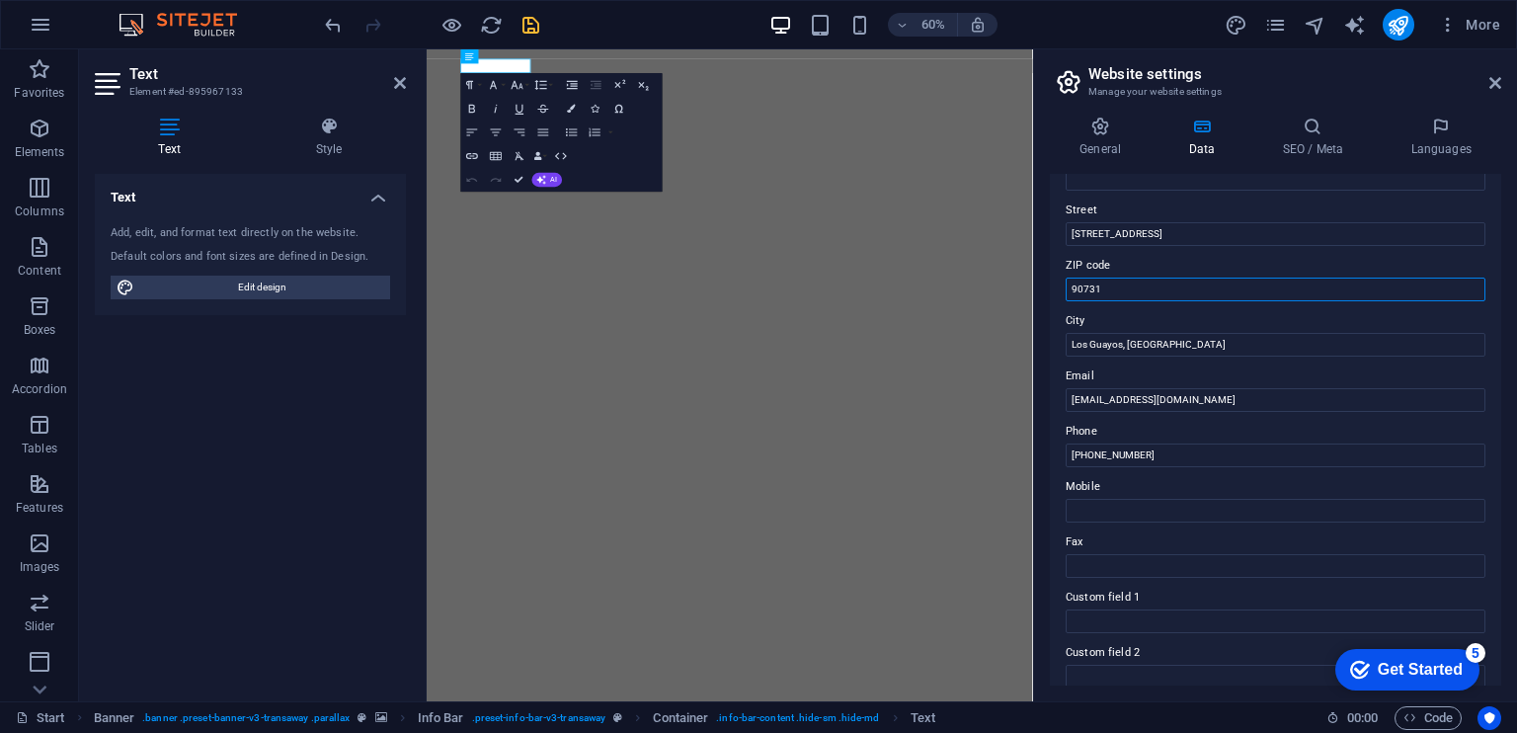
drag, startPoint x: 1110, startPoint y: 287, endPoint x: 1067, endPoint y: 283, distance: 43.6
click at [1067, 283] on input "90731" at bounding box center [1276, 289] width 420 height 24
type input "2001"
type input "[PERSON_NAME]"
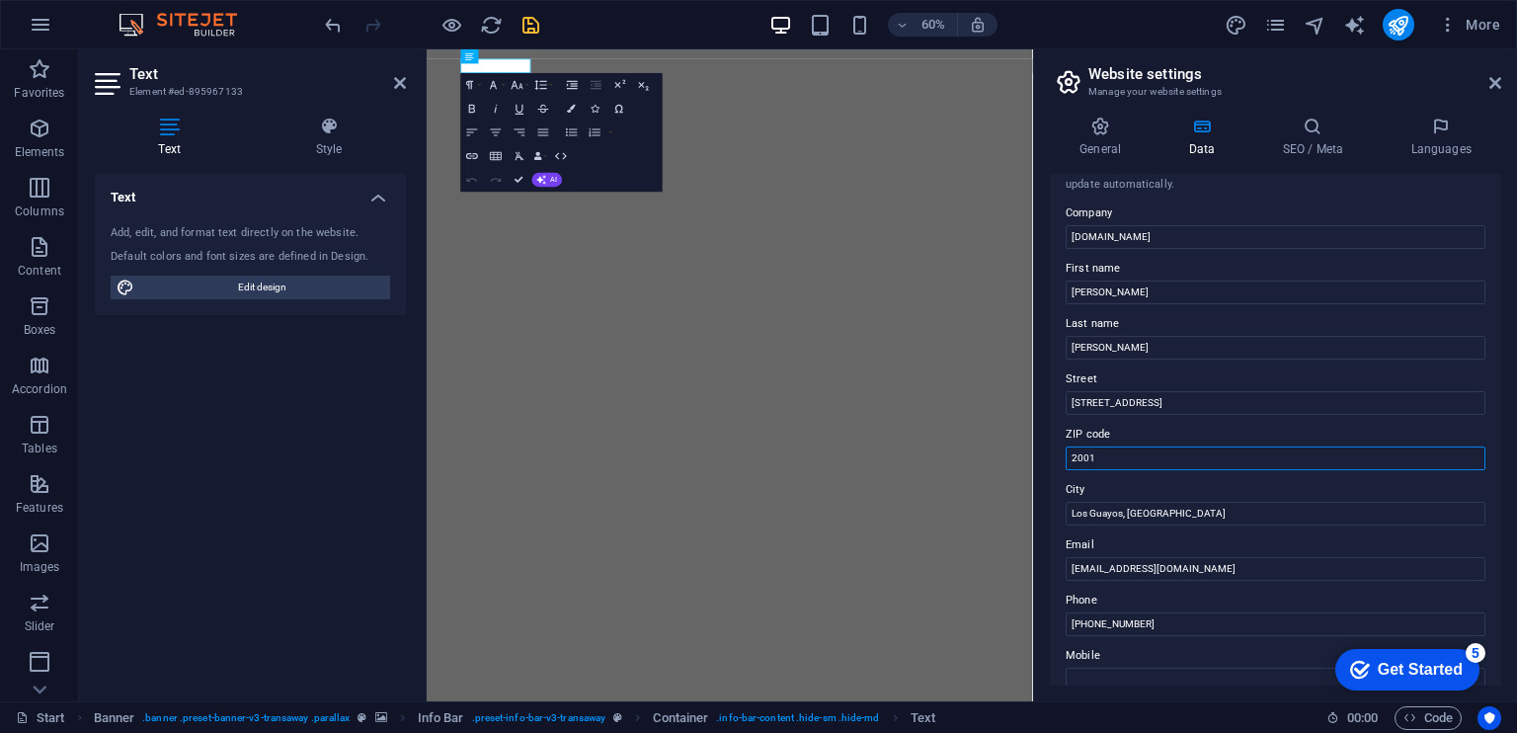
scroll to position [0, 0]
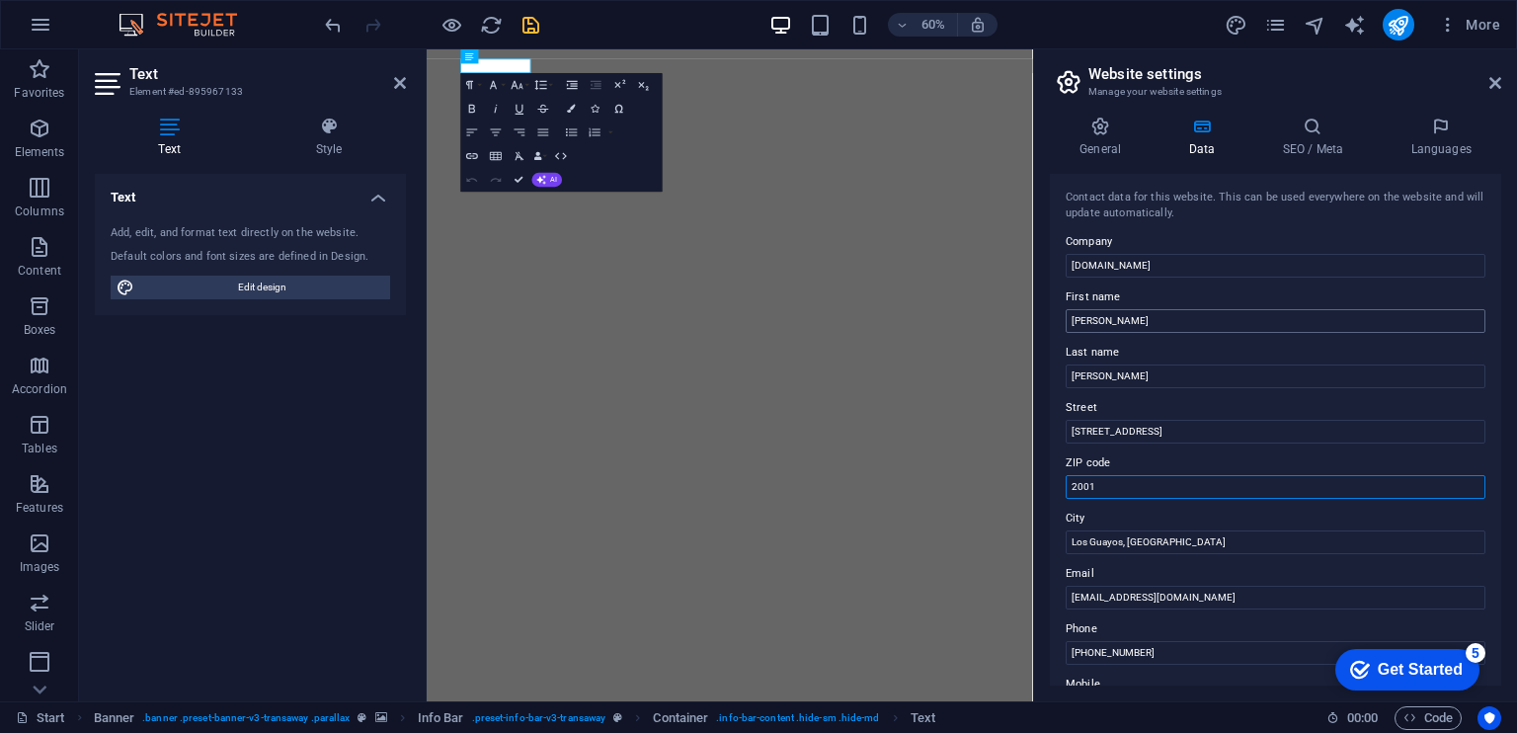
type input "2001"
drag, startPoint x: 1130, startPoint y: 315, endPoint x: 1070, endPoint y: 311, distance: 59.4
click at [1070, 311] on input "[PERSON_NAME]" at bounding box center [1276, 321] width 420 height 24
type input "Ypz"
drag, startPoint x: 1110, startPoint y: 374, endPoint x: 1070, endPoint y: 374, distance: 39.5
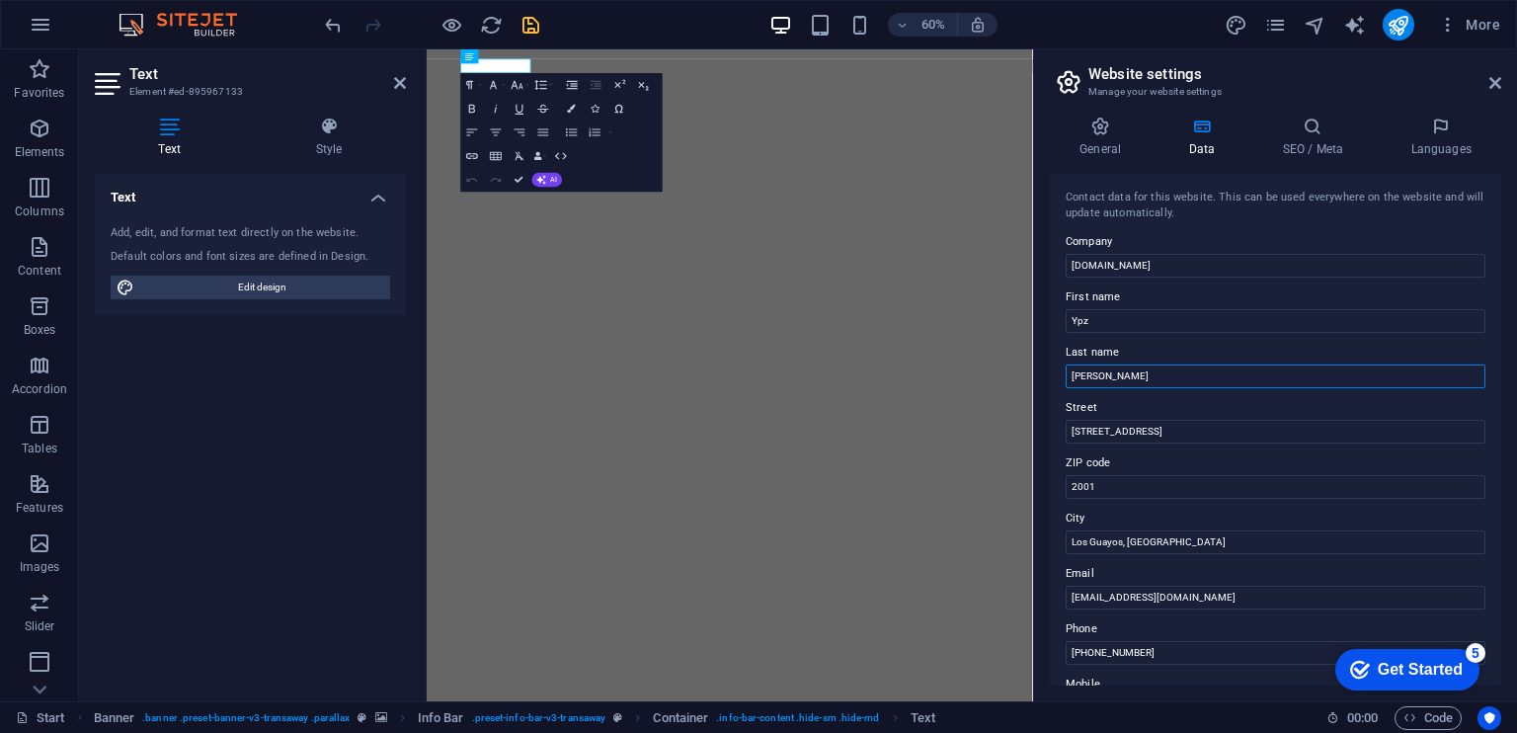
click at [1070, 374] on input "[PERSON_NAME]" at bounding box center [1276, 376] width 420 height 24
type input "Design"
drag, startPoint x: 1209, startPoint y: 430, endPoint x: 1070, endPoint y: 434, distance: 138.3
click at [1070, 434] on input "[STREET_ADDRESS]" at bounding box center [1276, 432] width 420 height 24
type input "o"
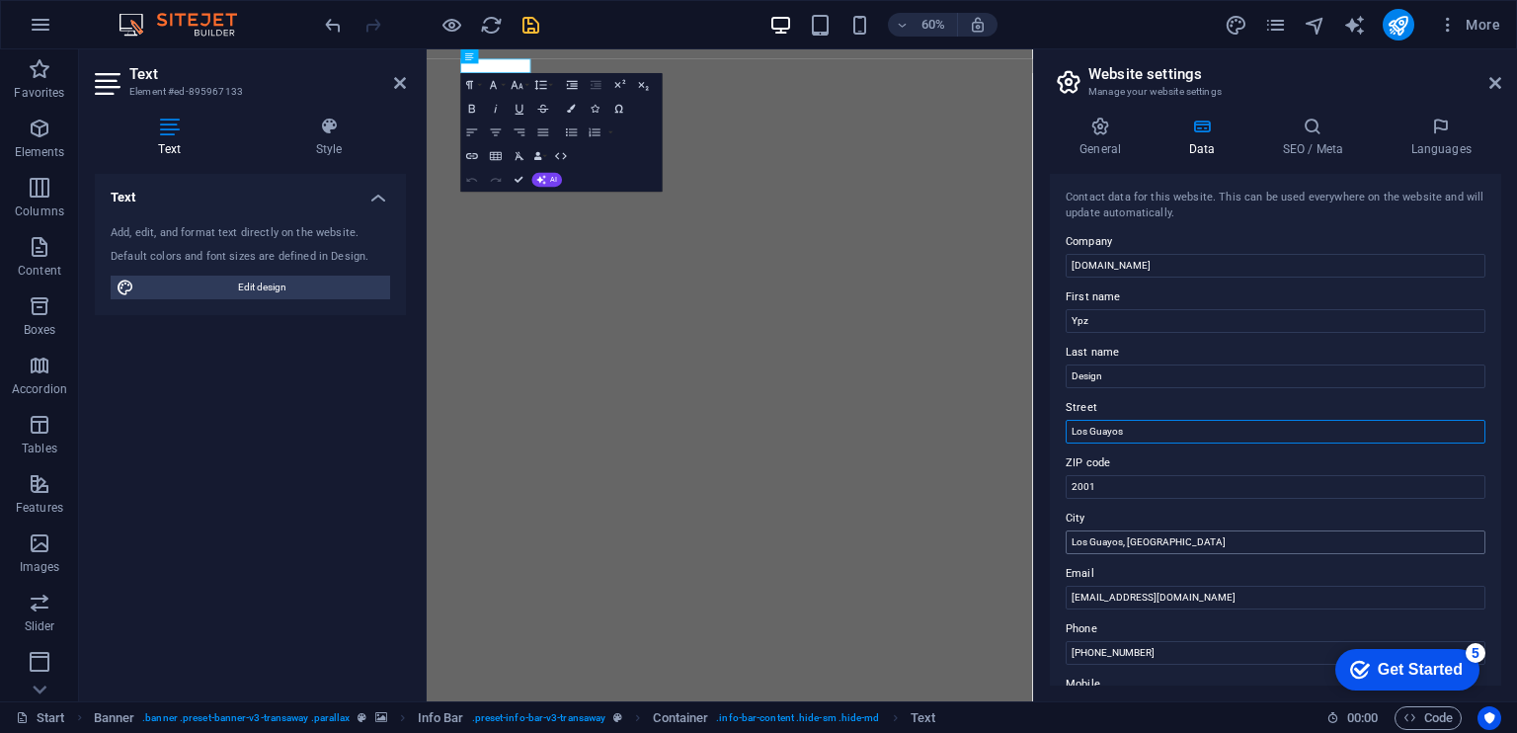
type input "Los Guayos"
click at [1145, 545] on input "Los Guayos, [GEOGRAPHIC_DATA]" at bounding box center [1276, 542] width 420 height 24
drag, startPoint x: 1178, startPoint y: 542, endPoint x: 1051, endPoint y: 536, distance: 127.5
click at [1051, 536] on div "Contact data for this website. This can be used everywhere on the website and w…" at bounding box center [1275, 430] width 451 height 512
type input "Valencia - Carabobo"
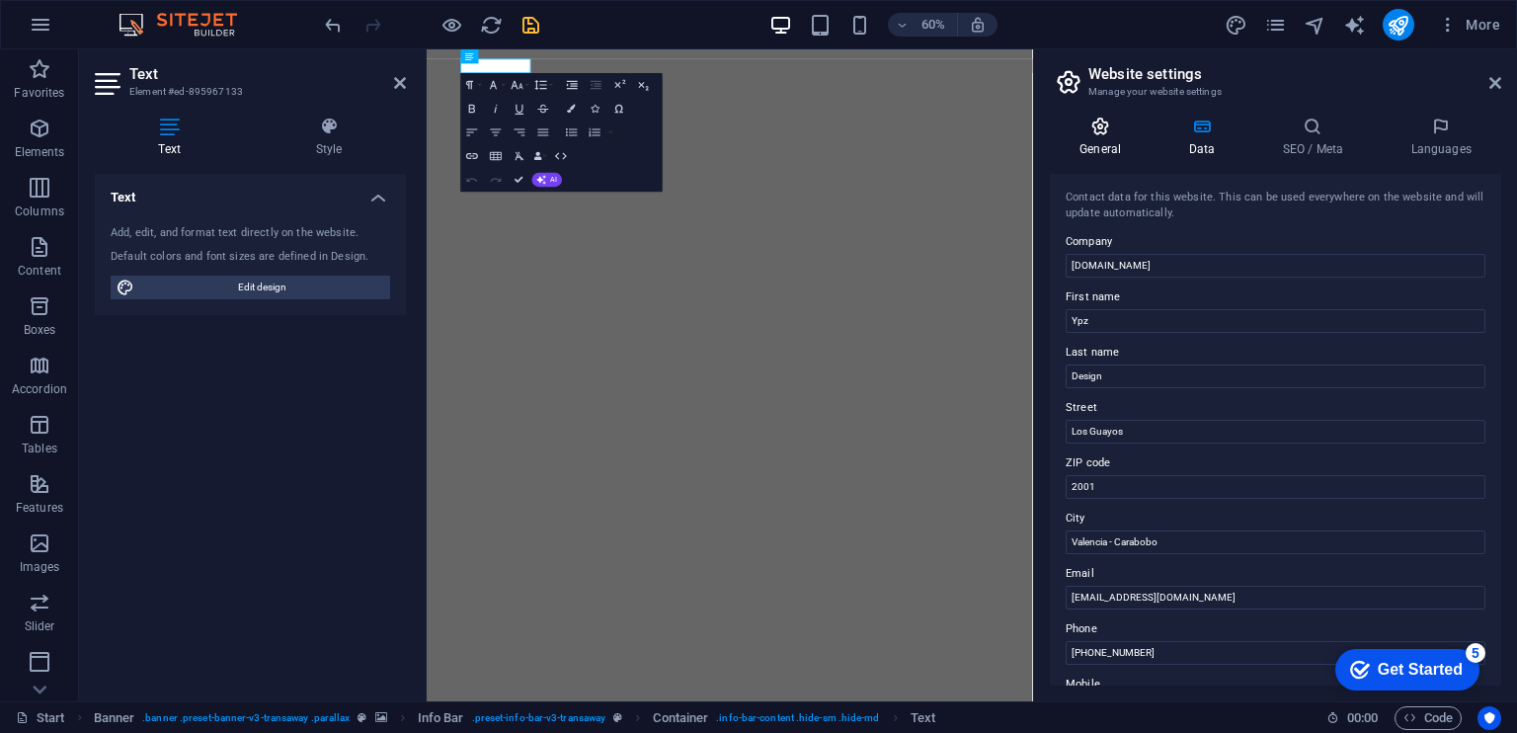
click at [1092, 141] on h4 "General" at bounding box center [1104, 137] width 109 height 41
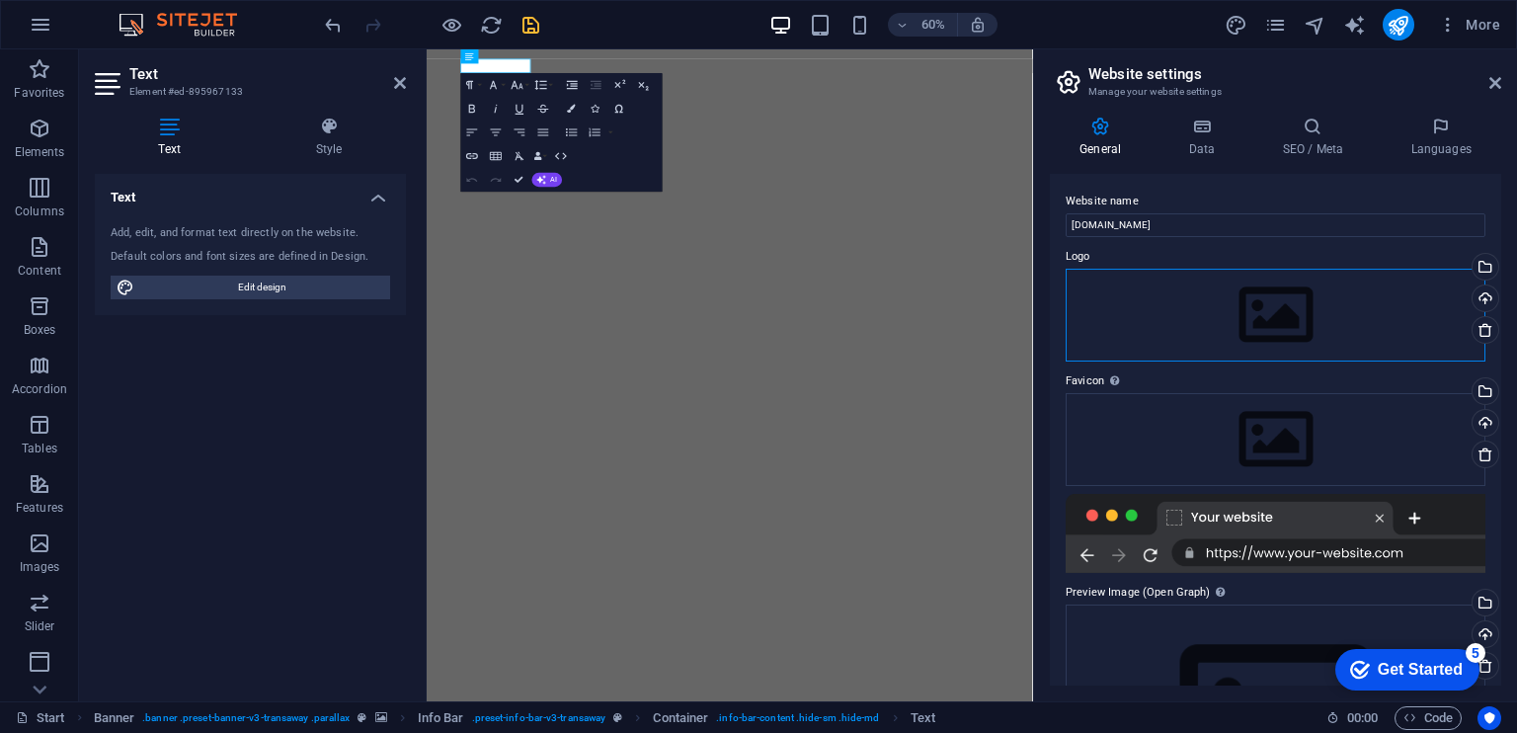
click at [1225, 325] on div "Drag files here, click to choose files or select files from Files or our free s…" at bounding box center [1276, 315] width 420 height 93
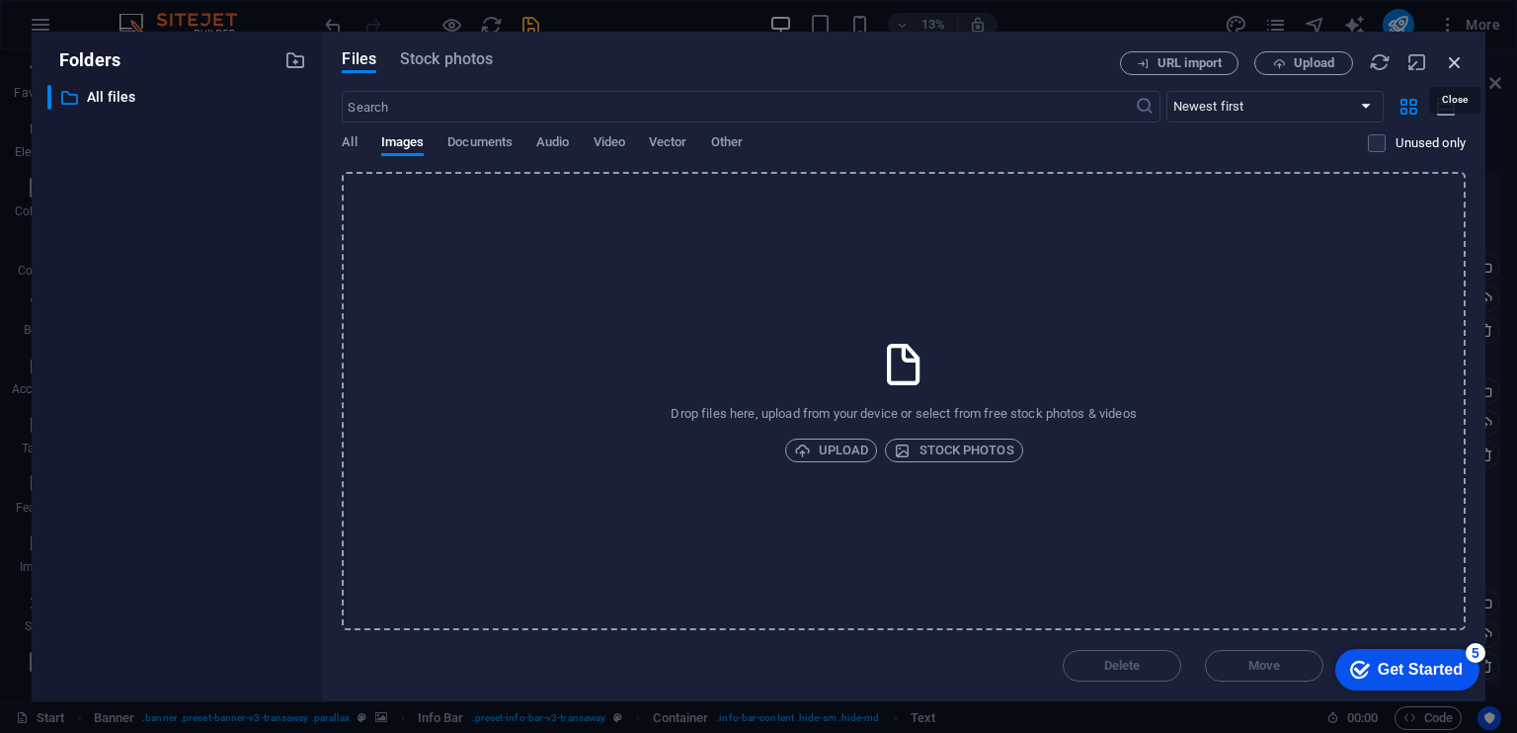
click at [1450, 54] on icon "button" at bounding box center [1455, 62] width 22 height 22
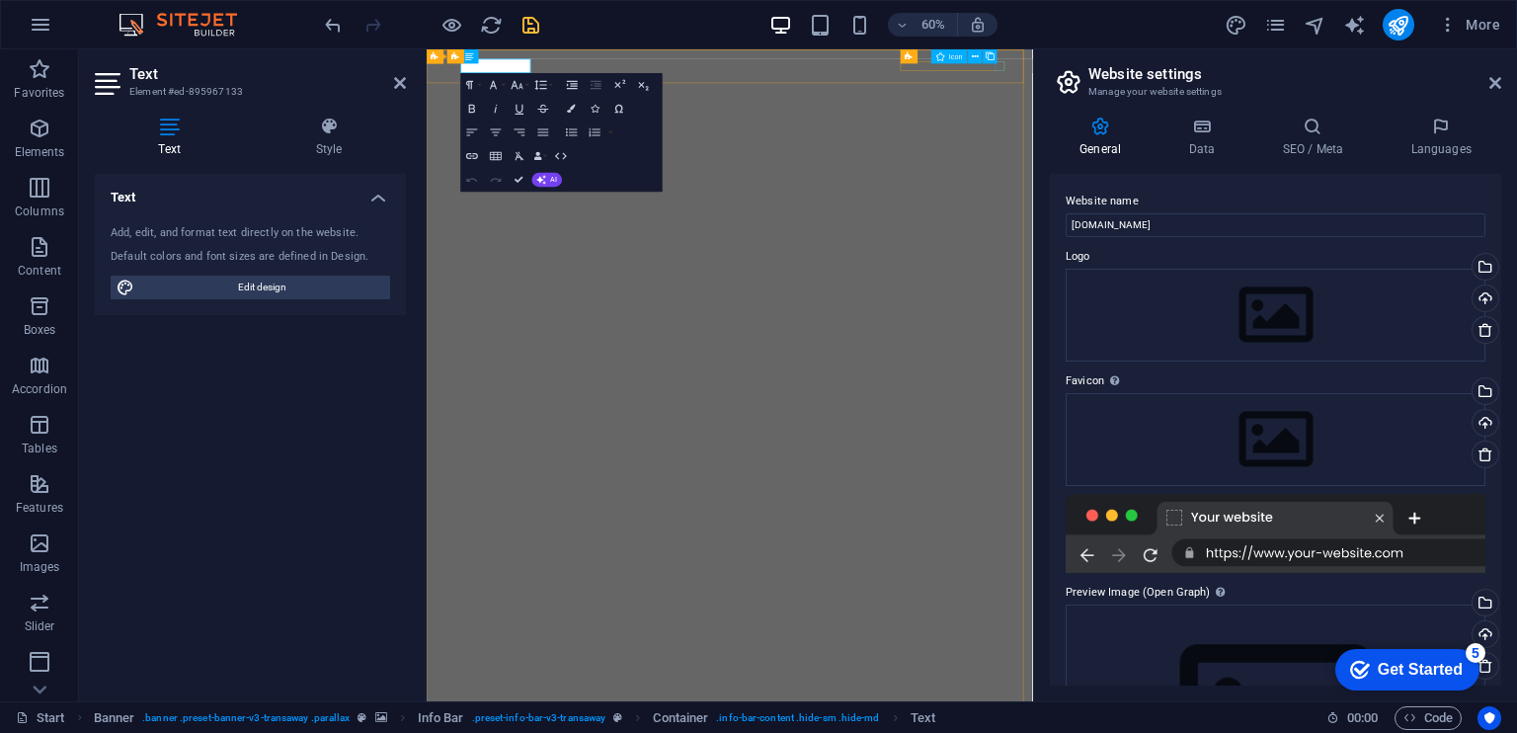
click at [997, 62] on div "Icon" at bounding box center [967, 56] width 73 height 15
click at [949, 54] on span "Icon" at bounding box center [956, 56] width 14 height 7
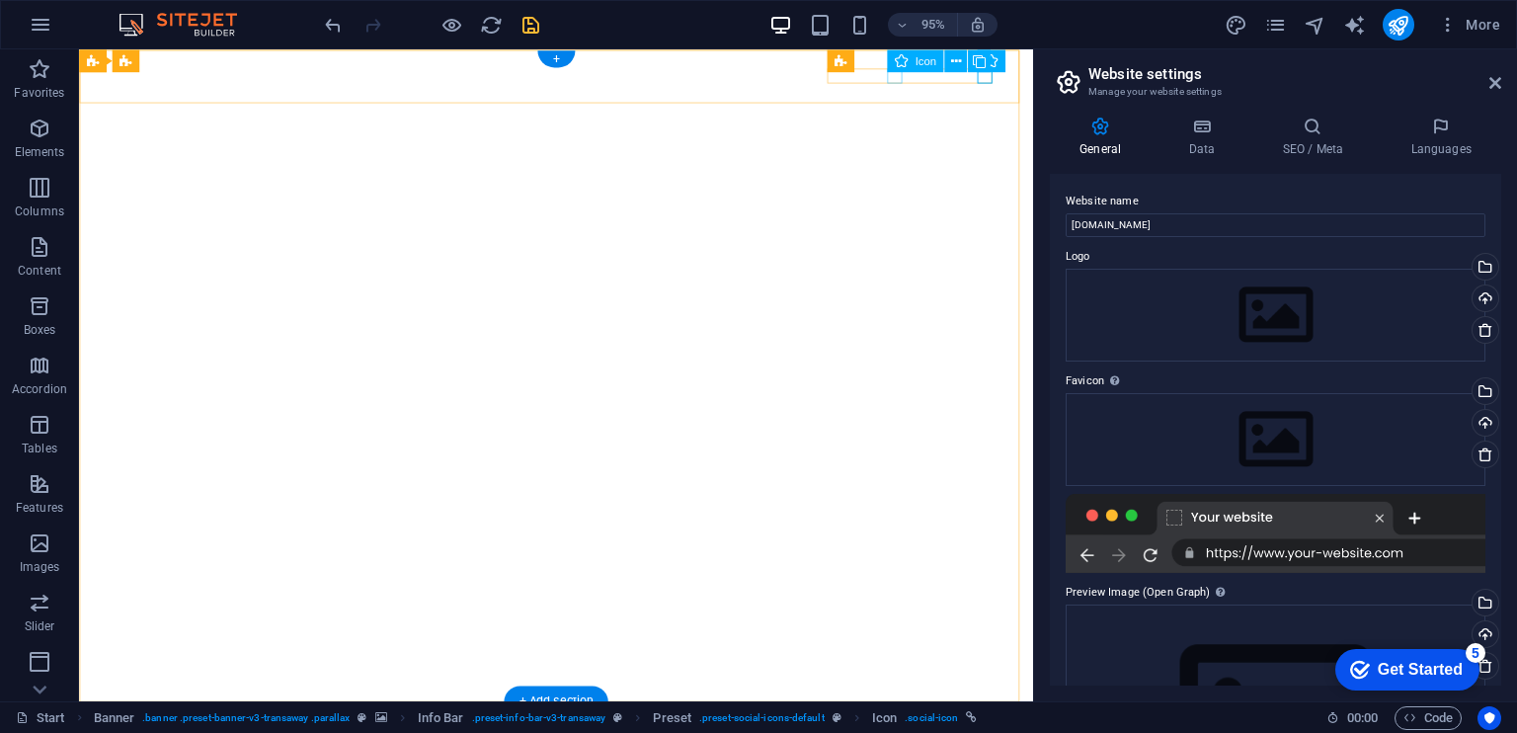
select select "xMidYMid"
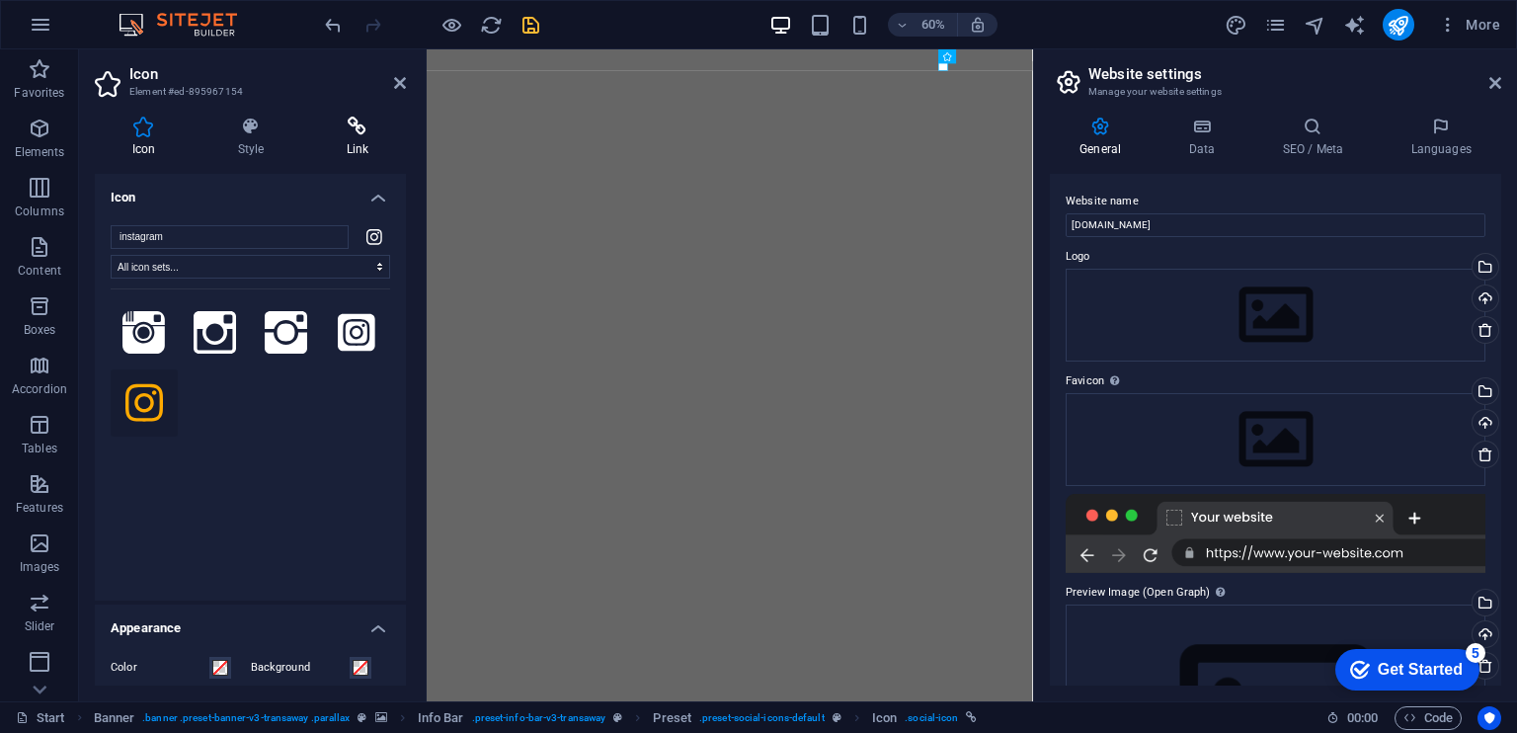
click at [353, 129] on icon at bounding box center [357, 127] width 97 height 20
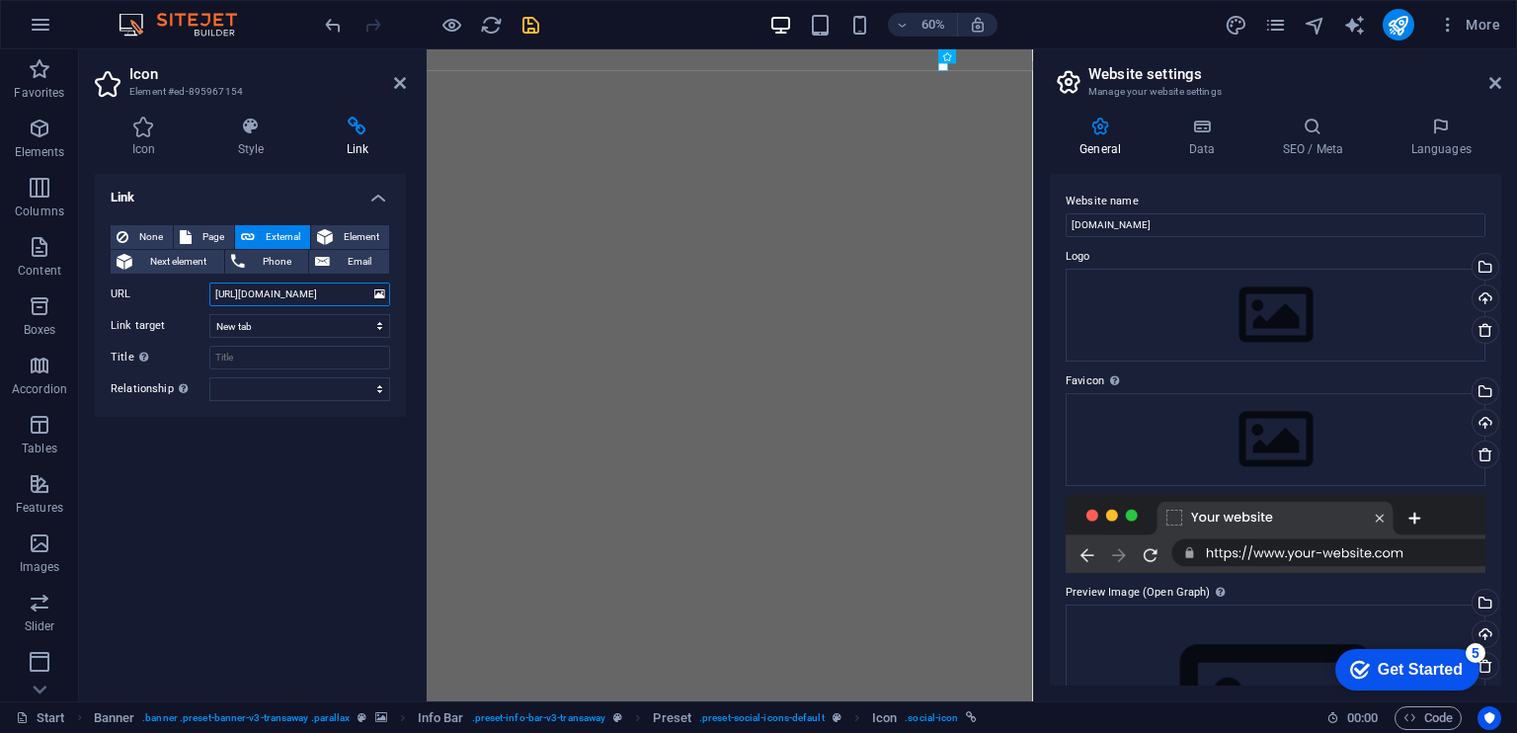
click at [324, 295] on input "[URL][DOMAIN_NAME]" at bounding box center [299, 294] width 181 height 24
paste input "ypzdesign/"
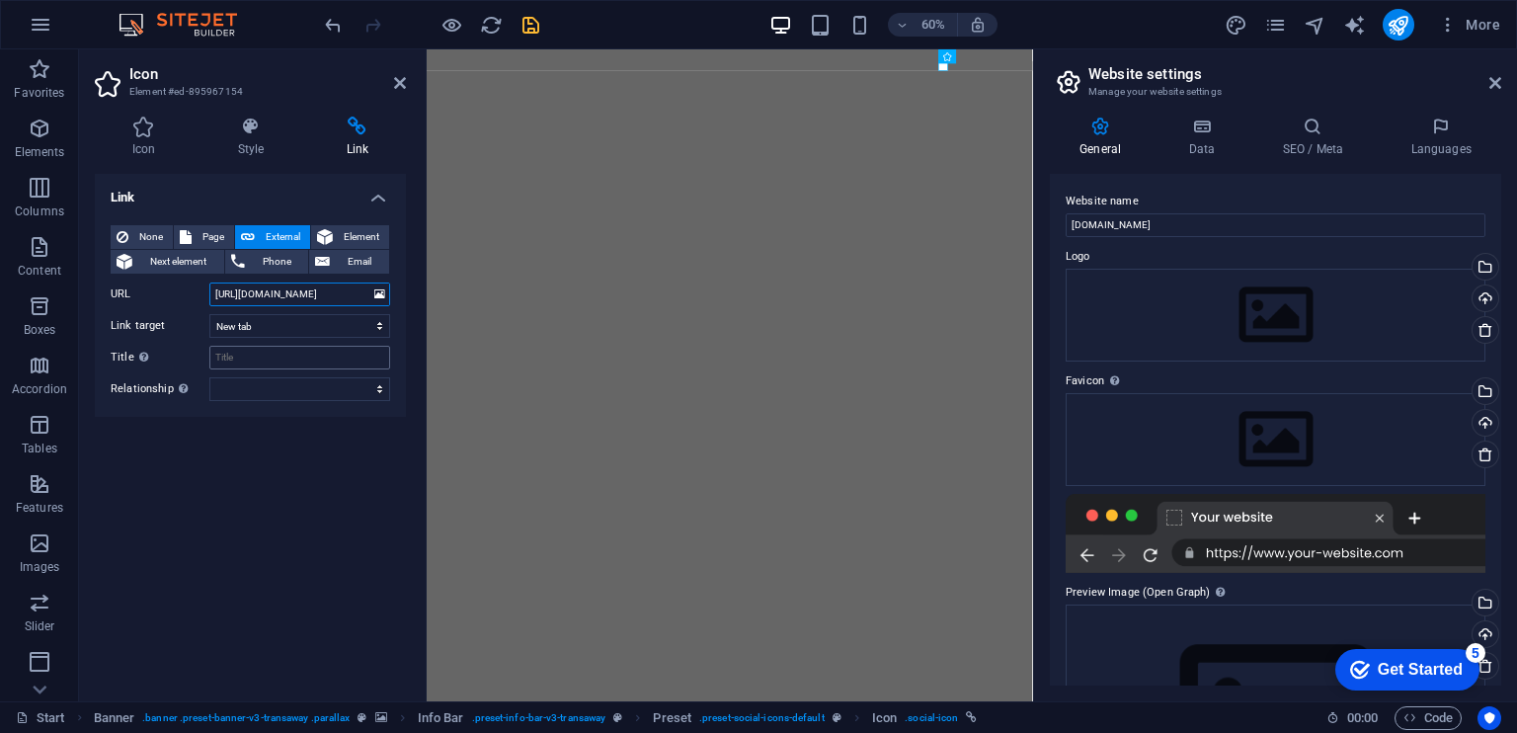
type input "[URL][DOMAIN_NAME]"
click at [299, 358] on input "Title Additional link description, should not be the same as the link text. The…" at bounding box center [299, 358] width 181 height 24
click at [233, 350] on input "Me Sigues?" at bounding box center [299, 358] width 181 height 24
type input "Me sigues?"
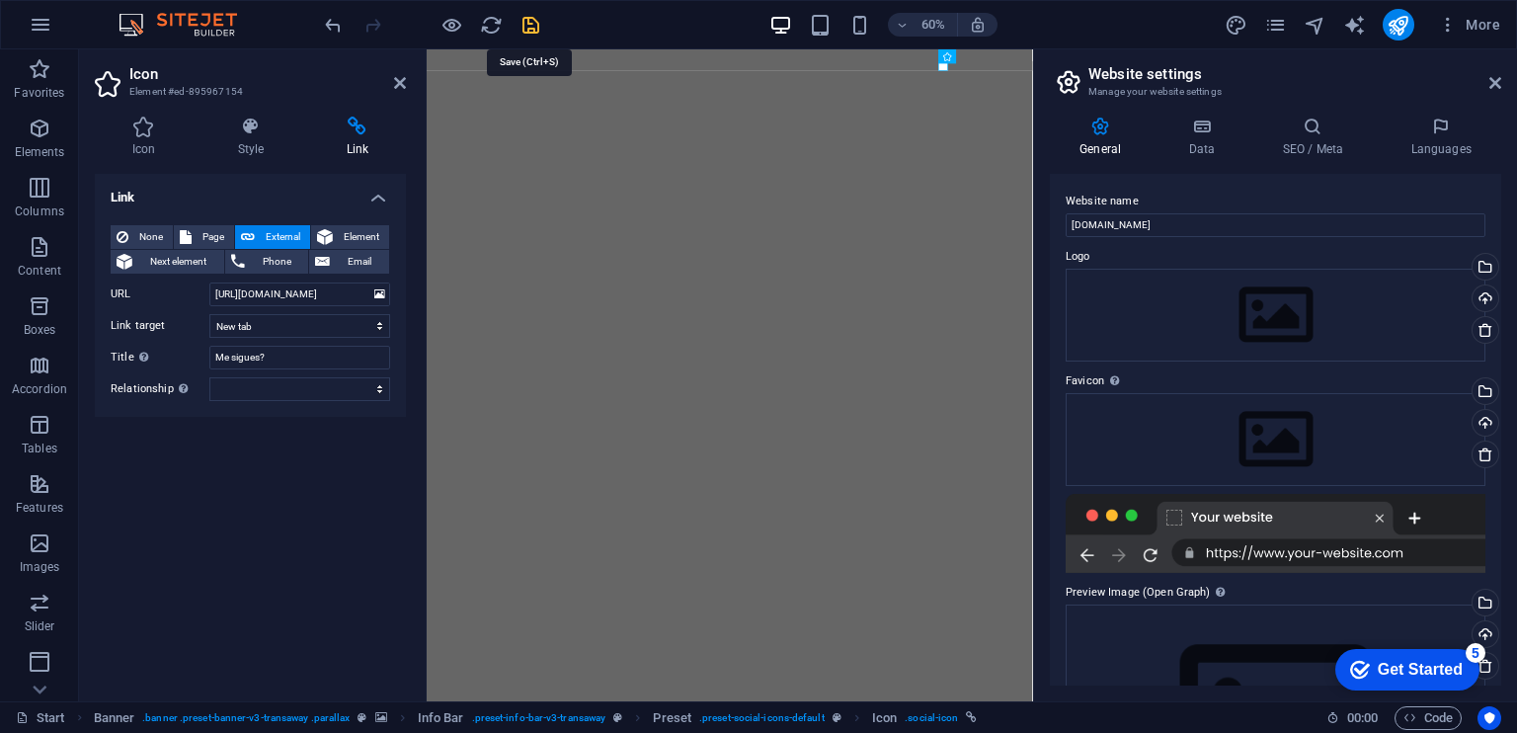
click at [522, 25] on icon "save" at bounding box center [530, 25] width 23 height 23
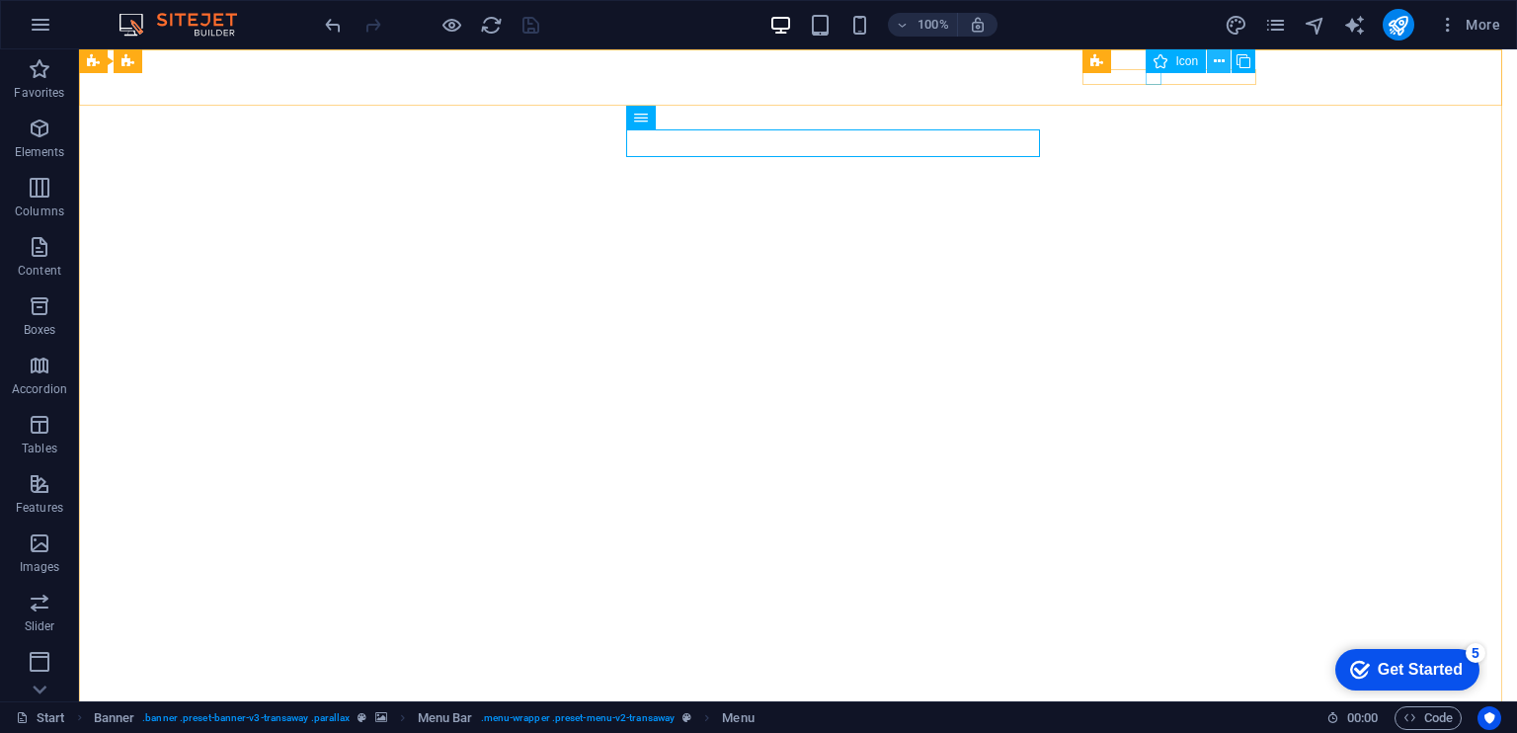
click at [1219, 58] on icon at bounding box center [1219, 61] width 11 height 21
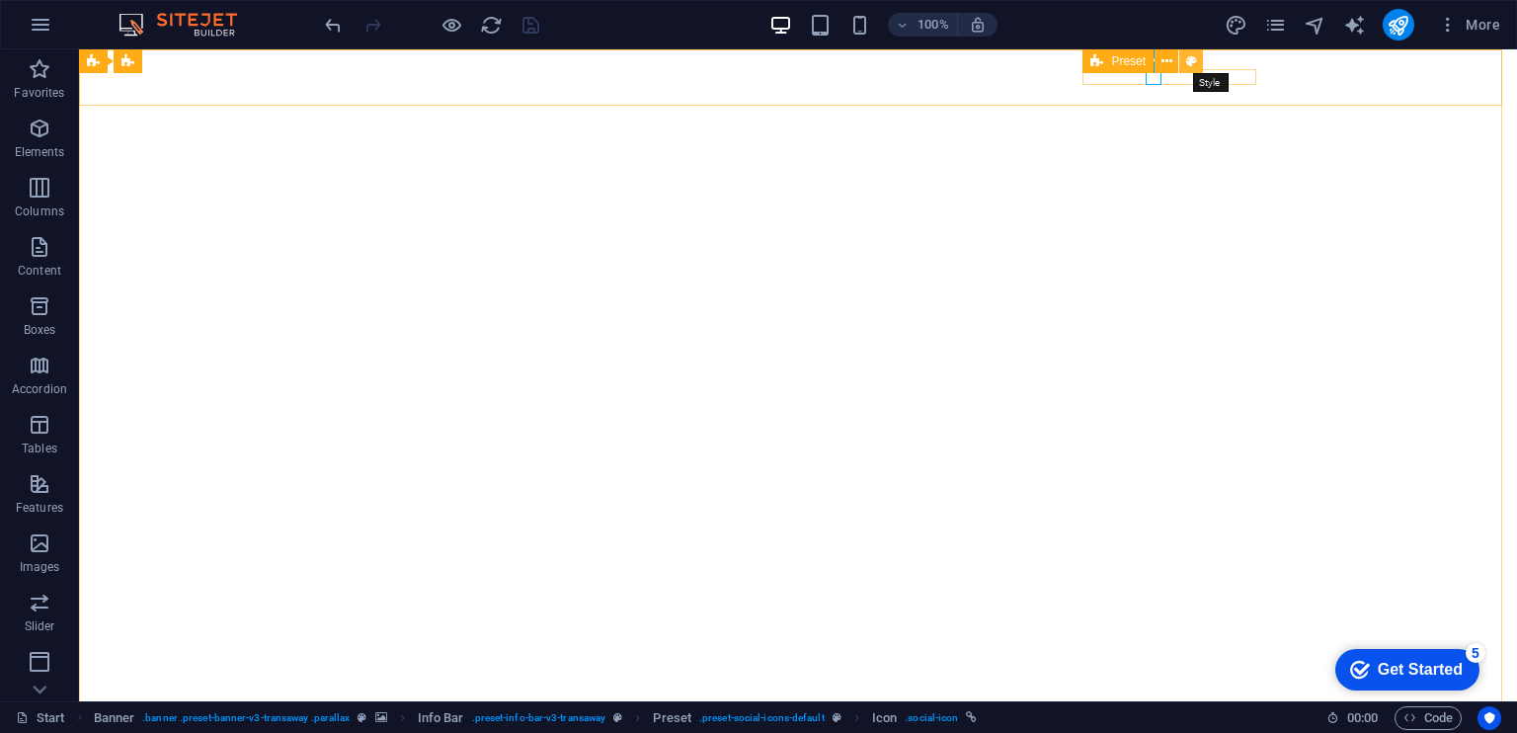
click at [1186, 59] on icon at bounding box center [1191, 61] width 11 height 21
select select "px"
select select "rem"
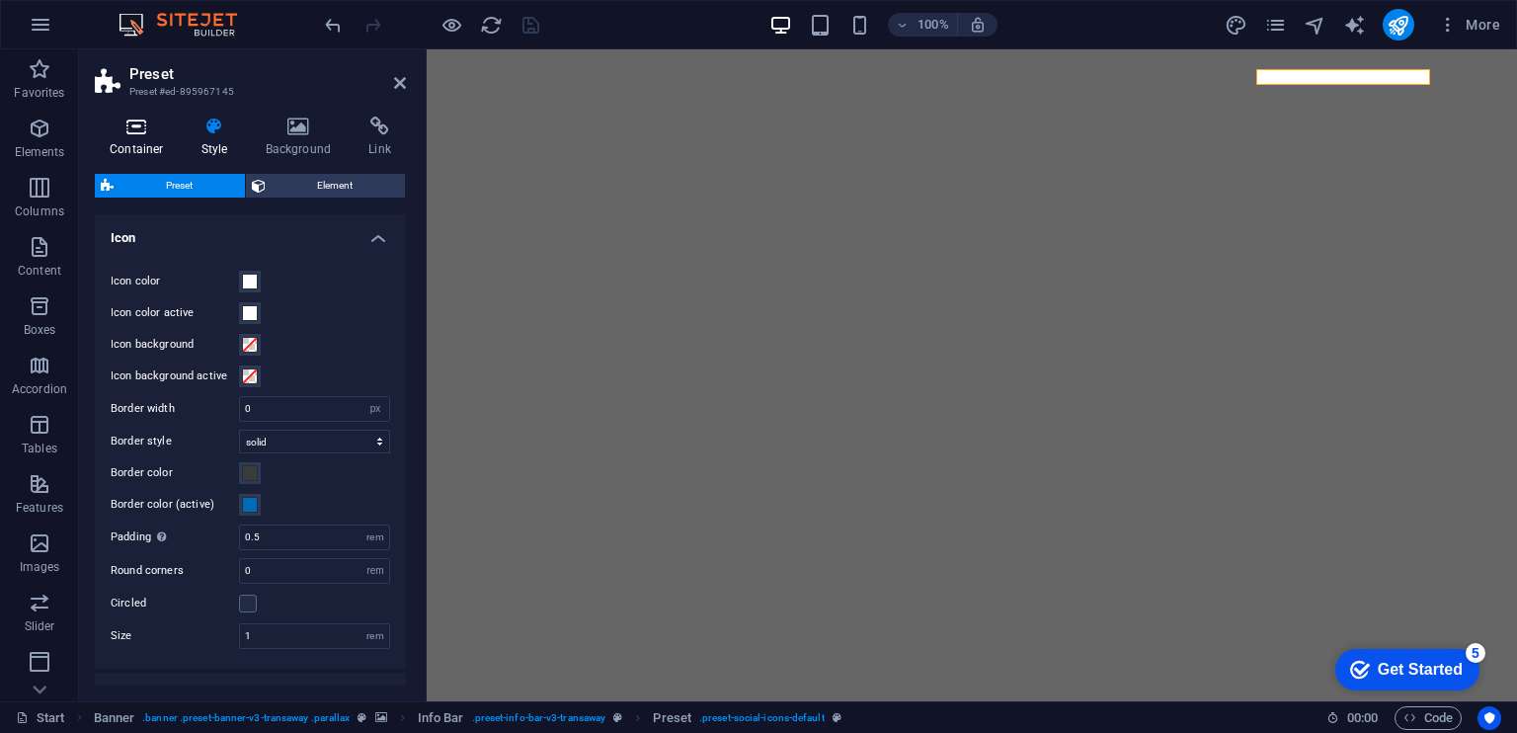
click at [125, 125] on icon at bounding box center [137, 127] width 84 height 20
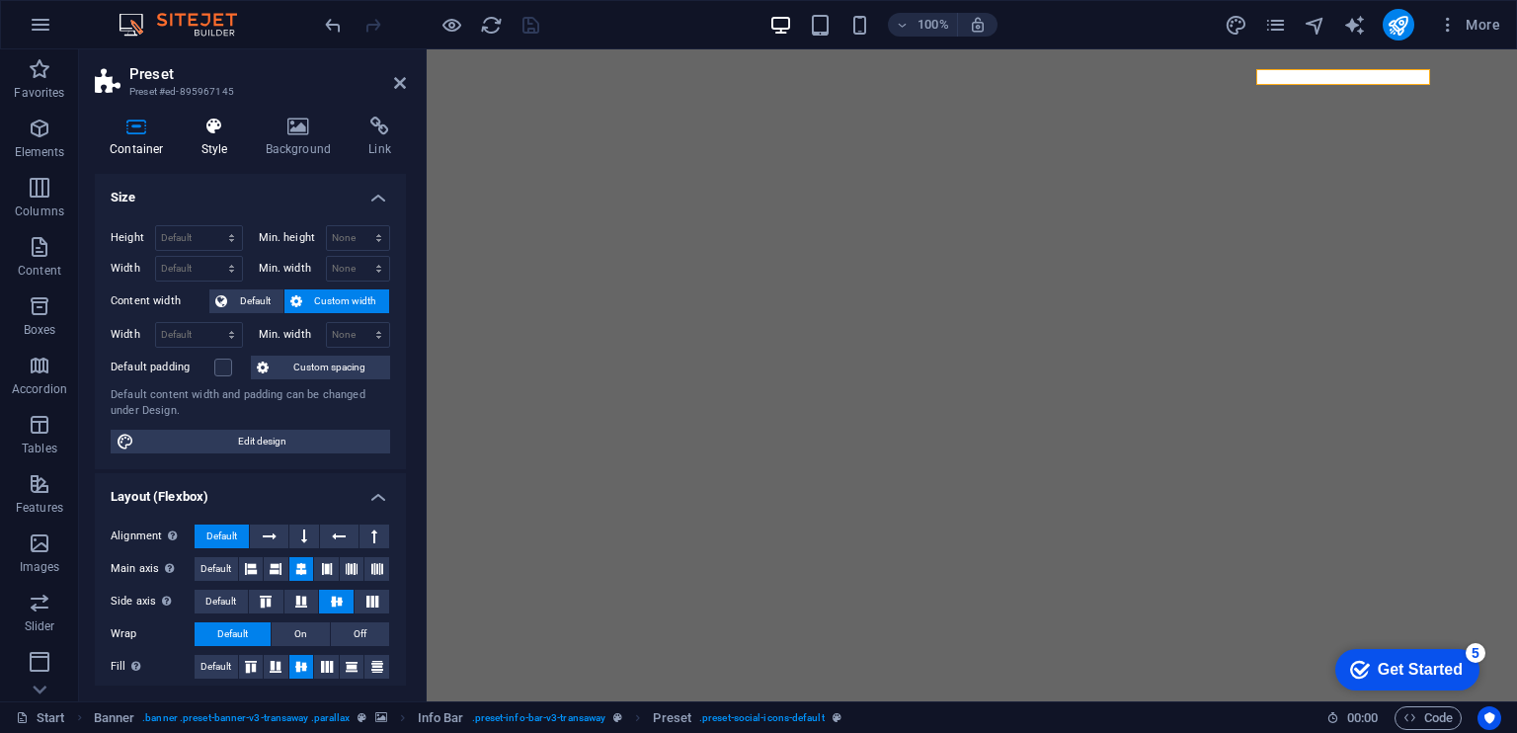
click at [215, 139] on h4 "Style" at bounding box center [219, 137] width 64 height 41
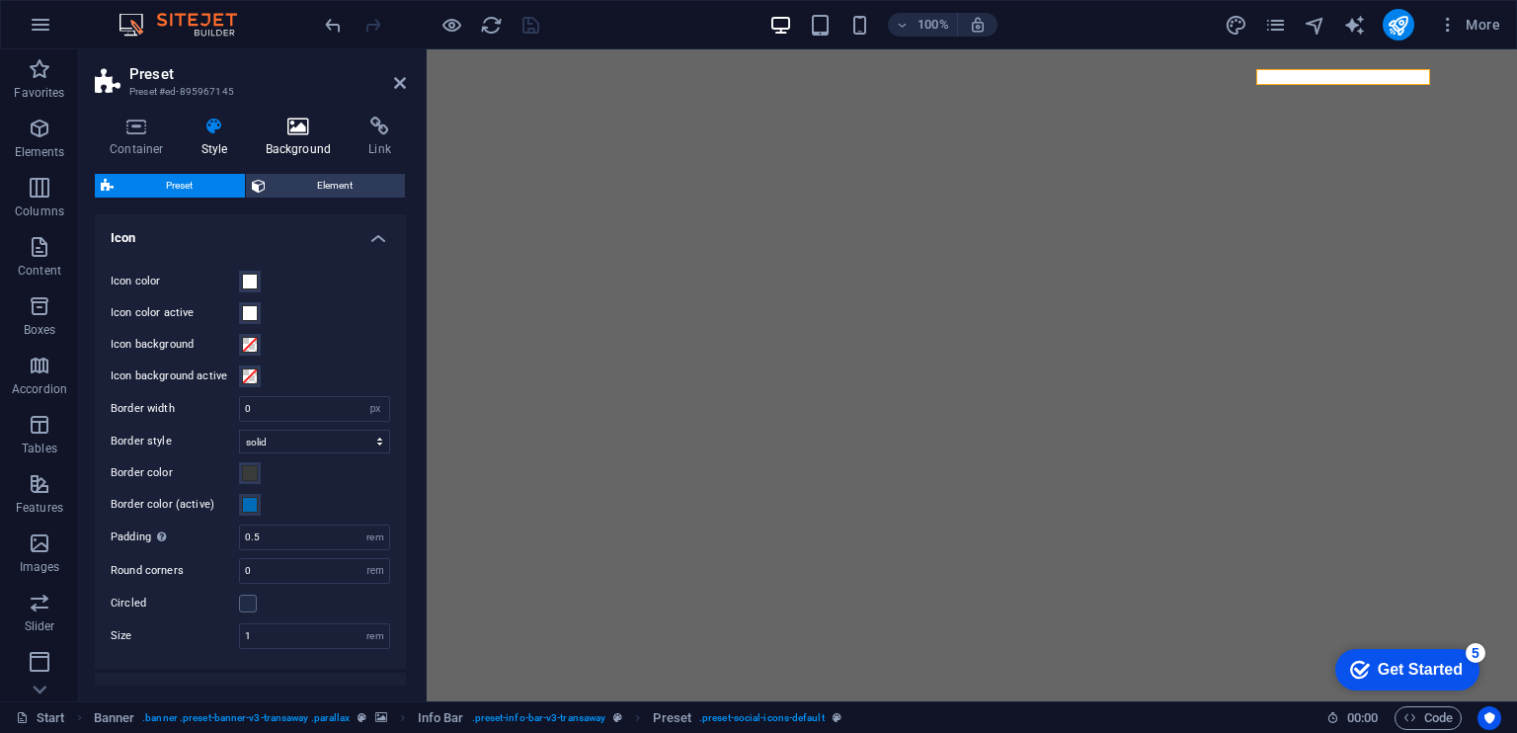
click at [284, 139] on h4 "Background" at bounding box center [303, 137] width 104 height 41
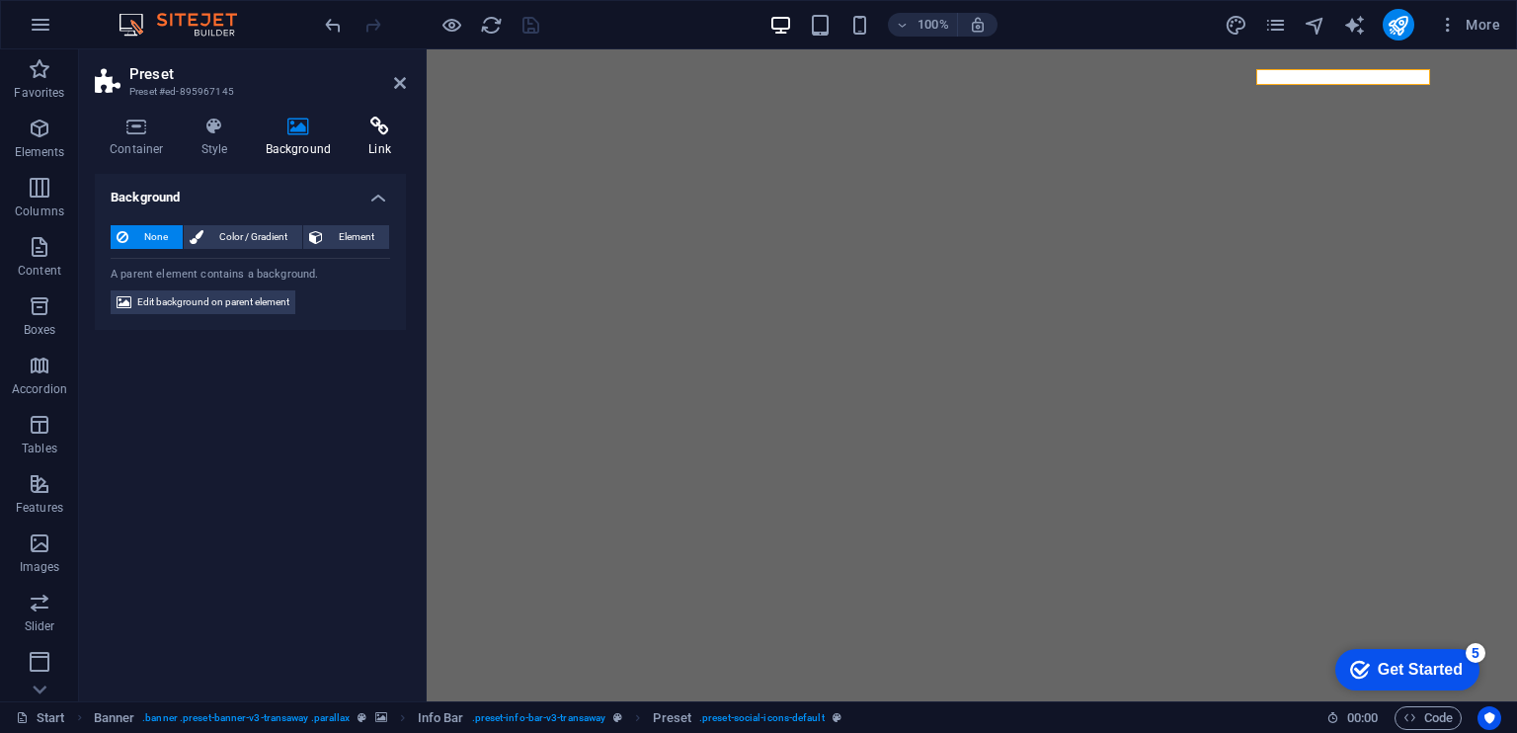
click at [379, 121] on icon at bounding box center [380, 127] width 52 height 20
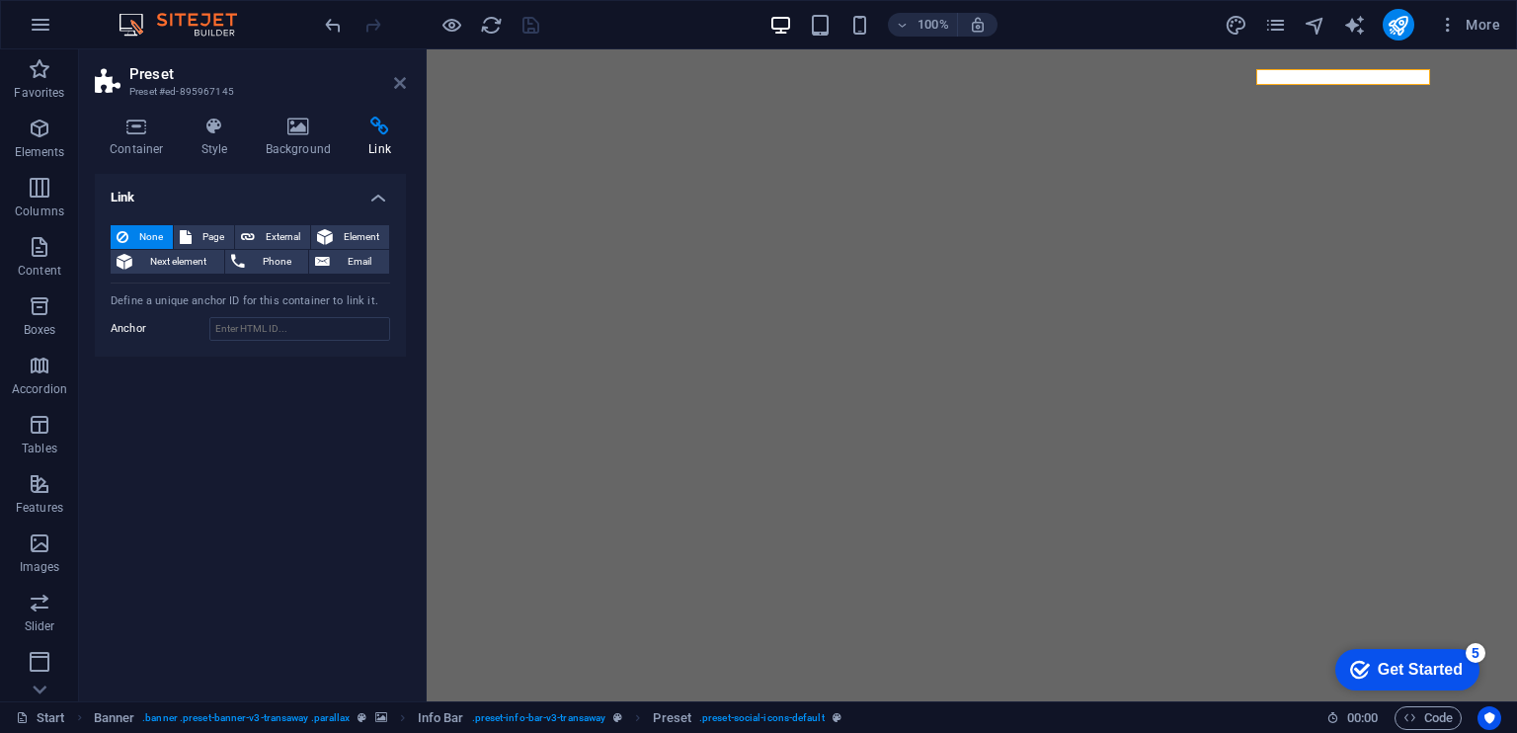
click at [398, 82] on icon at bounding box center [400, 83] width 12 height 16
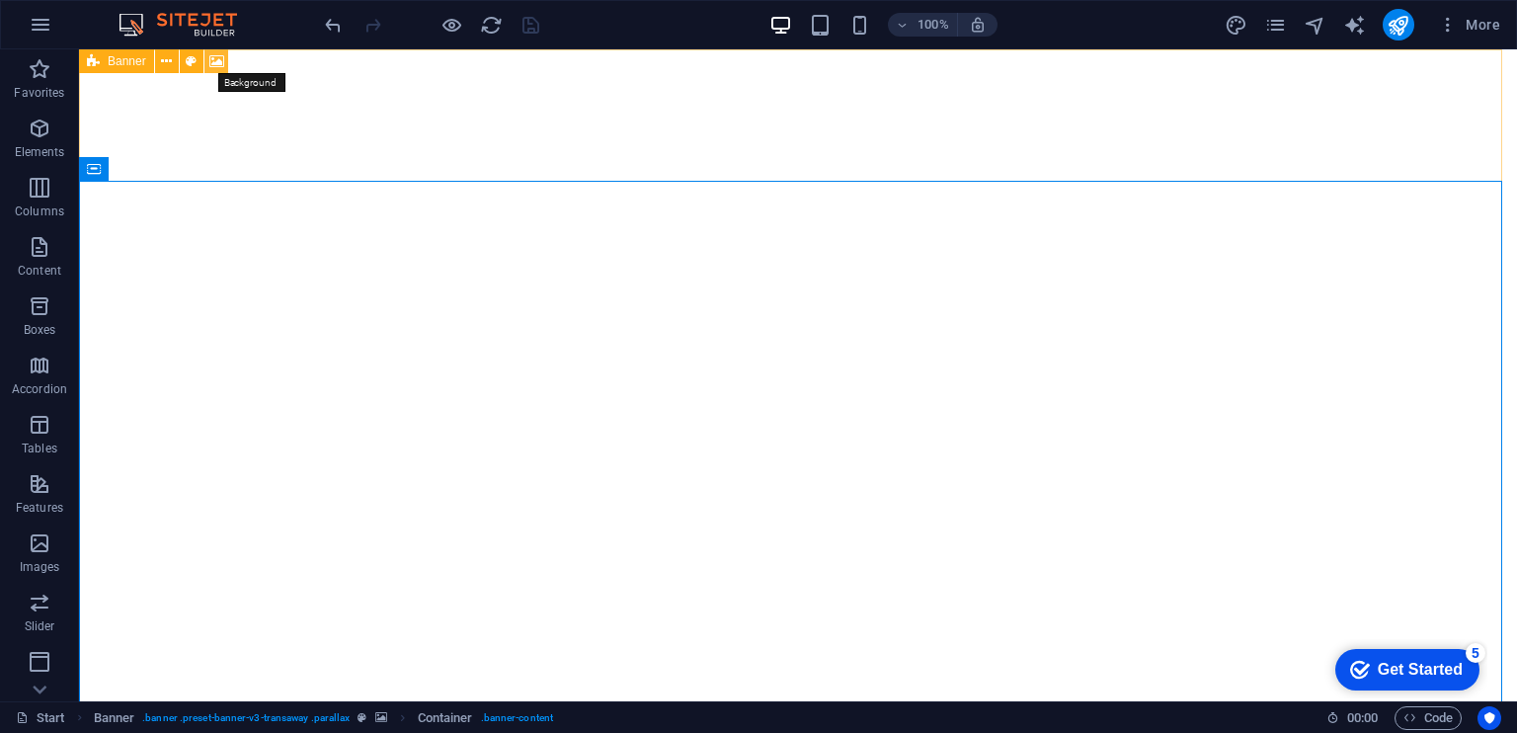
click at [213, 63] on icon at bounding box center [216, 61] width 15 height 21
select select "ms"
select select "s"
select select "ondemand"
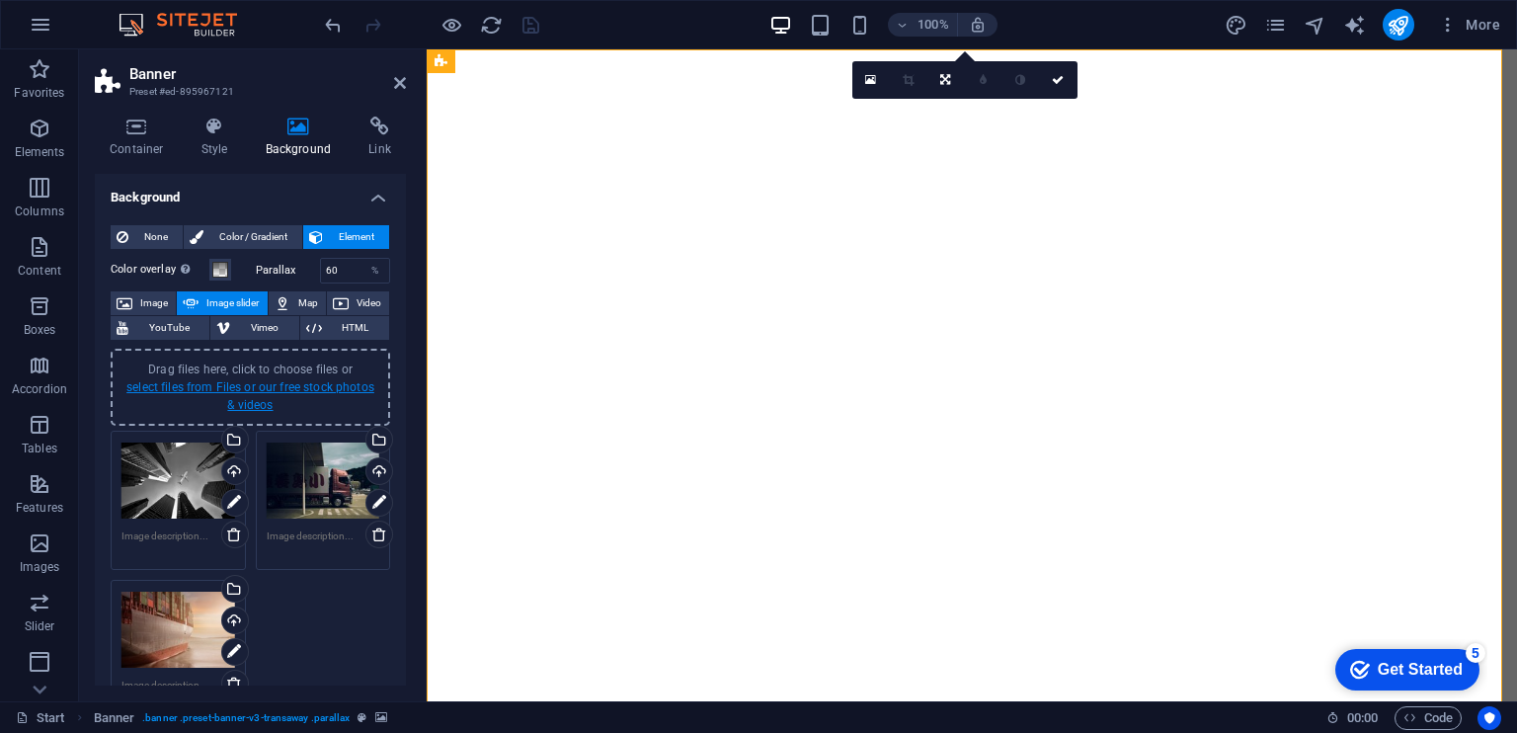
click at [261, 388] on link "select files from Files or our free stock photos & videos" at bounding box center [250, 396] width 248 height 32
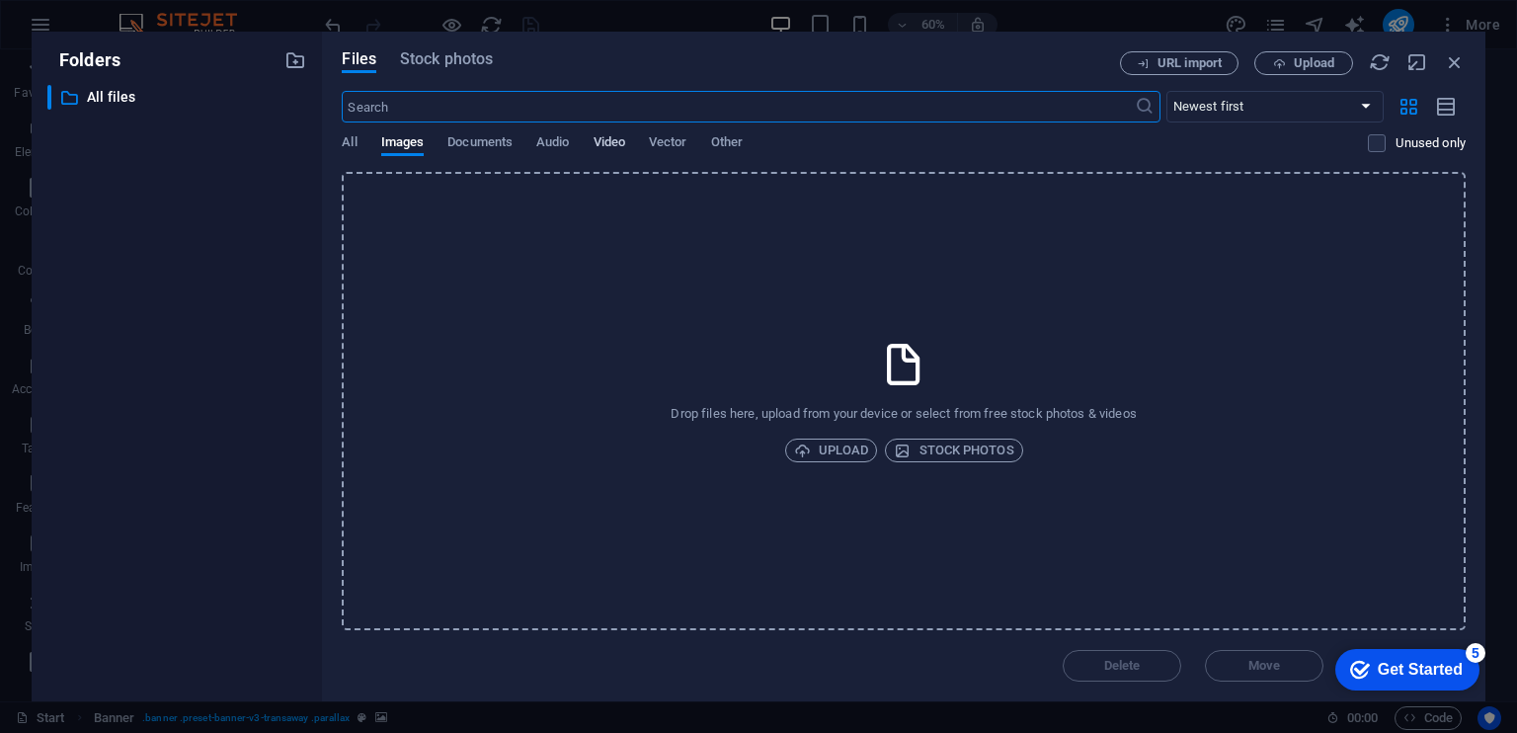
click at [609, 140] on span "Video" at bounding box center [610, 144] width 32 height 28
click at [974, 455] on span "Stock photos" at bounding box center [953, 450] width 119 height 24
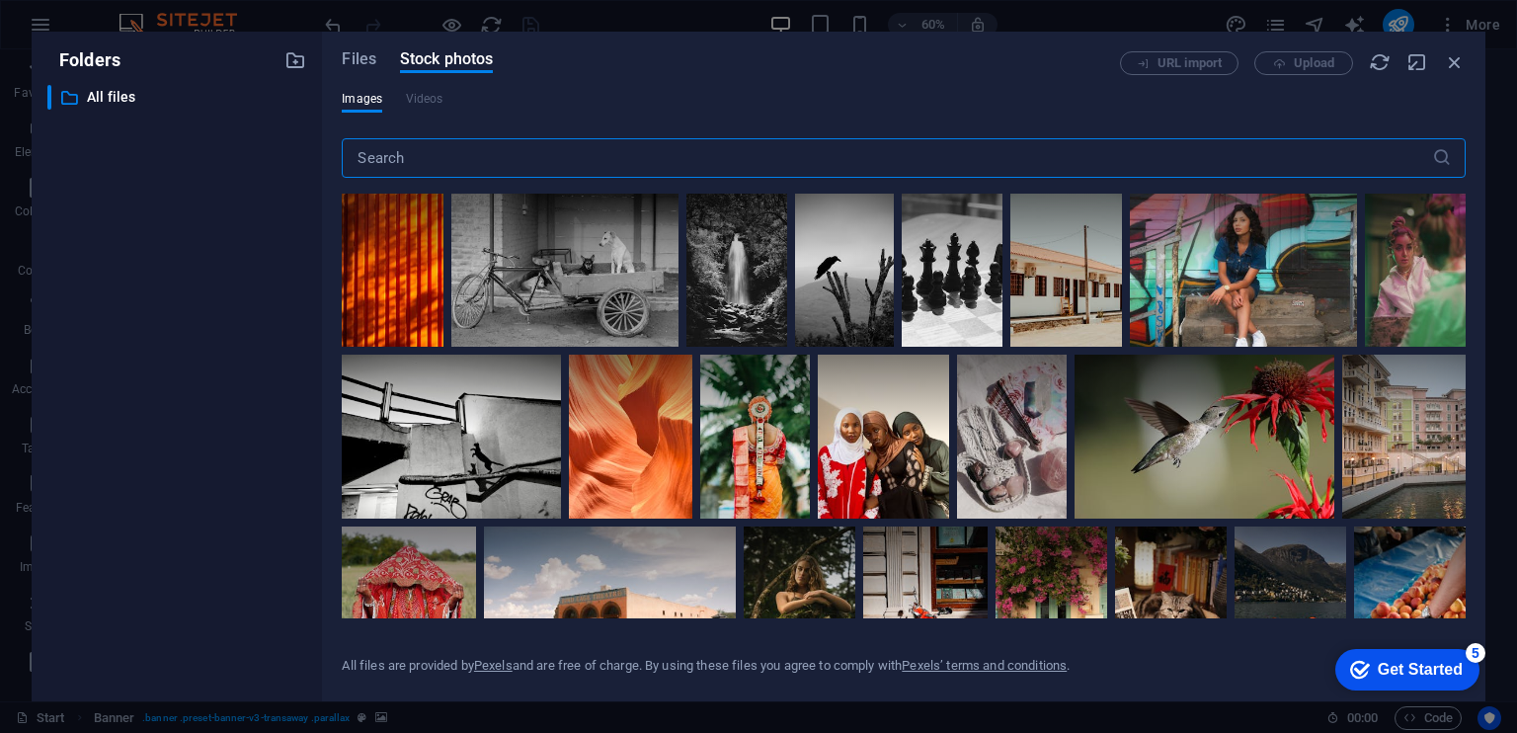
click at [608, 166] on input "text" at bounding box center [886, 158] width 1089 height 40
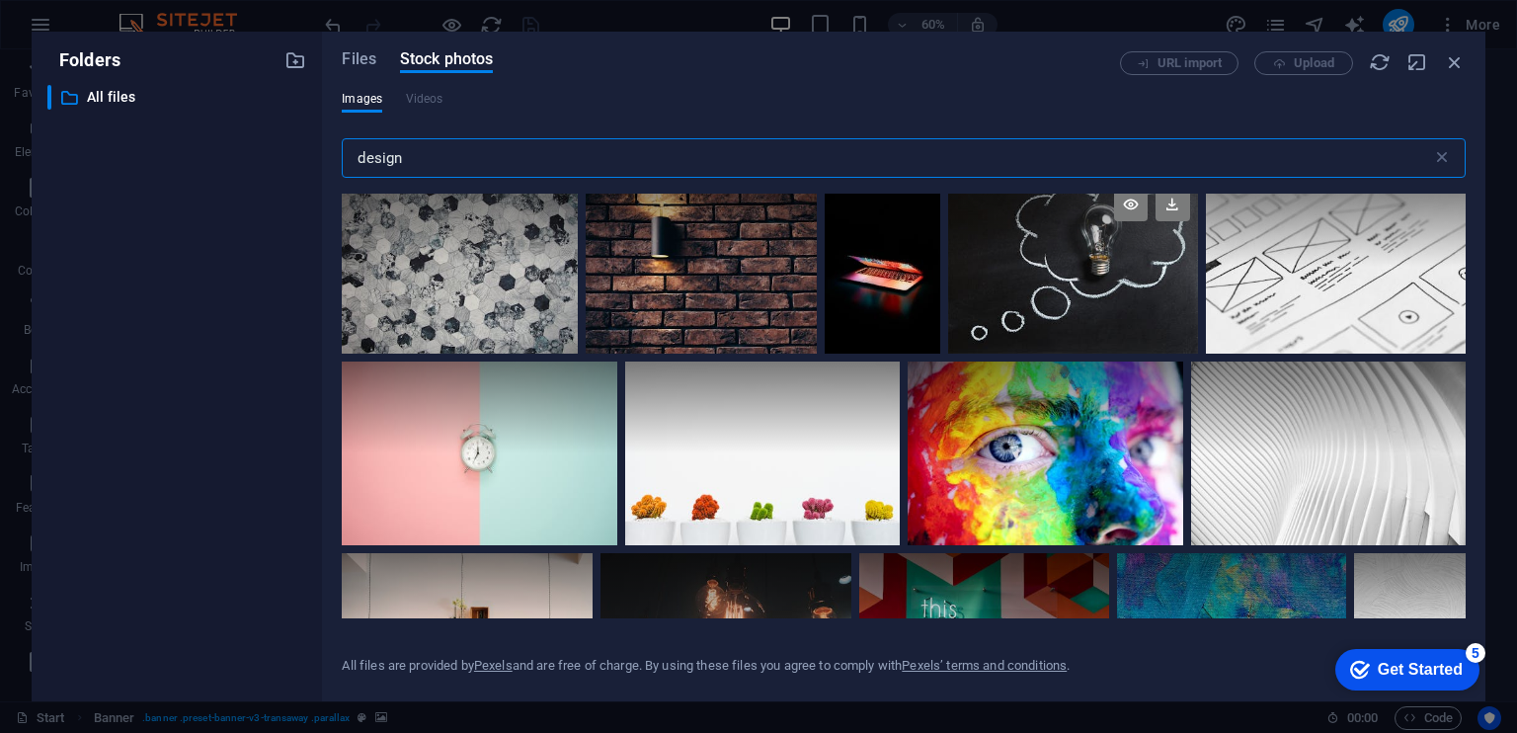
scroll to position [198, 0]
type input "design"
